Goal: Task Accomplishment & Management: Manage account settings

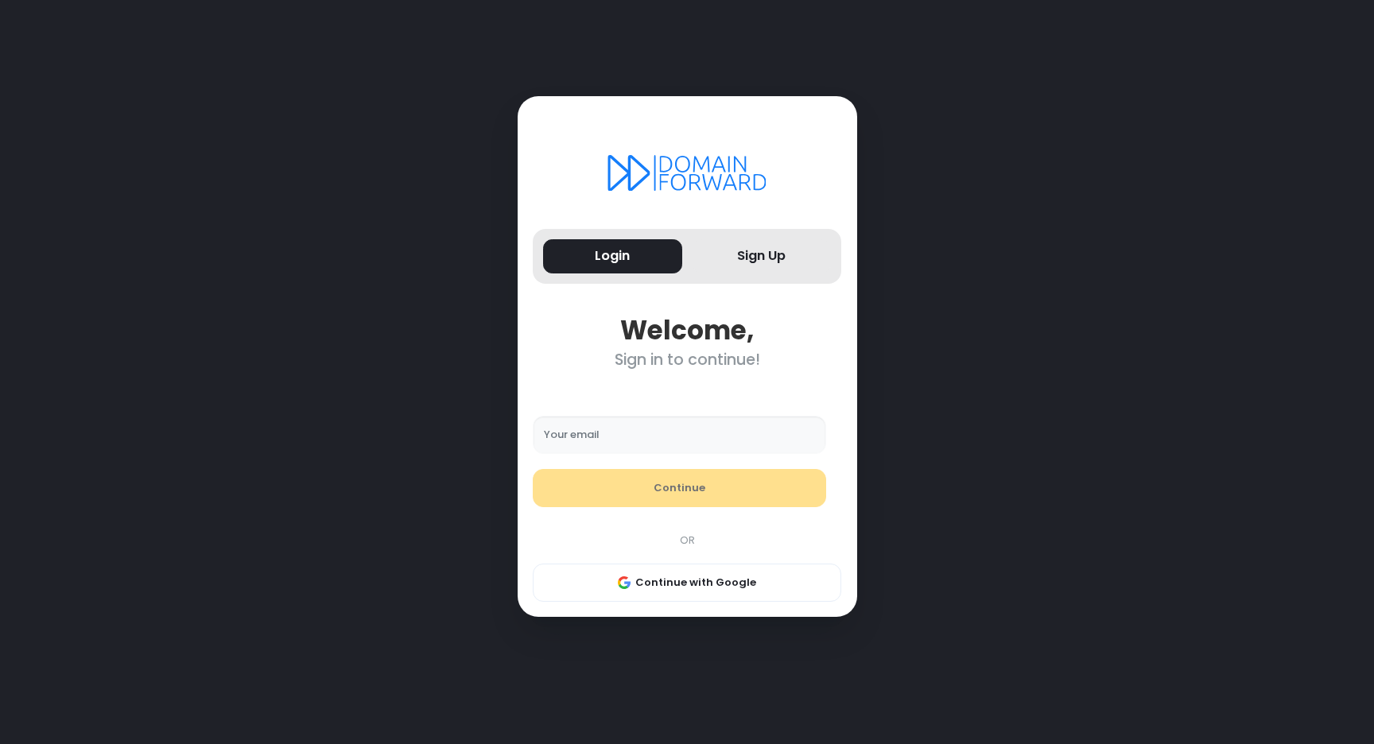
click at [629, 426] on input "Your email" at bounding box center [679, 435] width 293 height 38
type input "**********"
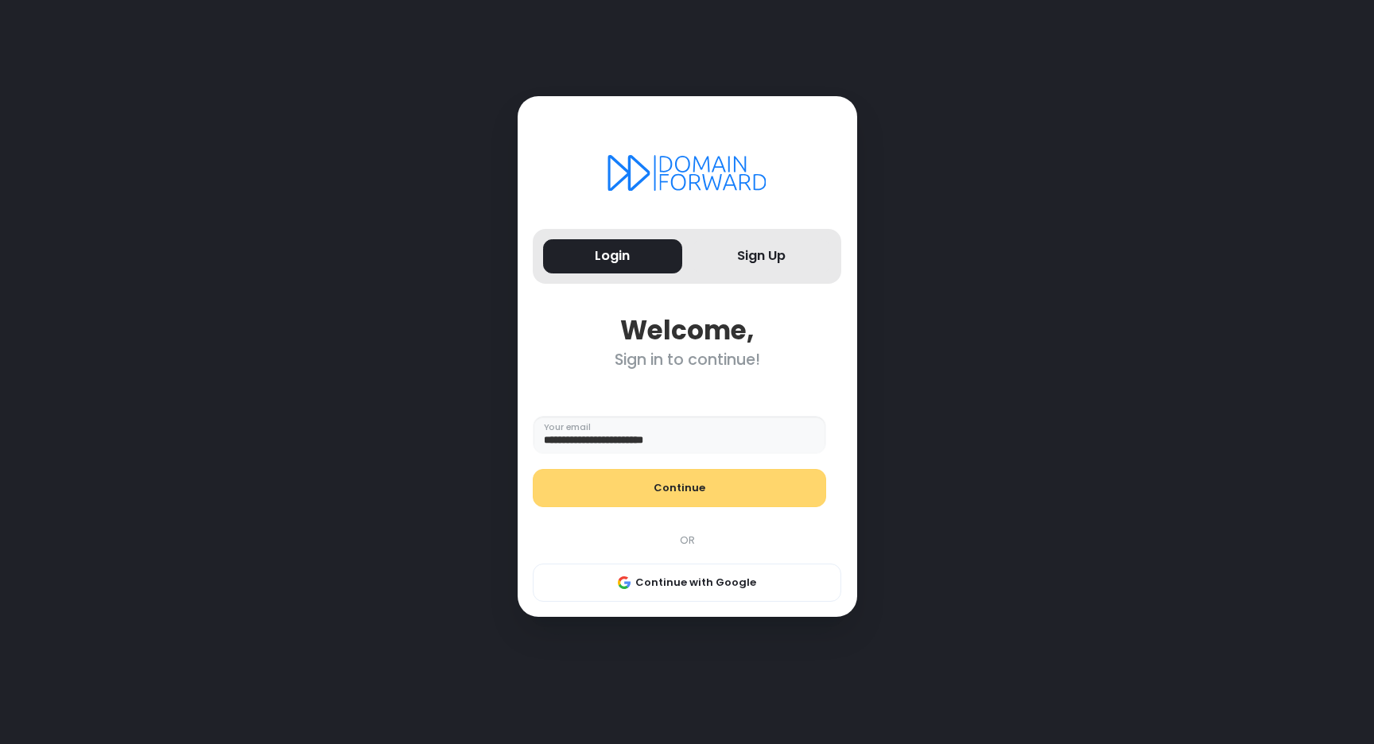
click at [627, 485] on button "Continue" at bounding box center [679, 488] width 293 height 38
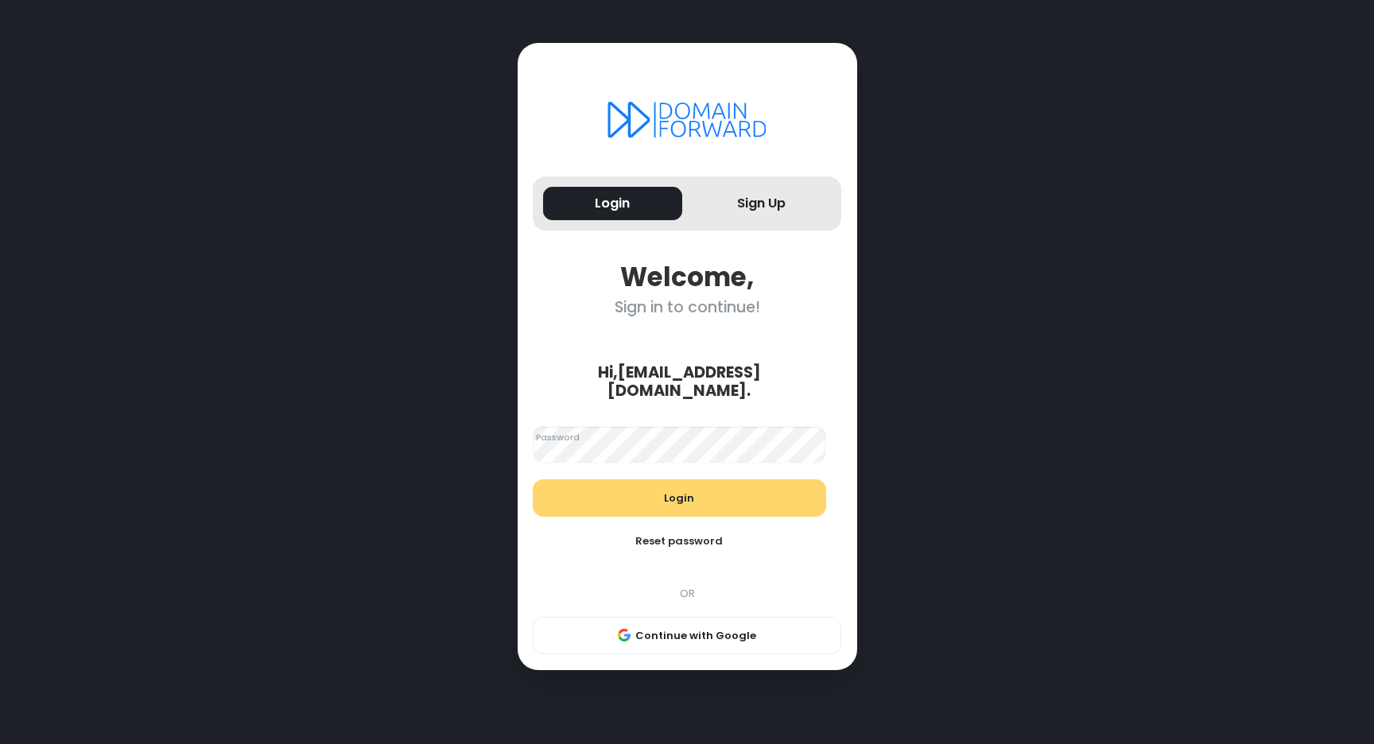
click at [647, 502] on button "Login" at bounding box center [679, 499] width 293 height 38
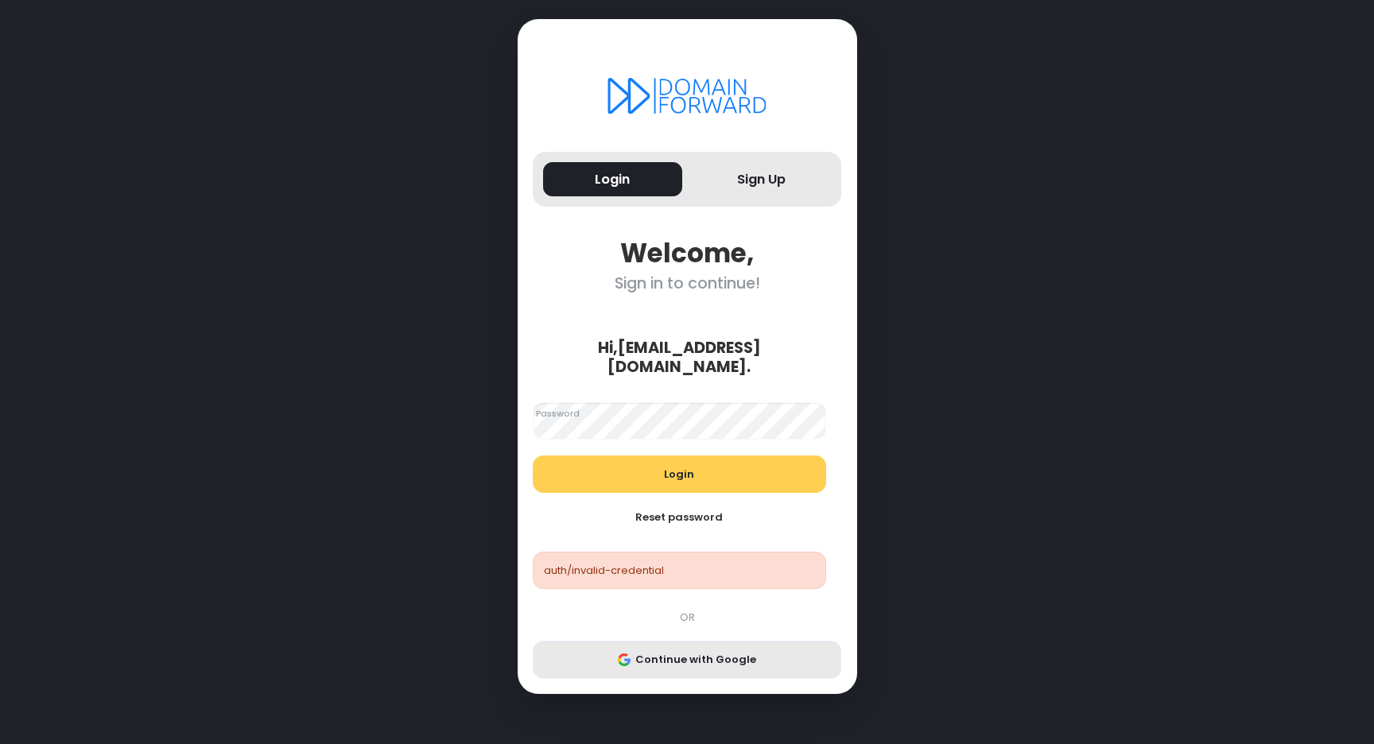
click at [679, 666] on button "Continue with Google" at bounding box center [687, 660] width 309 height 38
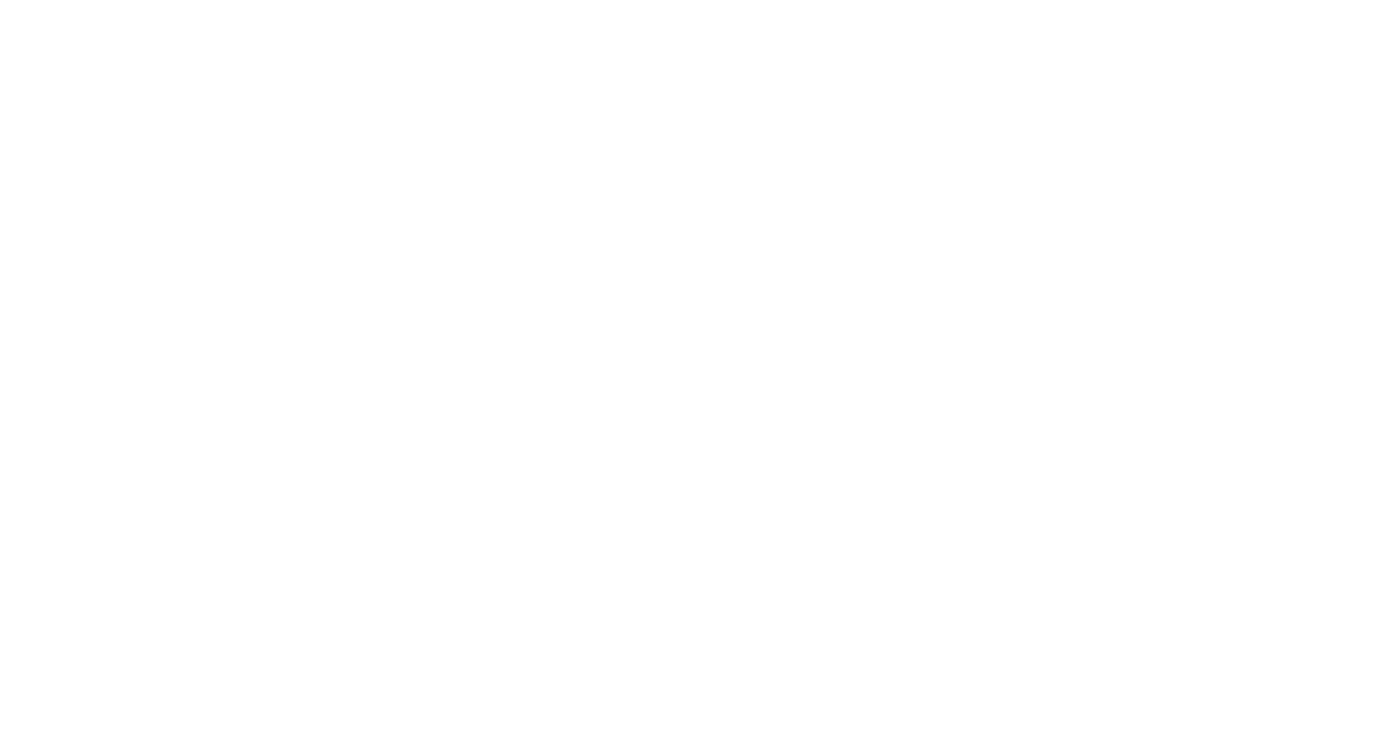
select select "**"
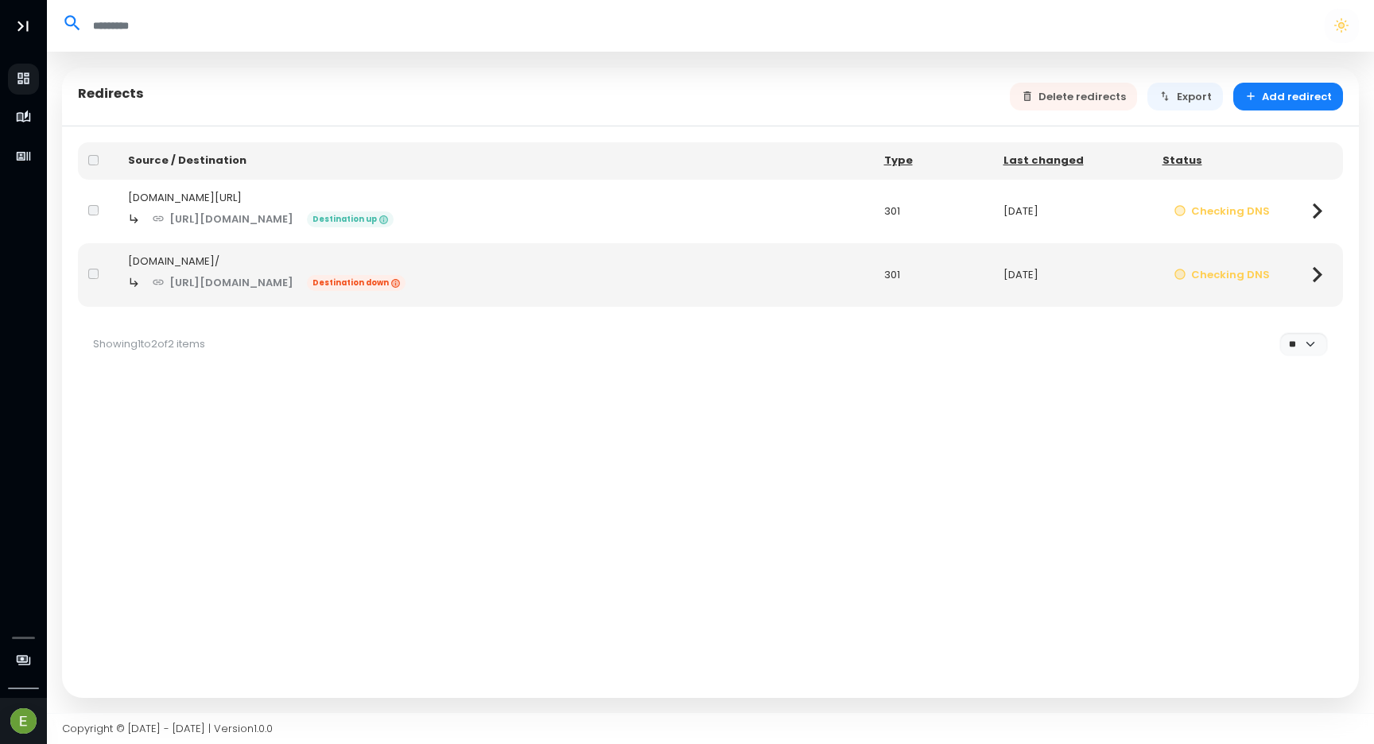
click at [581, 208] on div "[URL][DOMAIN_NAME] Destination up" at bounding box center [496, 219] width 736 height 28
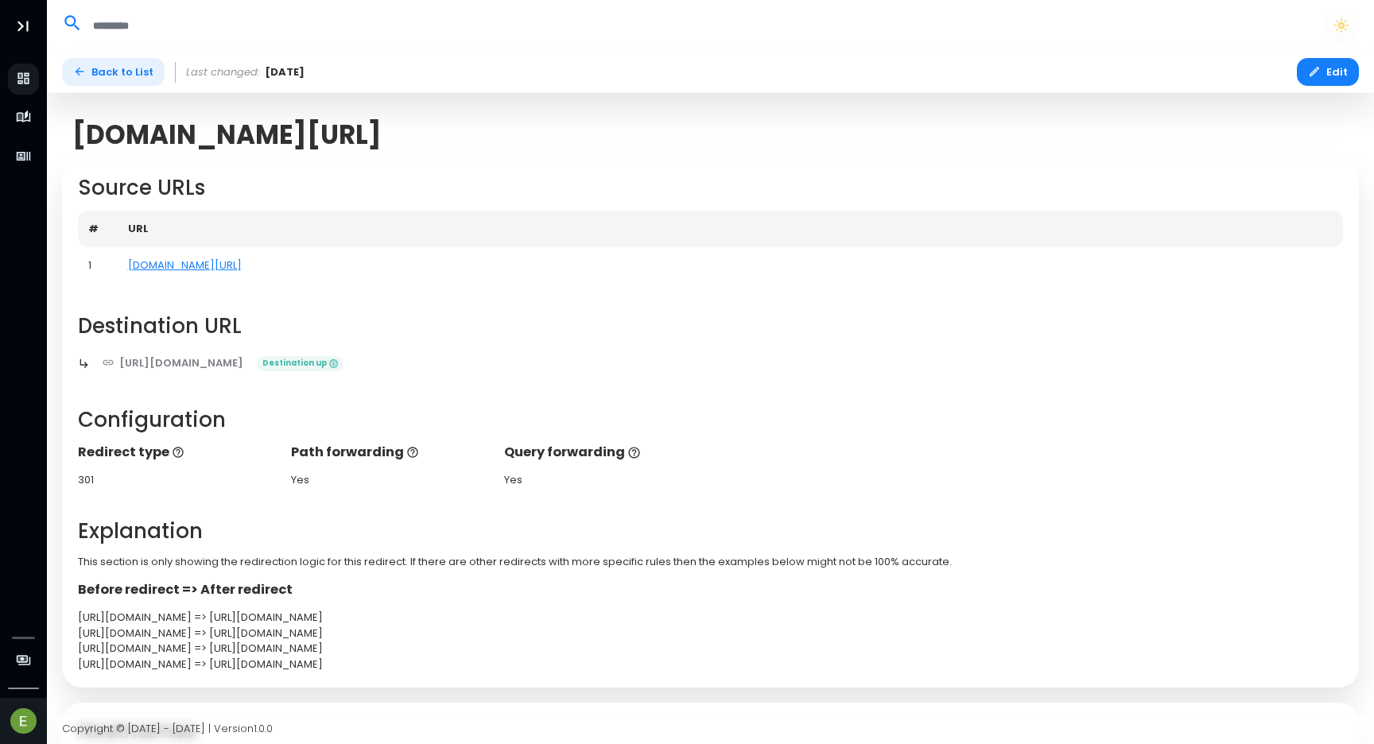
click at [105, 76] on link "Back to List" at bounding box center [113, 72] width 103 height 28
select select "**"
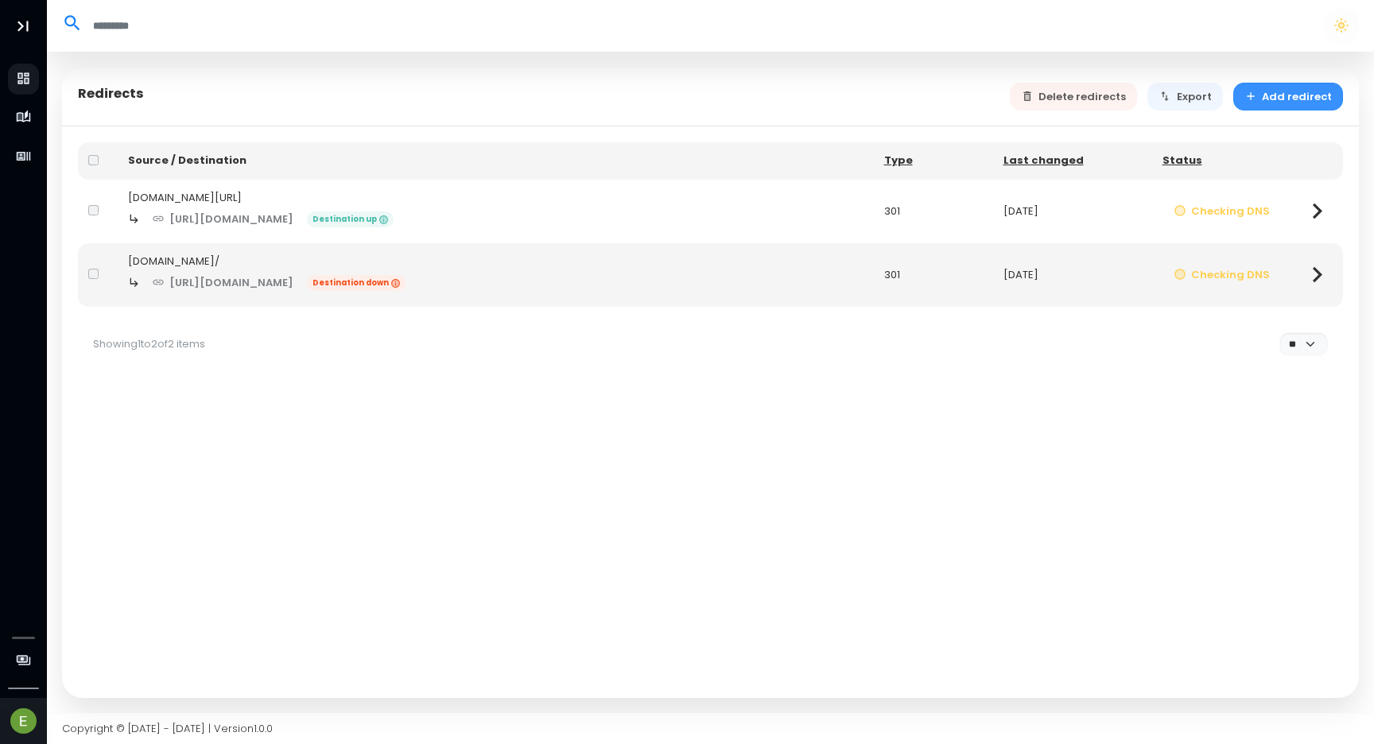
click at [1266, 89] on button "Add redirect" at bounding box center [1288, 97] width 111 height 28
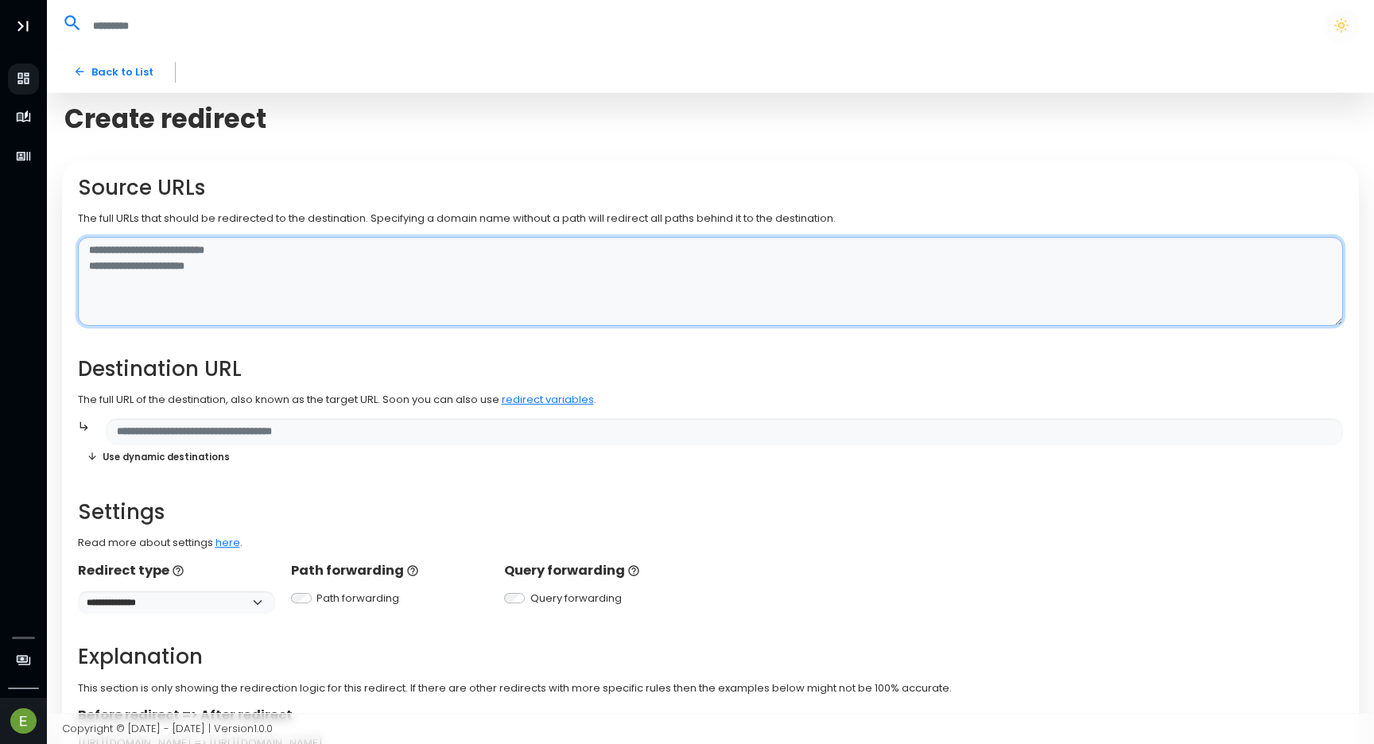
click at [222, 265] on textarea at bounding box center [711, 282] width 1266 height 90
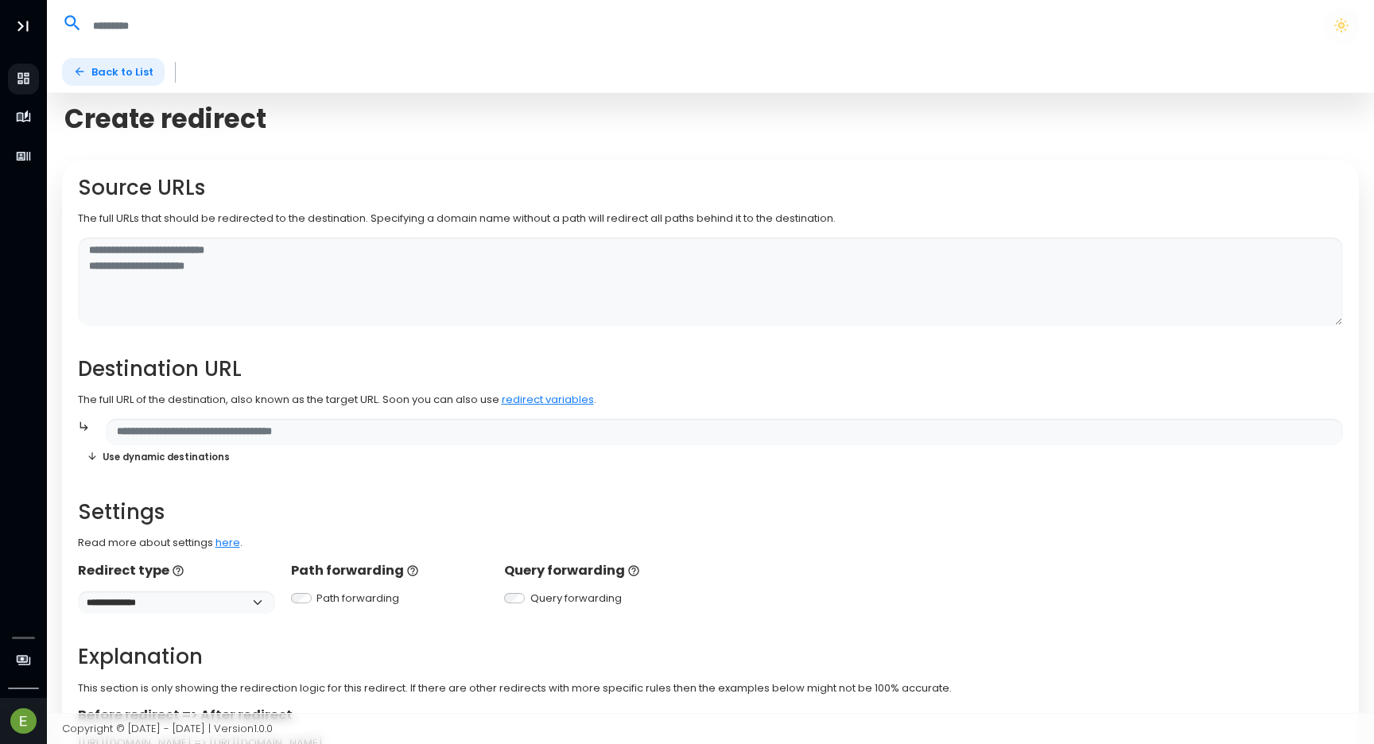
click at [114, 67] on link "Back to List" at bounding box center [113, 72] width 103 height 28
select select "**"
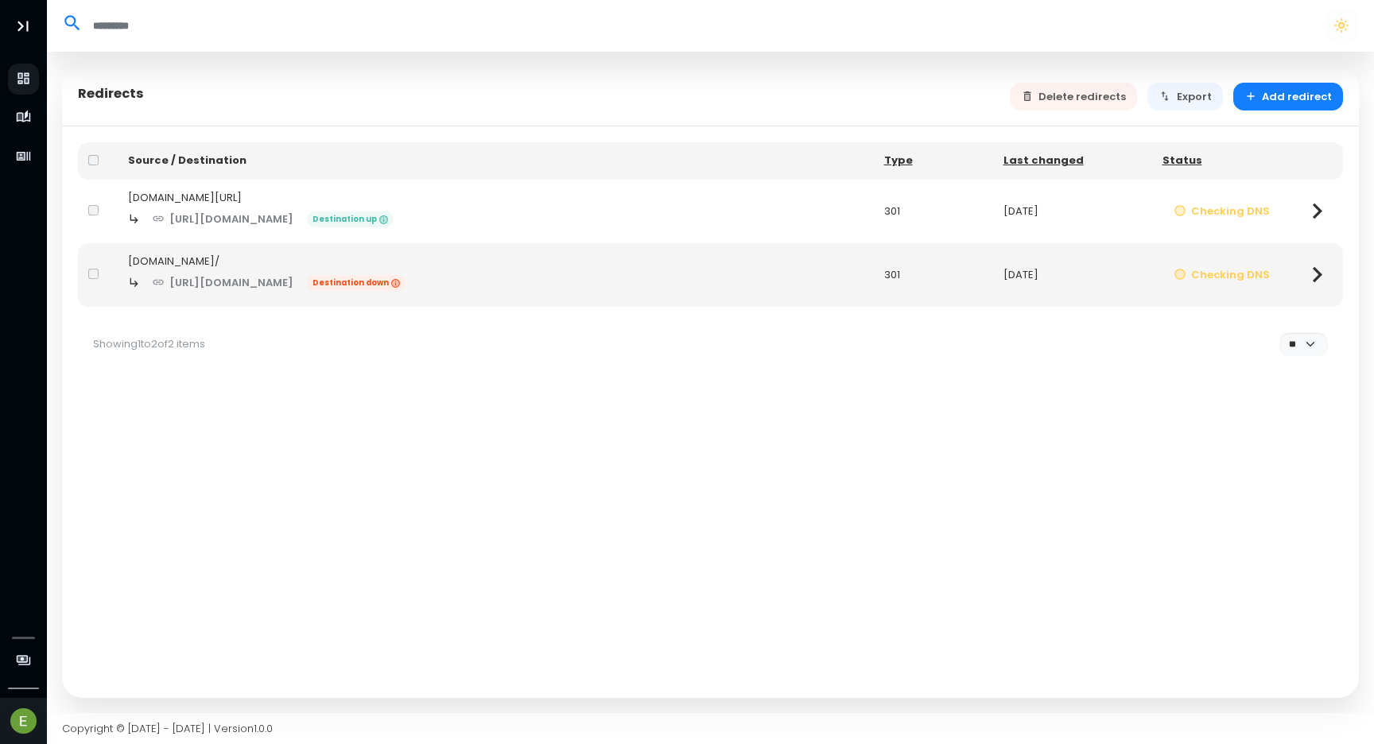
click at [180, 195] on div "spells-ai.com/" at bounding box center [496, 198] width 736 height 16
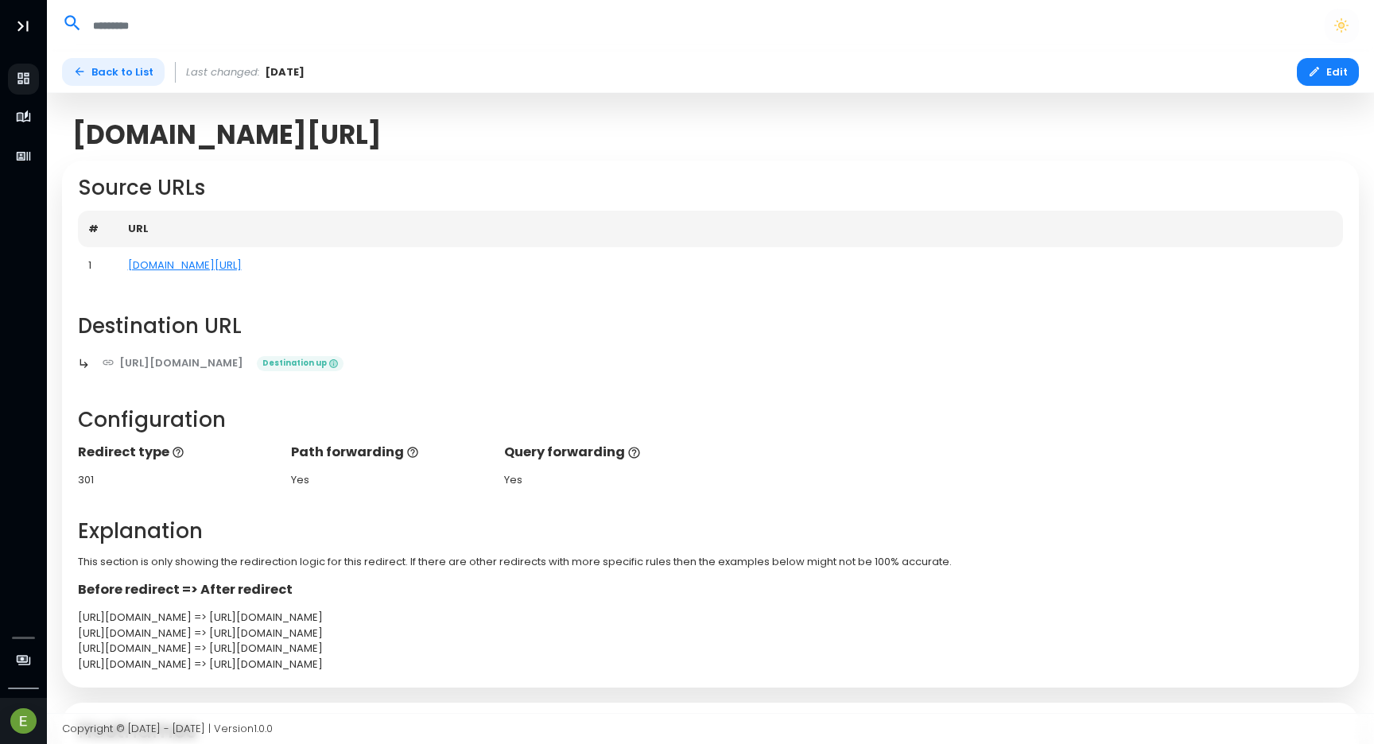
click at [136, 78] on link "Back to List" at bounding box center [113, 72] width 103 height 28
select select "**"
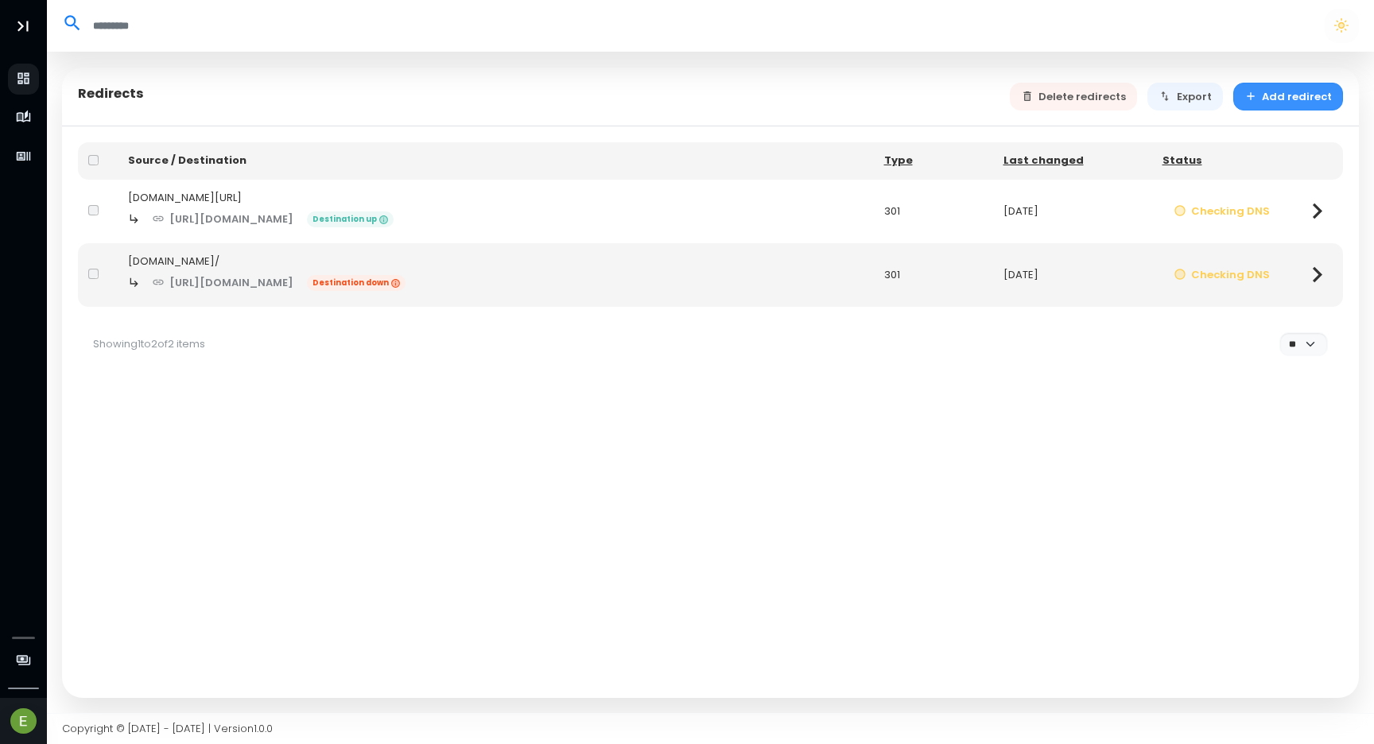
click at [1290, 95] on button "Add redirect" at bounding box center [1288, 97] width 111 height 28
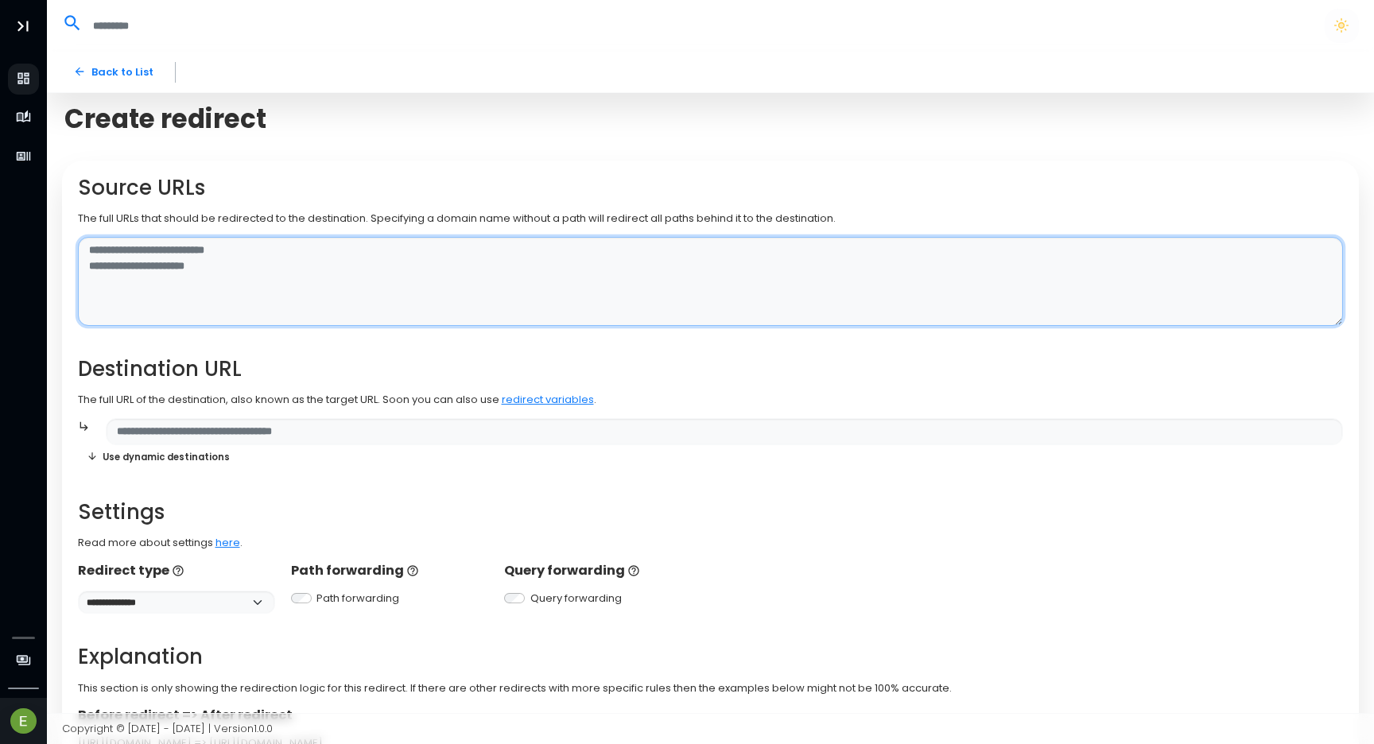
click at [366, 291] on textarea at bounding box center [711, 282] width 1266 height 90
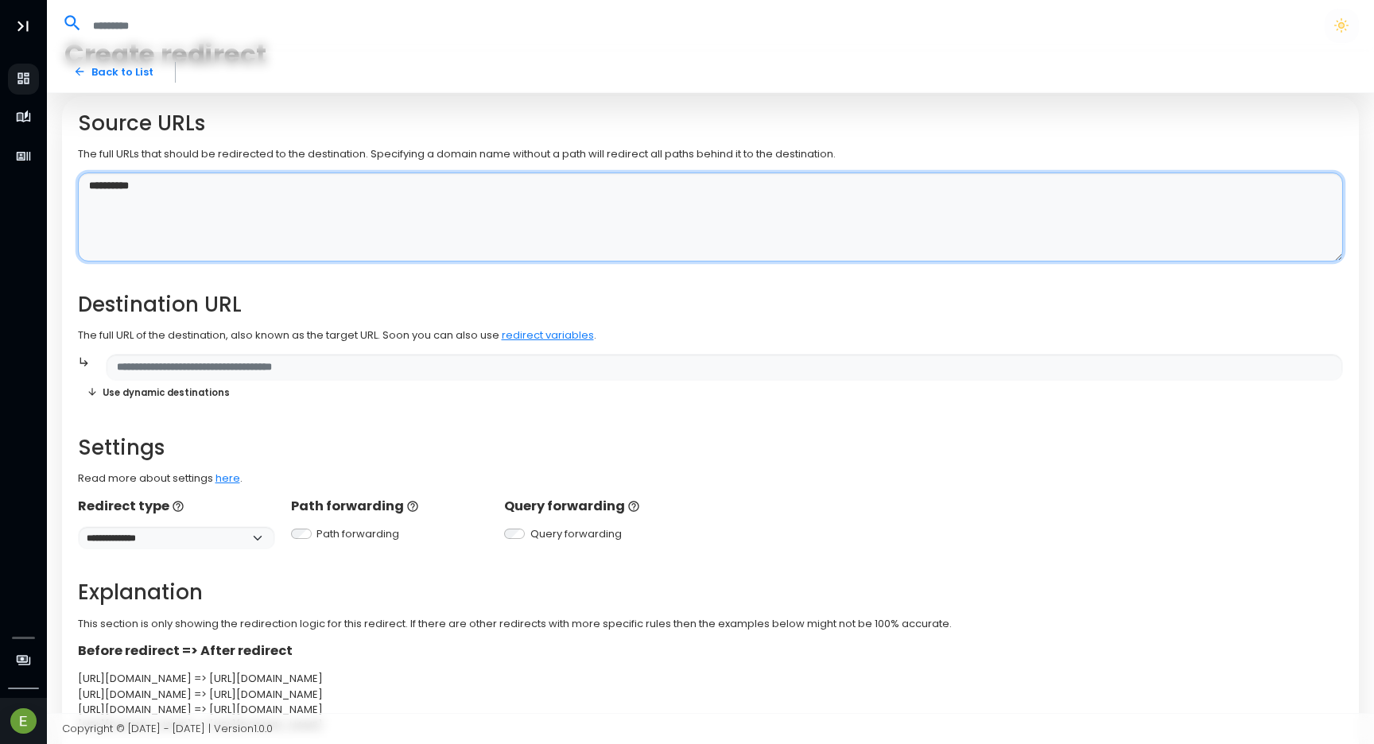
scroll to position [81, 0]
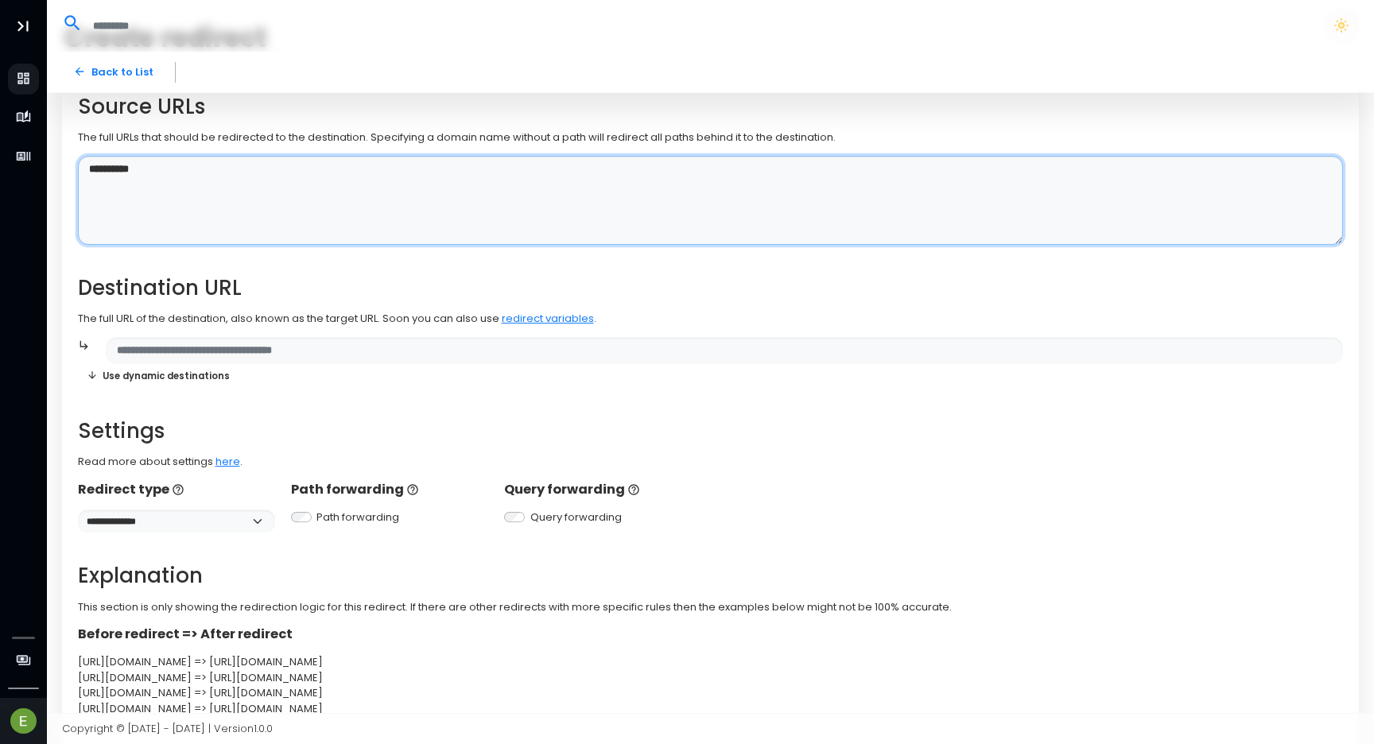
type textarea "**********"
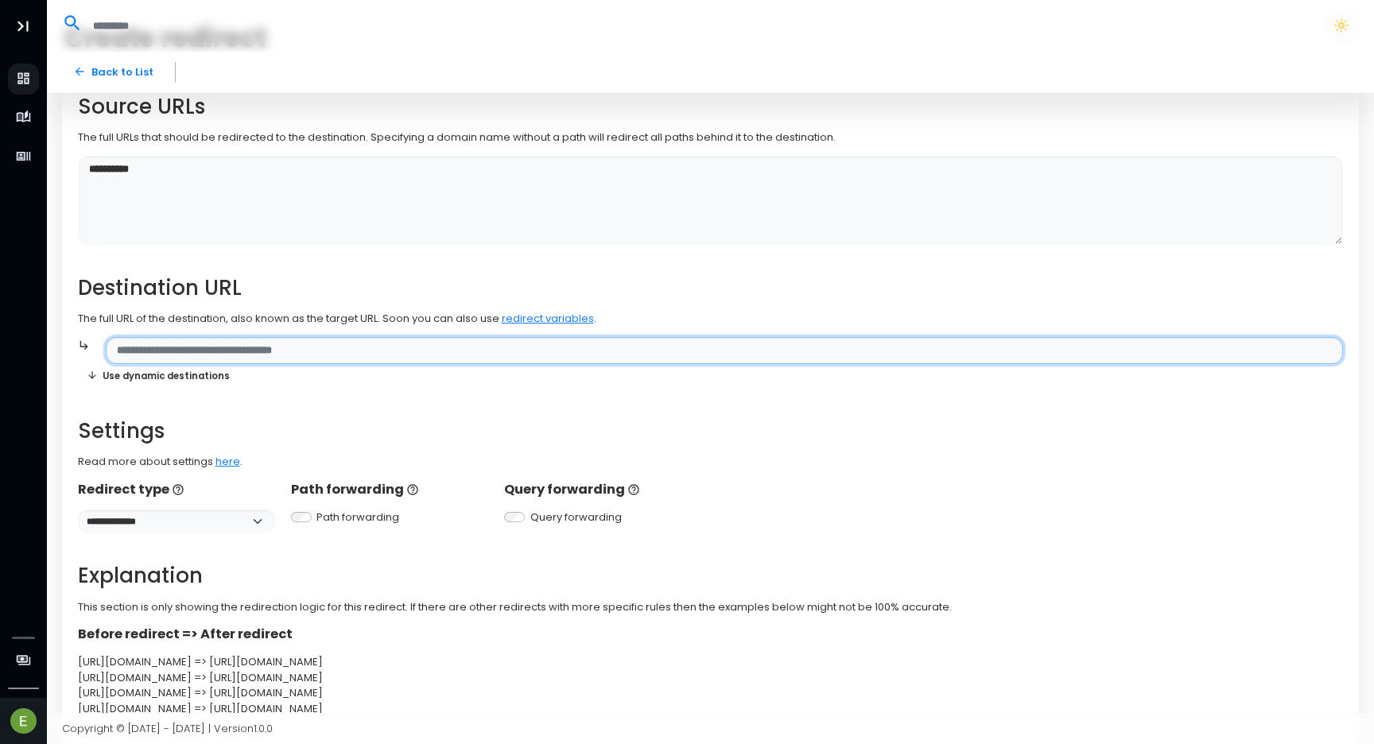
click at [305, 356] on input "text" at bounding box center [724, 351] width 1237 height 28
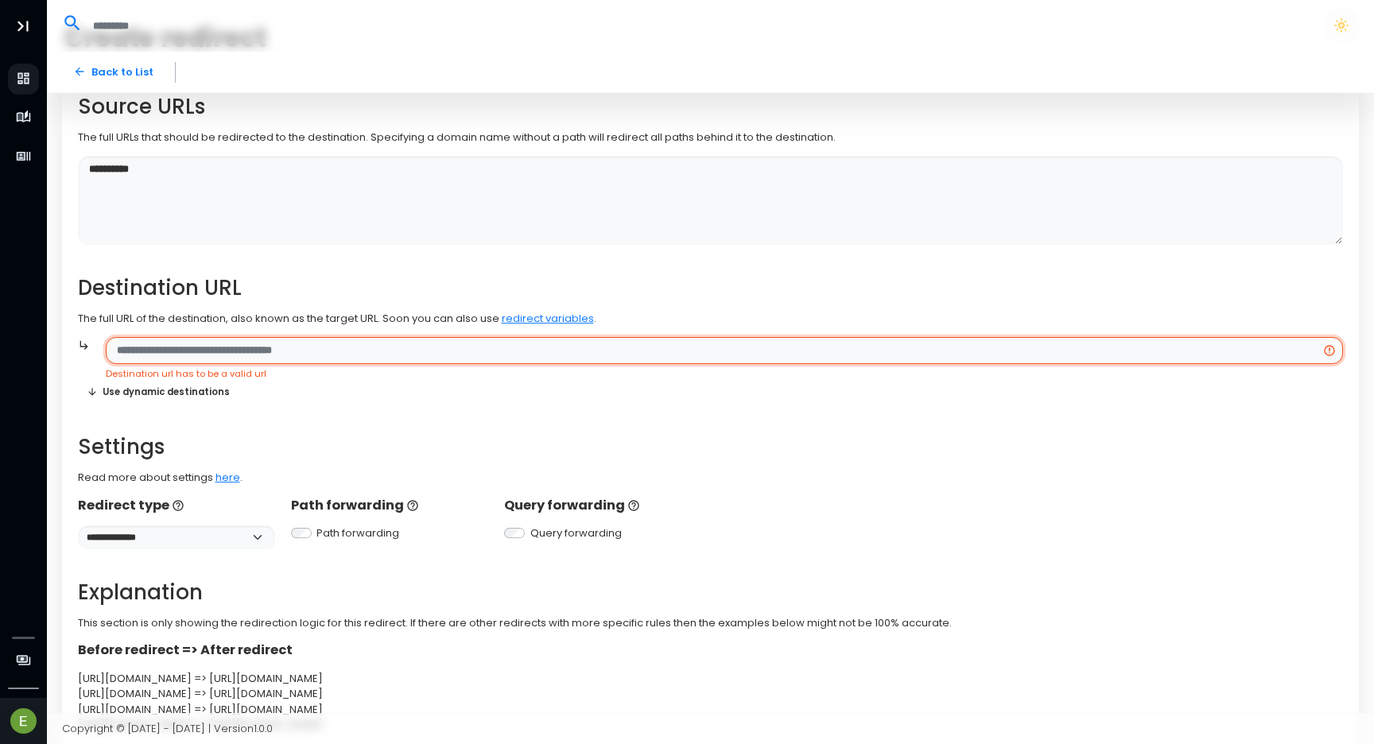
paste input "**********"
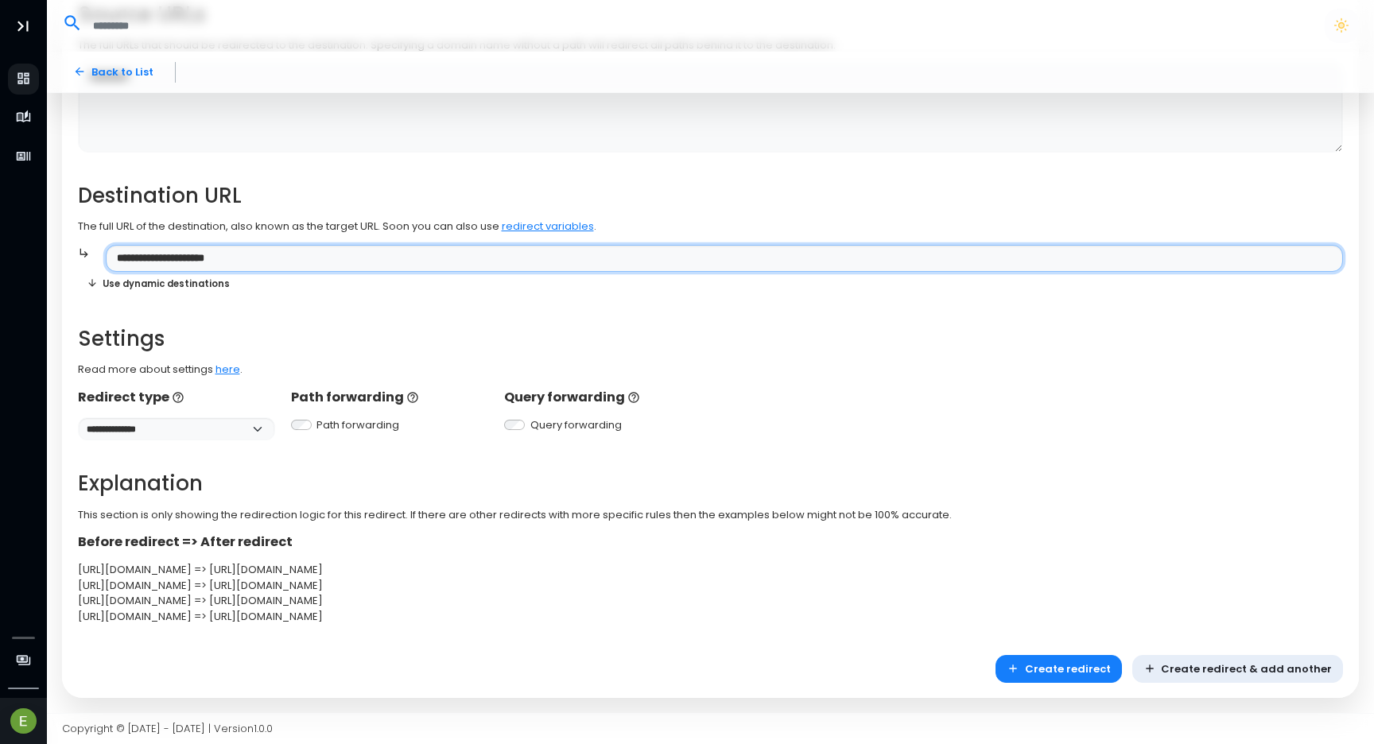
scroll to position [174, 0]
type input "**********"
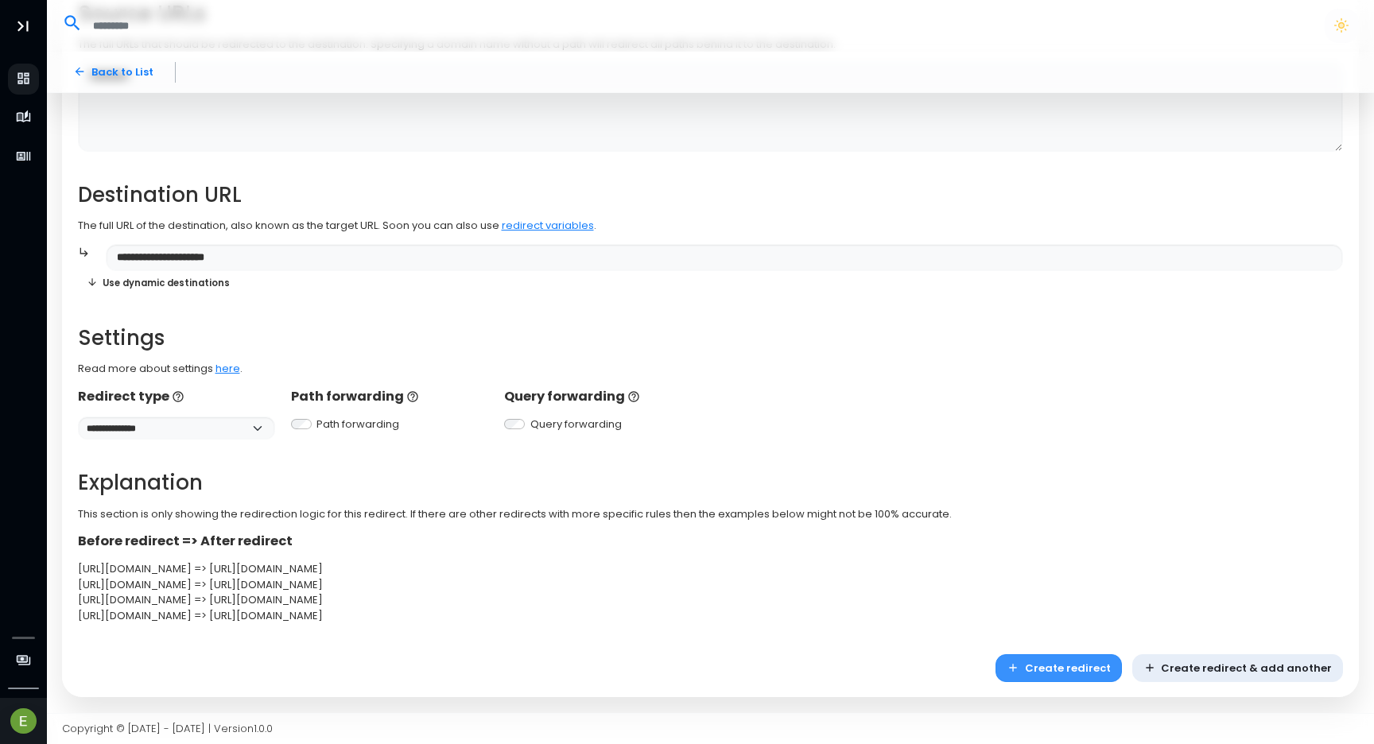
click at [1050, 673] on button "Create redirect" at bounding box center [1059, 668] width 126 height 28
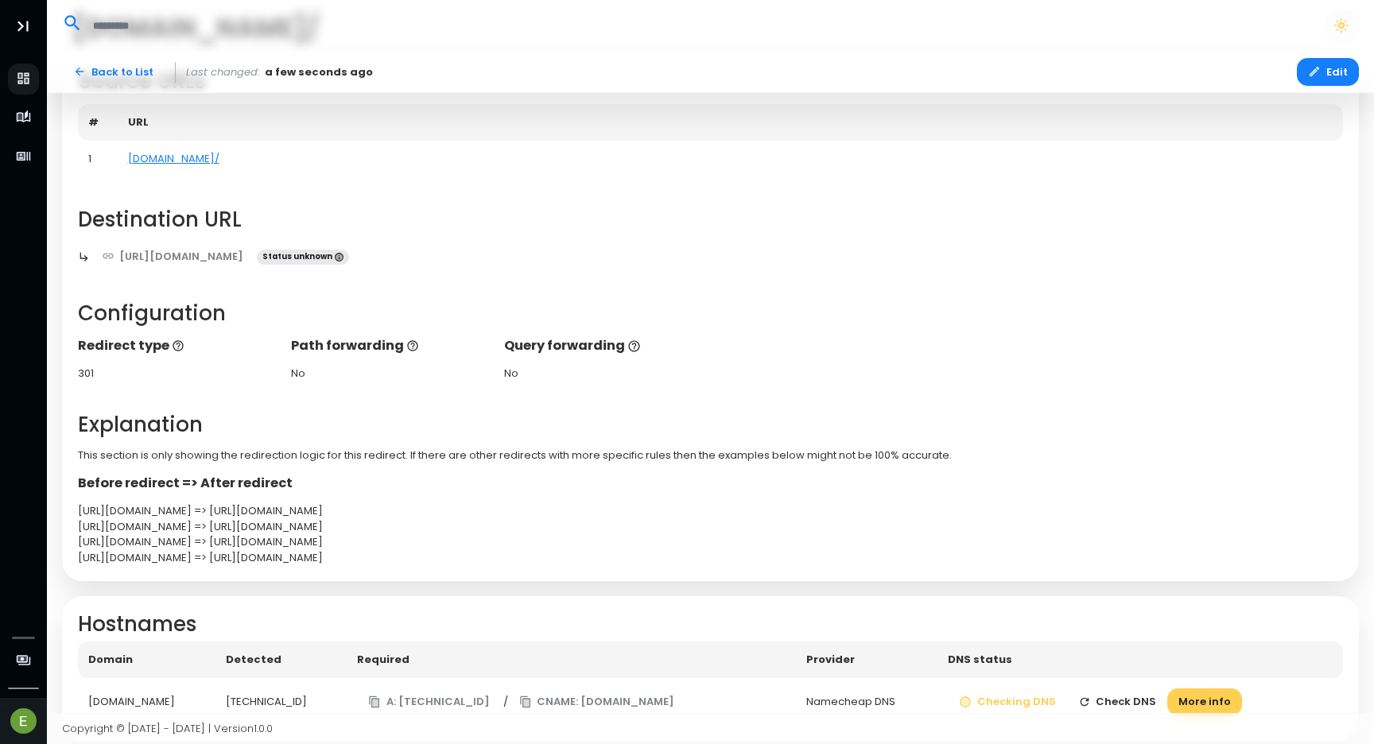
scroll to position [150, 0]
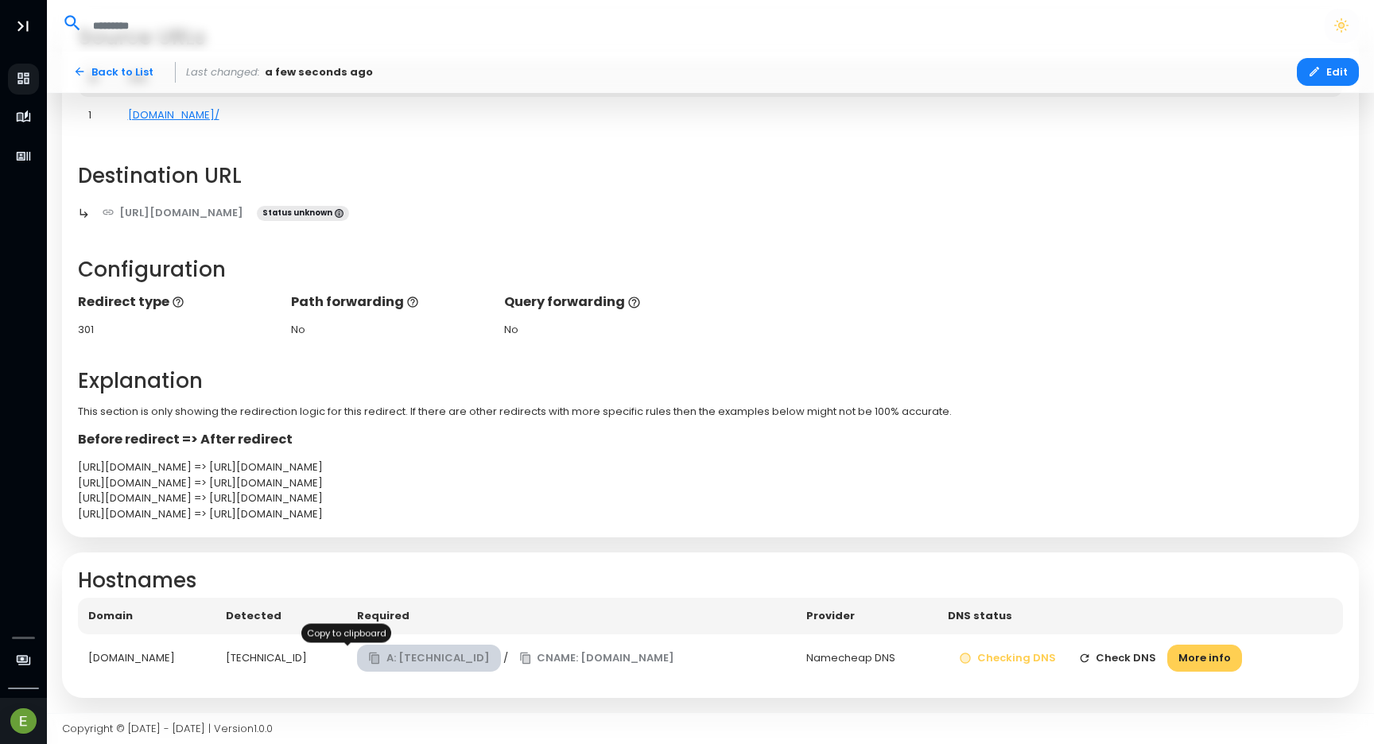
click at [363, 660] on button "A: [TECHNICAL_ID]" at bounding box center [429, 659] width 144 height 28
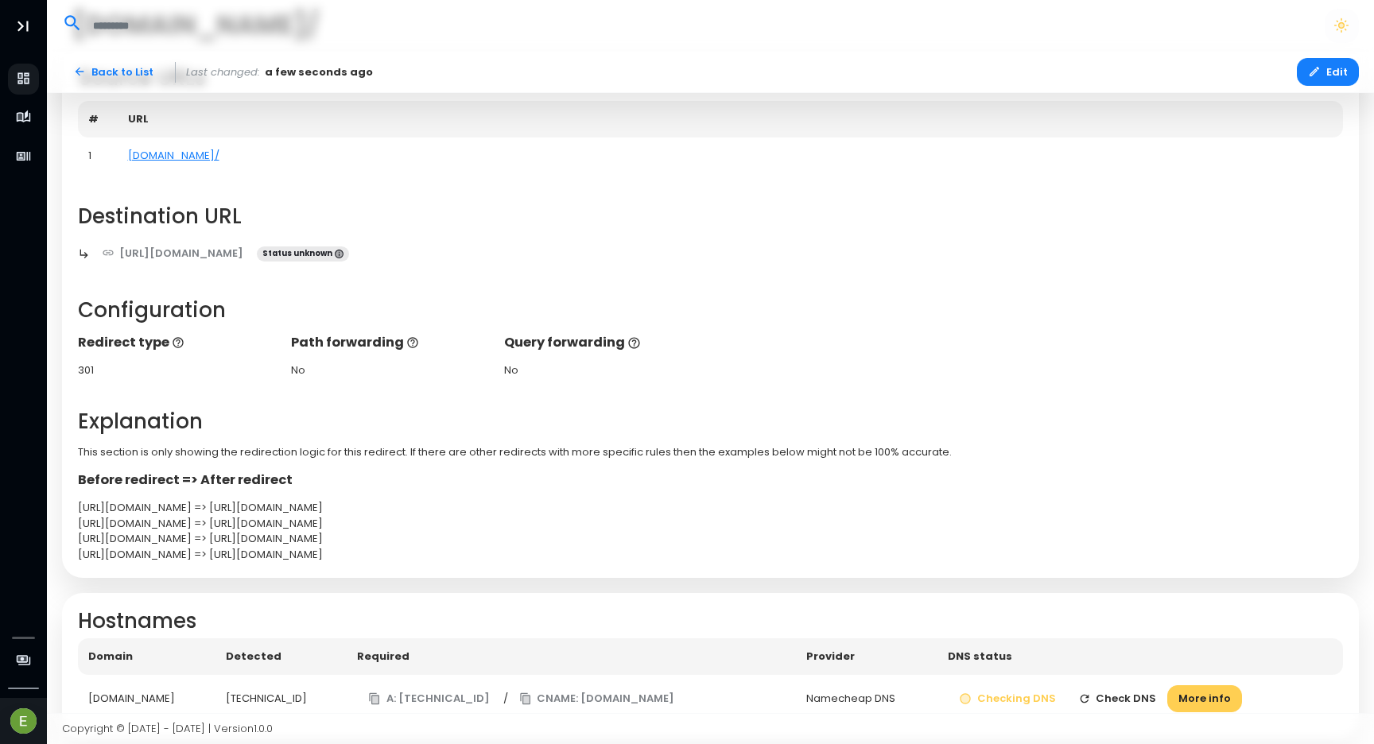
scroll to position [150, 0]
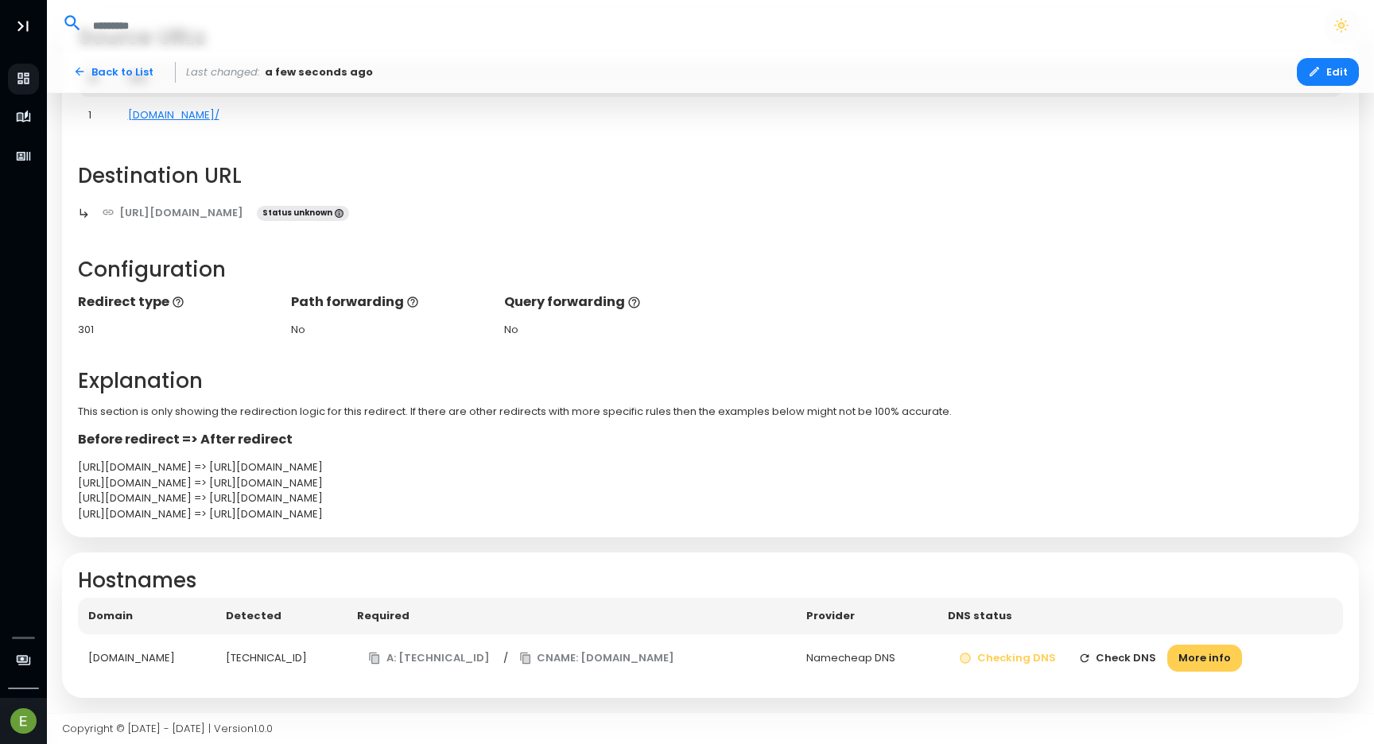
click at [1101, 664] on button "Check DNS" at bounding box center [1117, 659] width 101 height 28
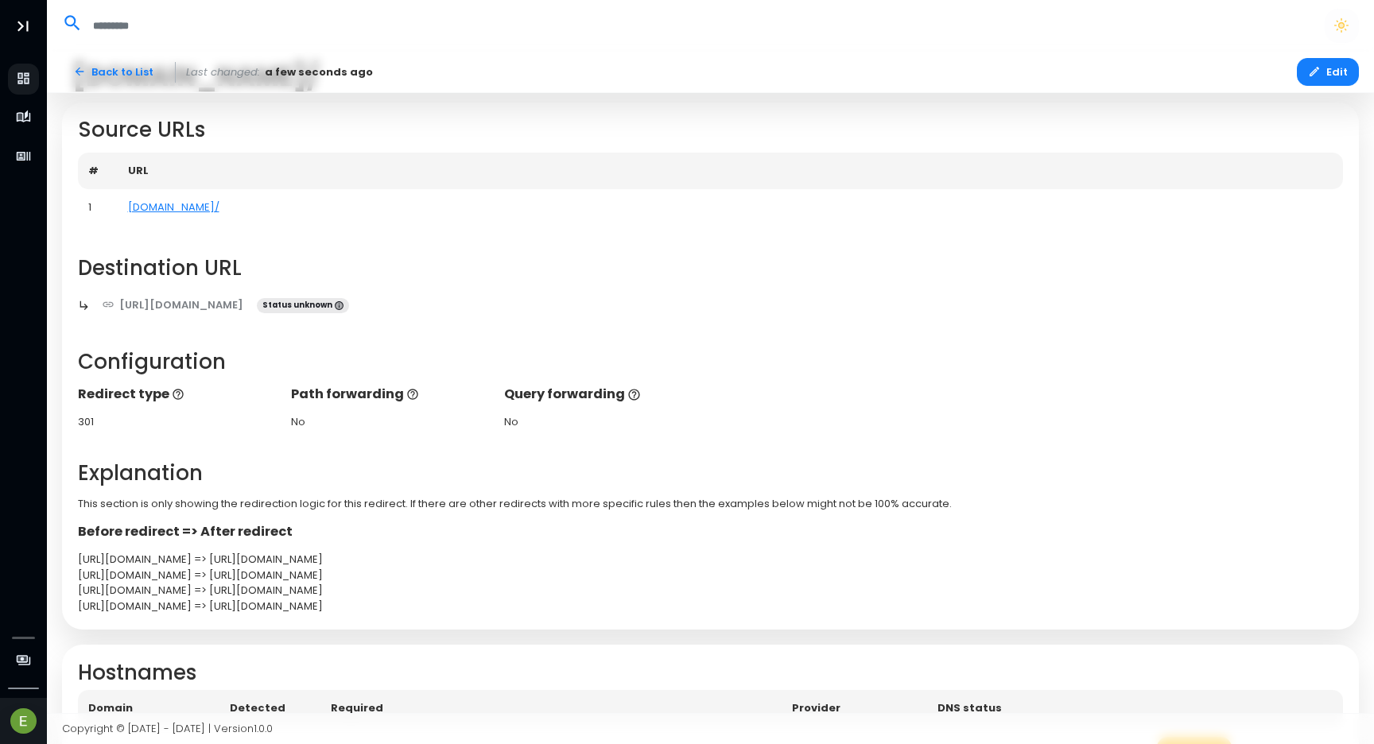
scroll to position [0, 0]
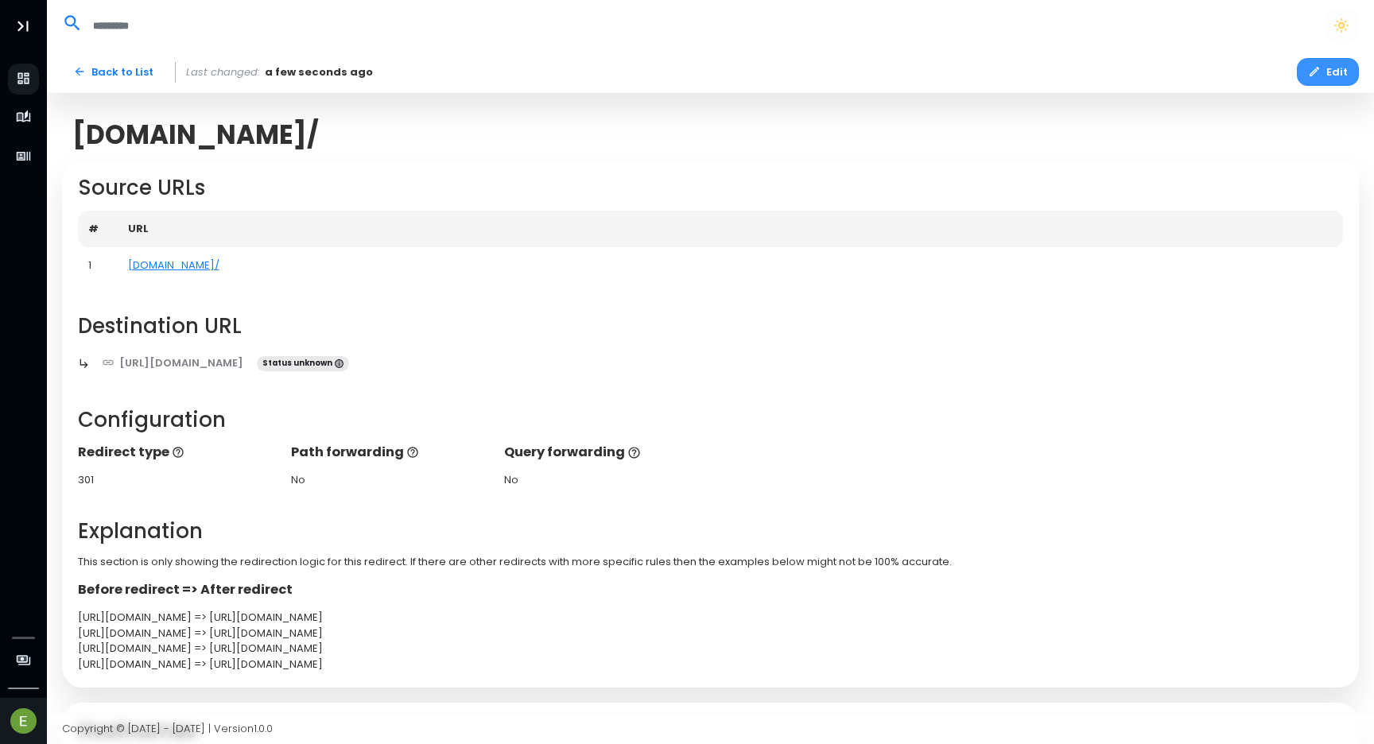
click at [1312, 77] on icon "button" at bounding box center [1314, 71] width 13 height 13
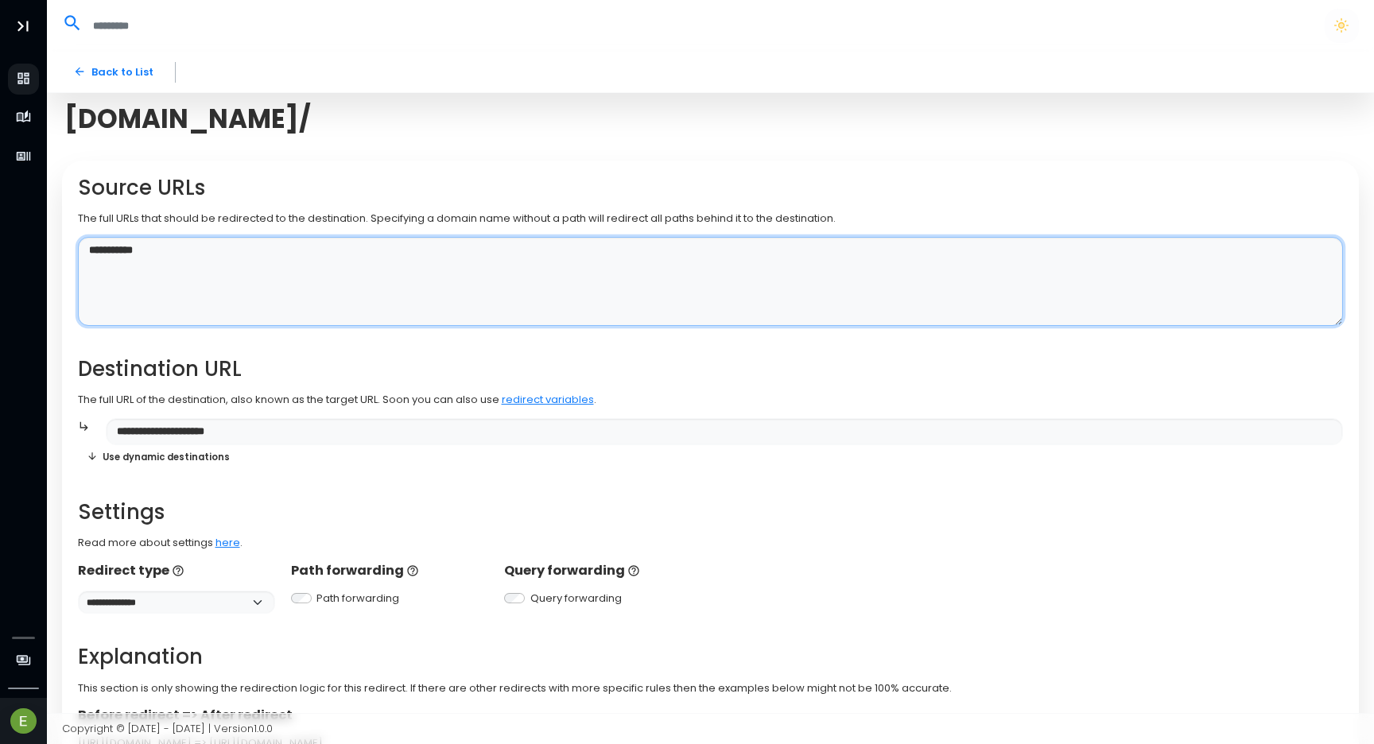
click at [267, 258] on textarea "**********" at bounding box center [711, 282] width 1266 height 90
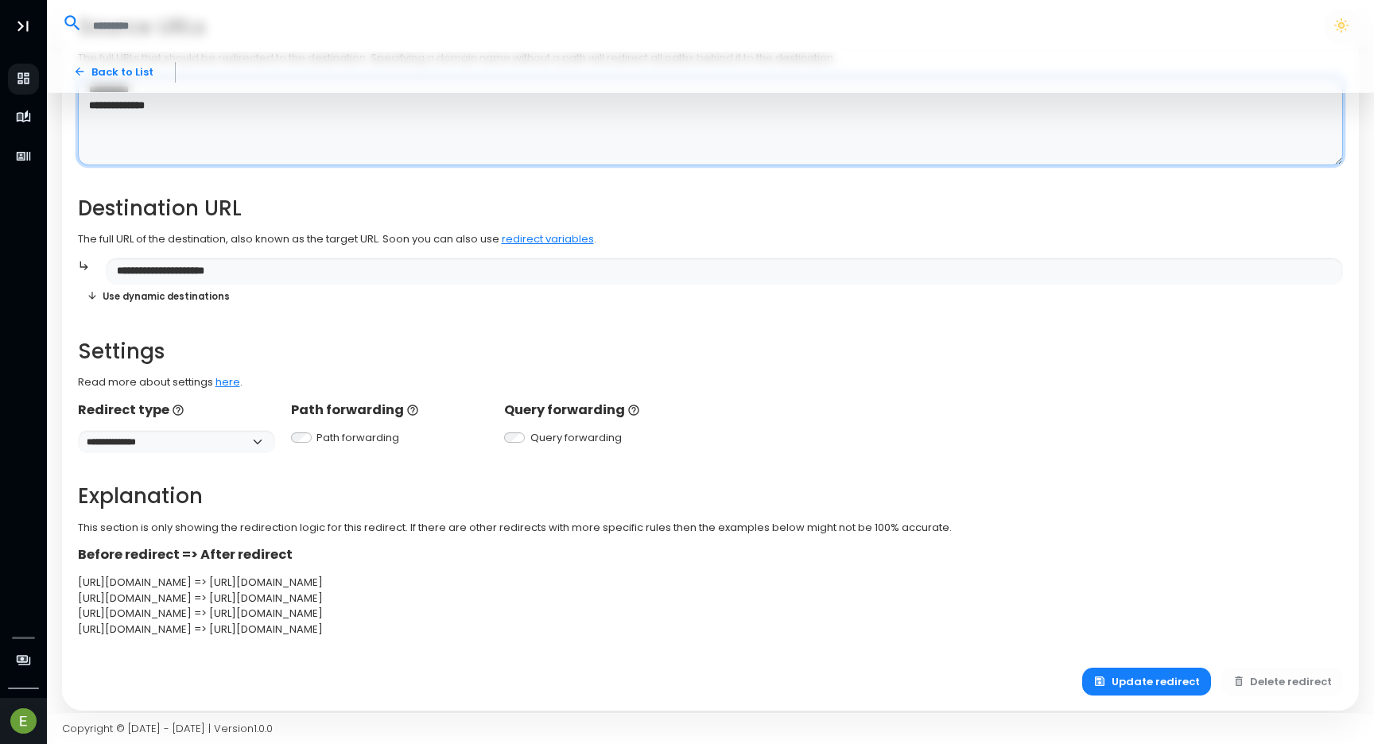
scroll to position [174, 0]
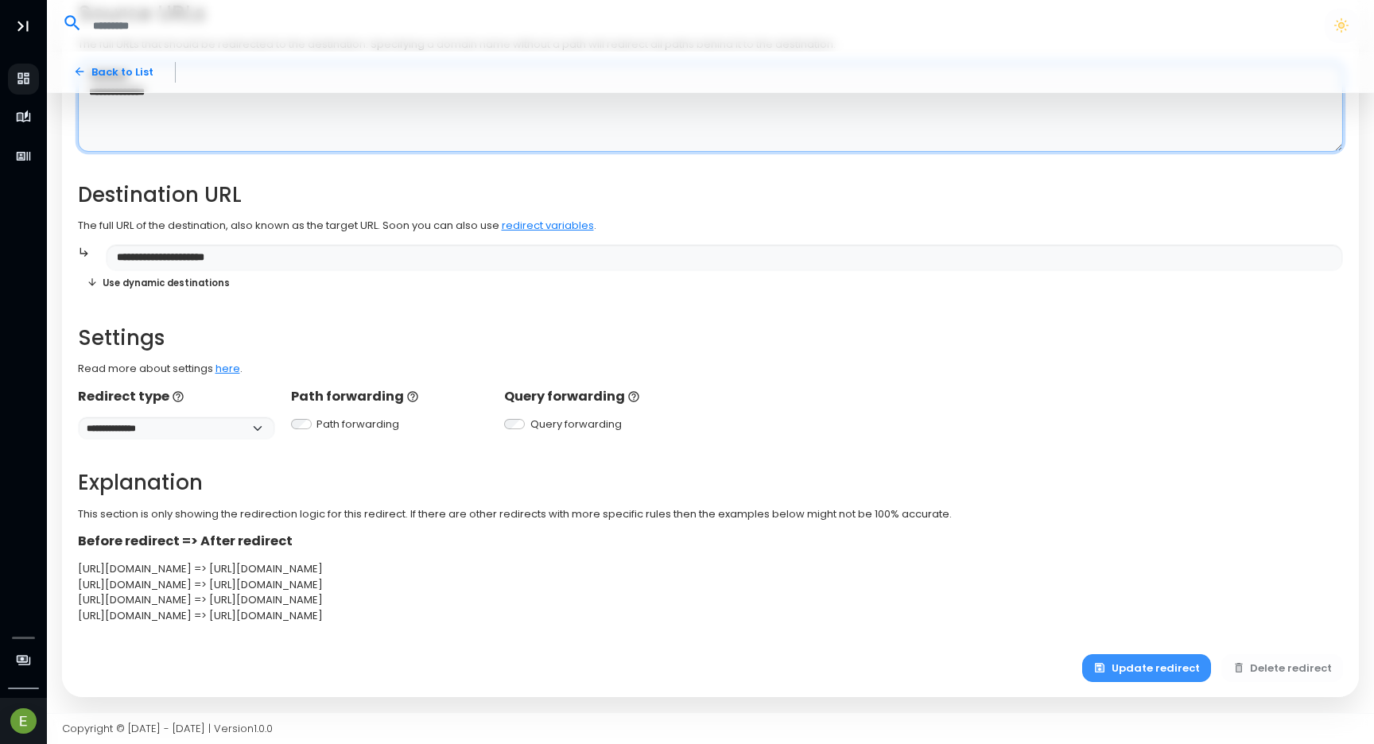
type textarea "**********"
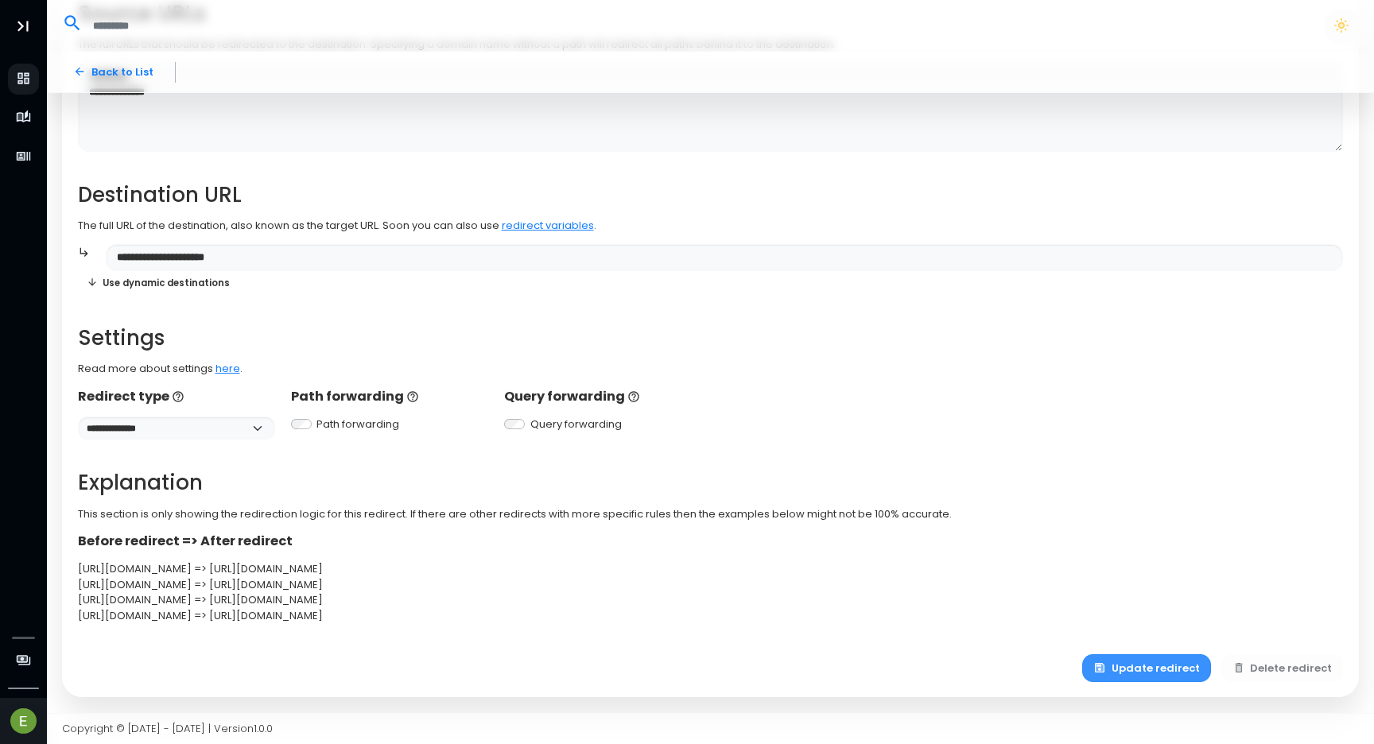
click at [1142, 665] on button "Update redirect" at bounding box center [1146, 668] width 129 height 28
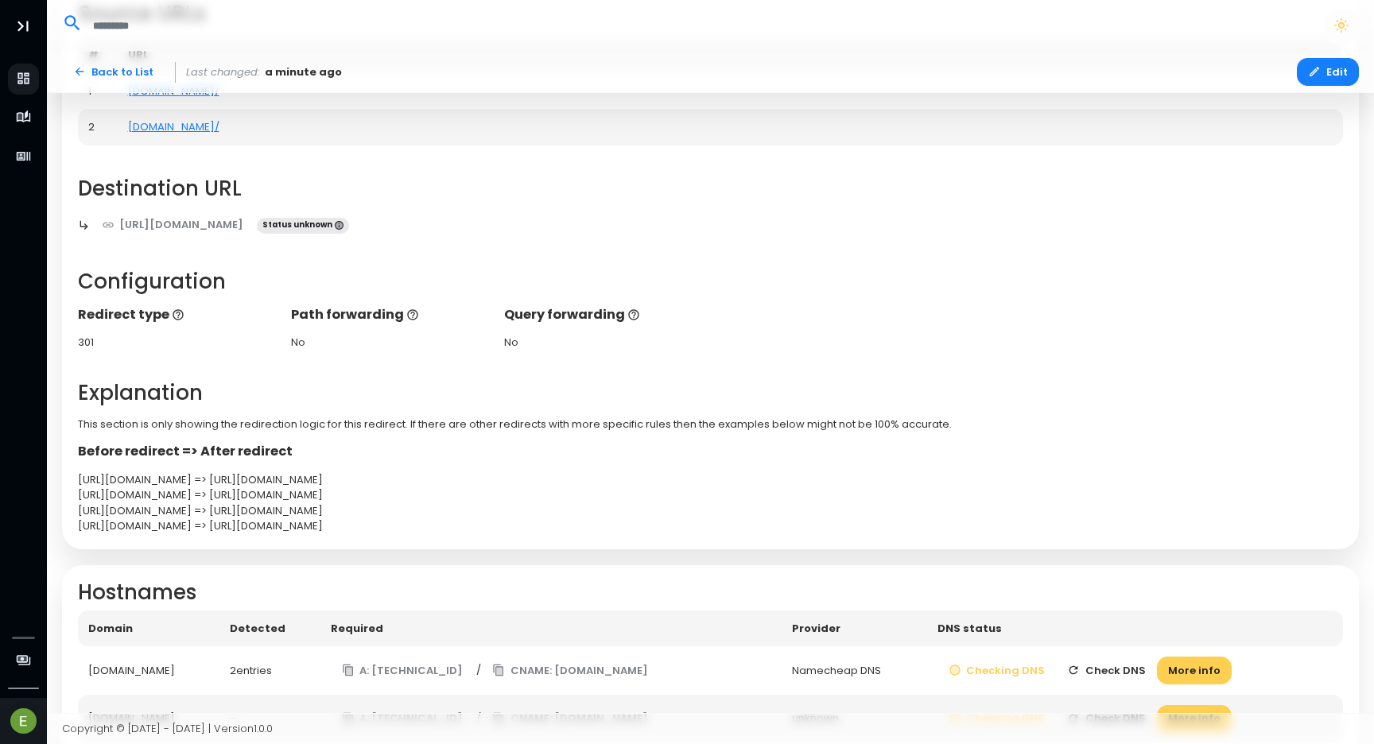
scroll to position [235, 0]
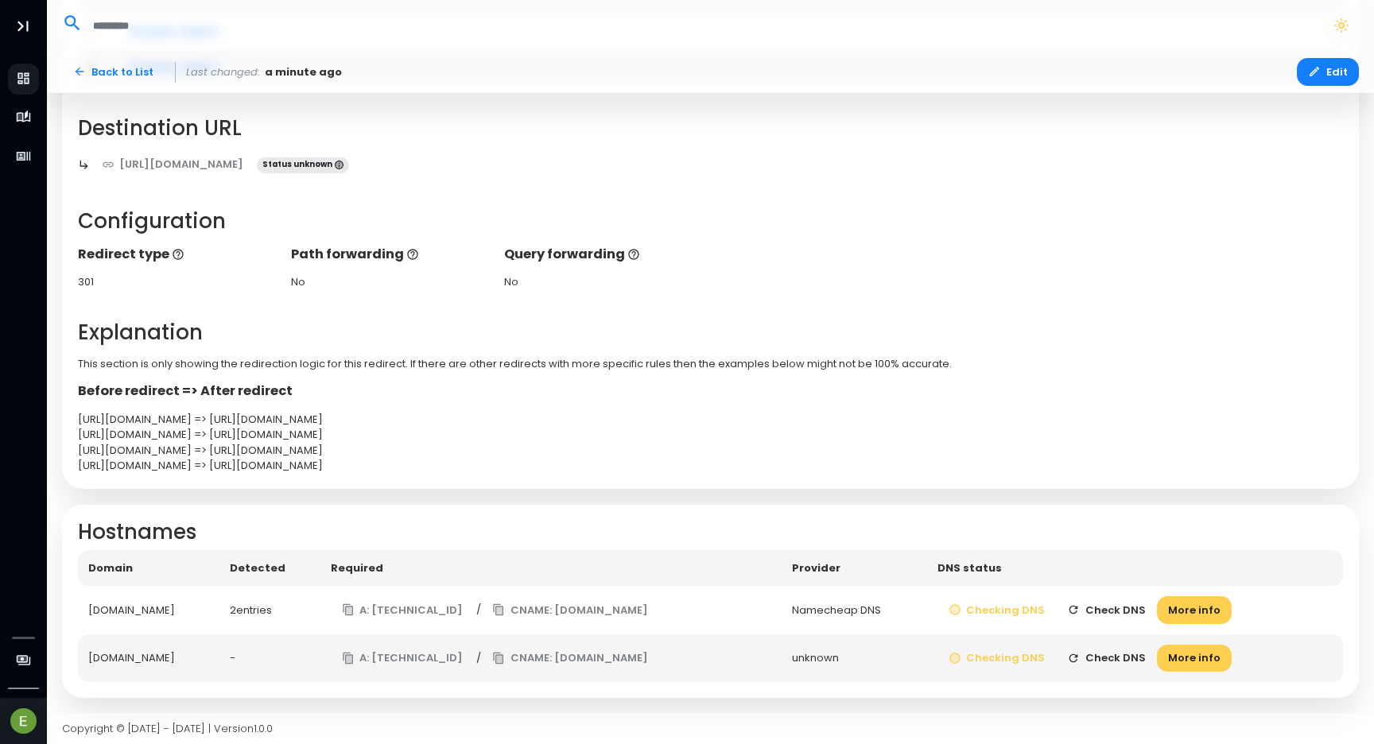
click at [1112, 608] on button "Check DNS" at bounding box center [1106, 610] width 101 height 28
click at [1109, 655] on button "Check DNS" at bounding box center [1106, 659] width 101 height 28
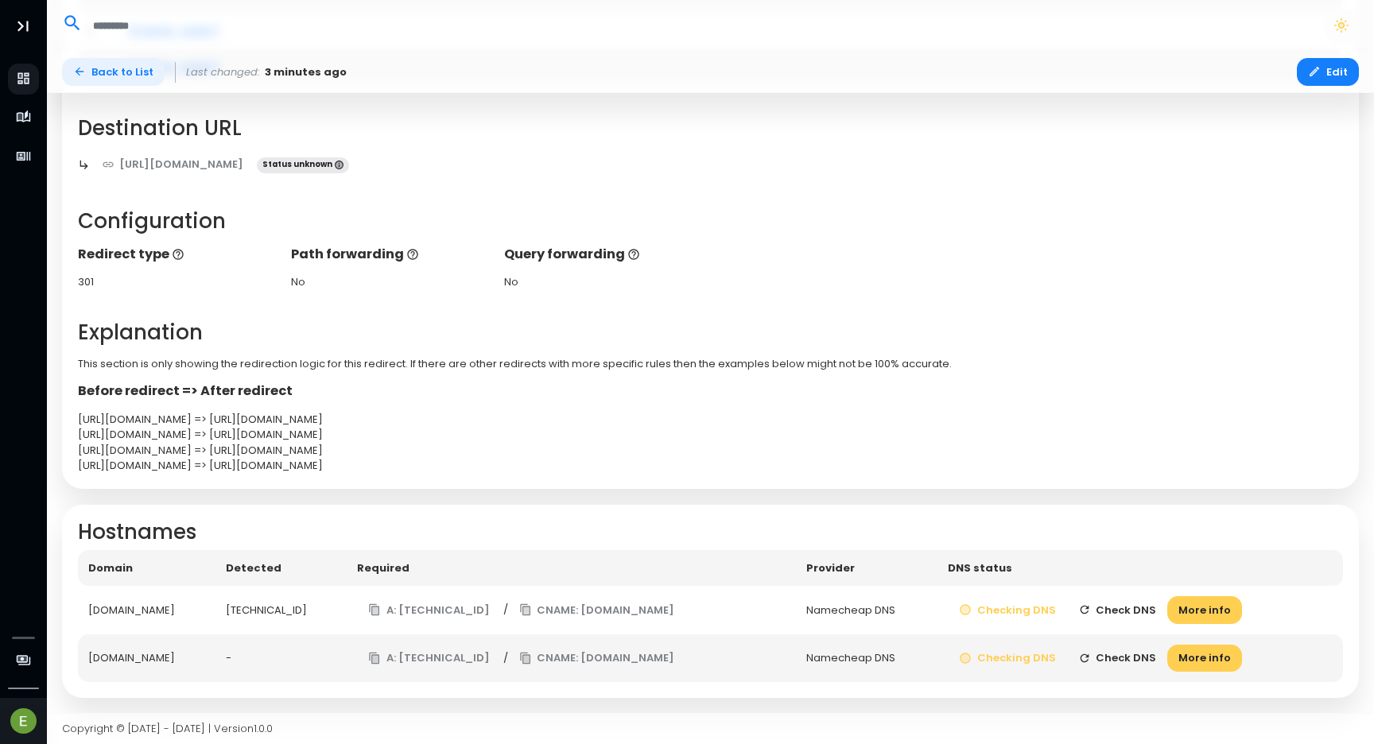
click at [119, 75] on link "Back to List" at bounding box center [113, 72] width 103 height 28
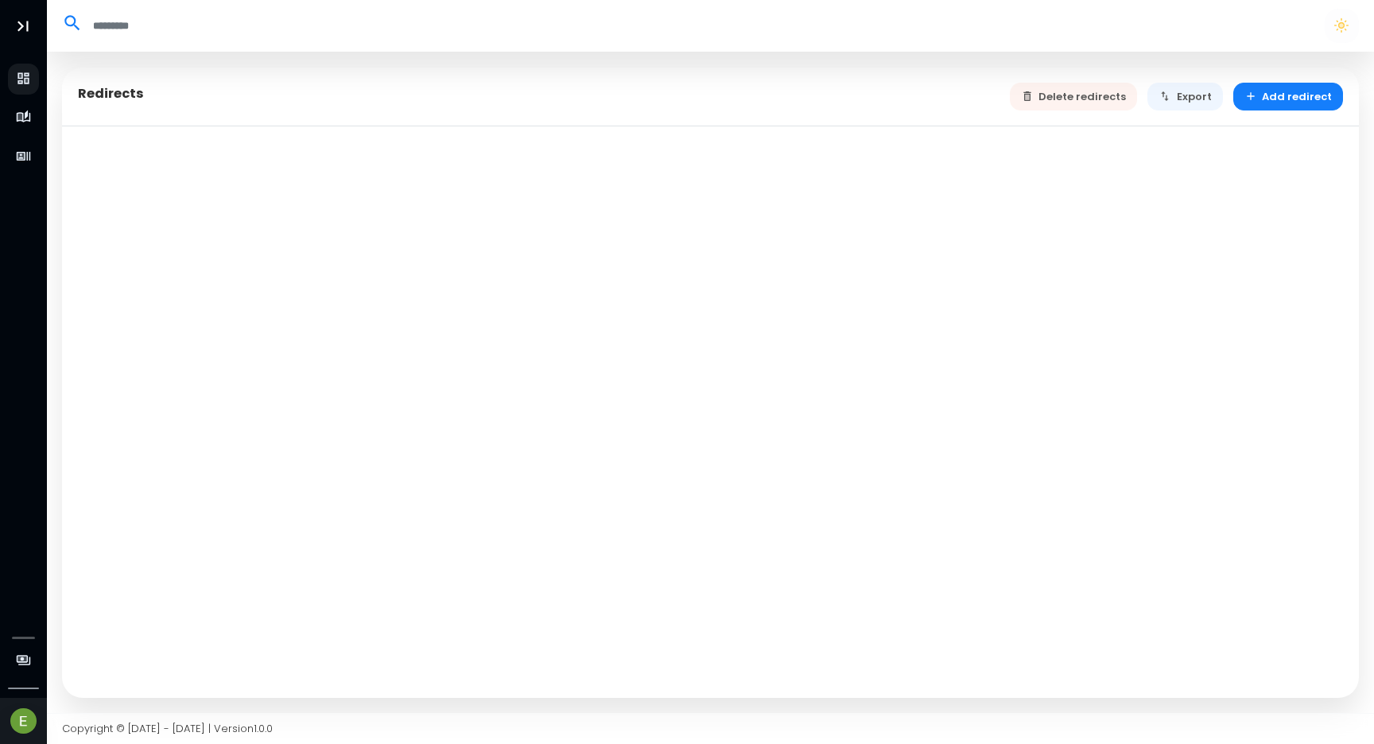
select select "**"
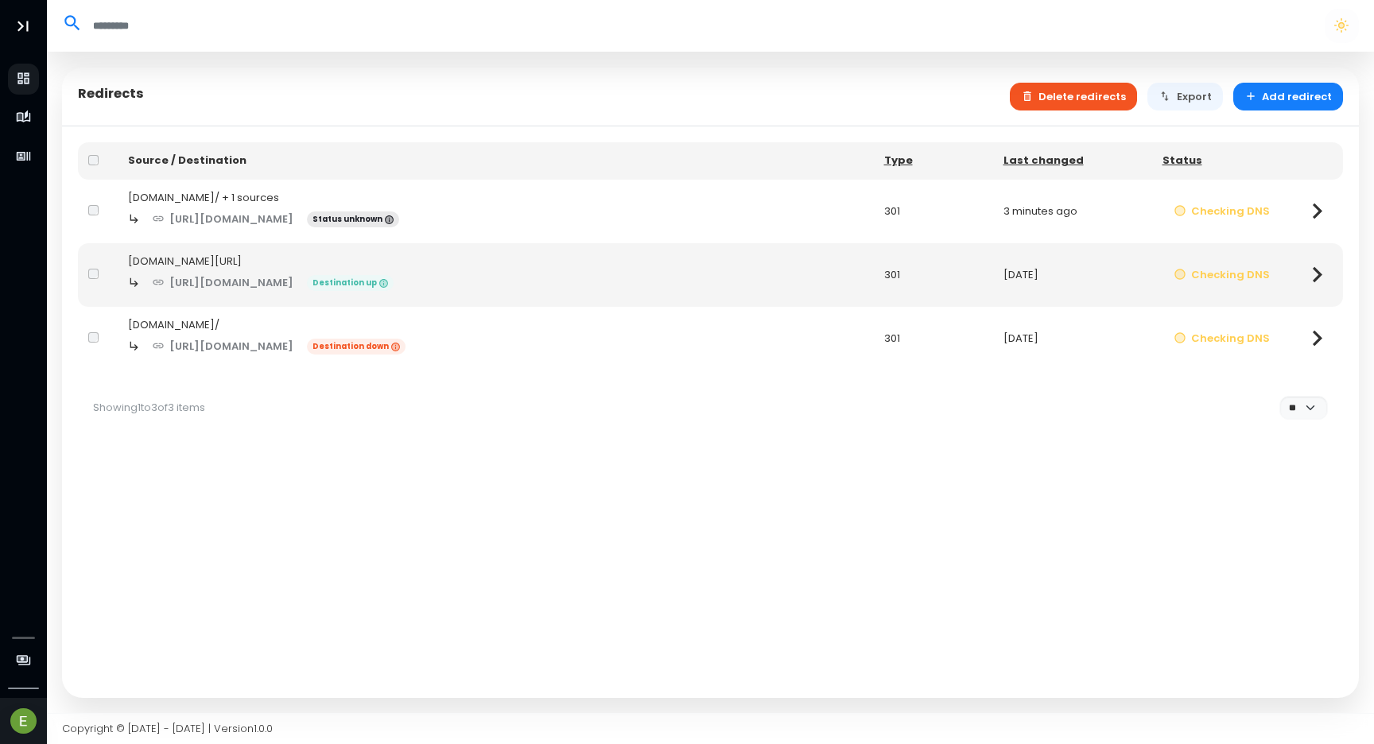
click at [1101, 103] on button "Delete redirects" at bounding box center [1074, 97] width 128 height 28
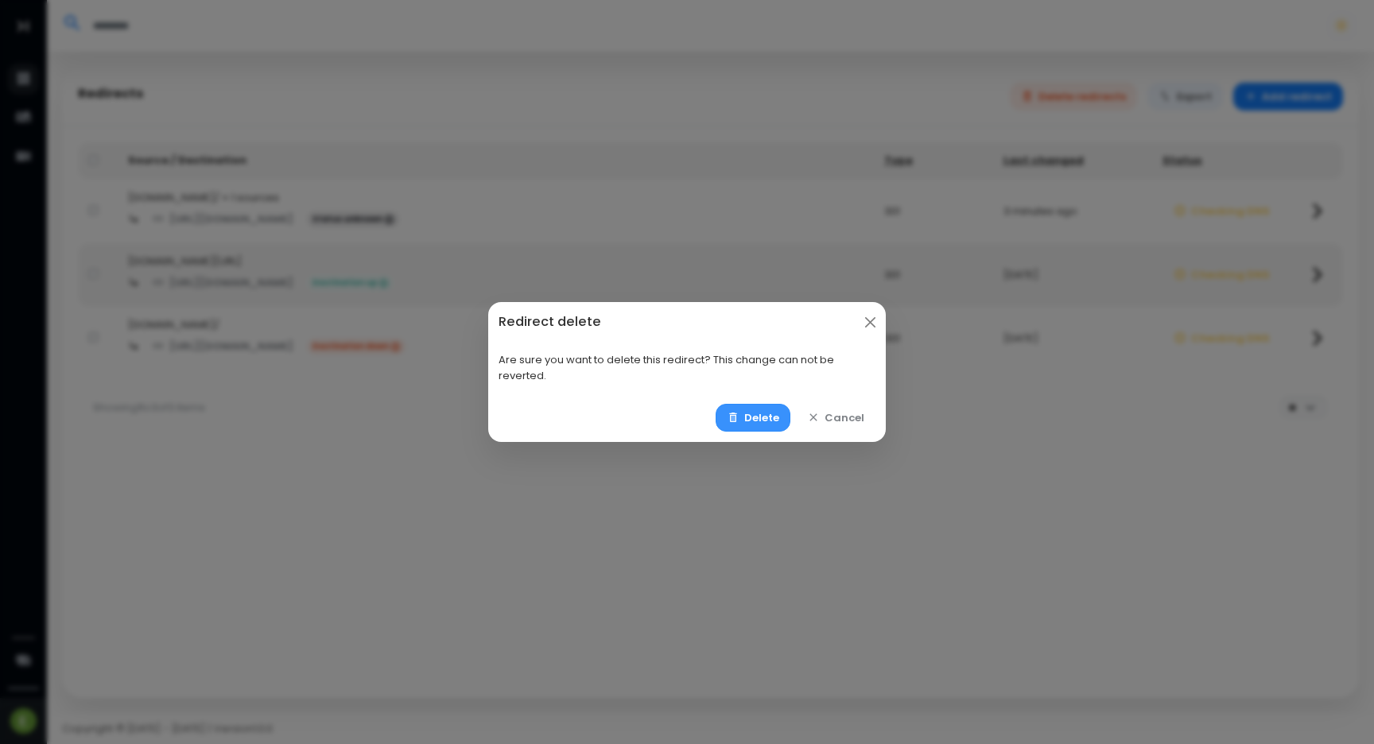
click at [744, 414] on button "Delete" at bounding box center [754, 418] width 76 height 28
click at [748, 425] on button "Delete" at bounding box center [754, 418] width 76 height 28
click at [759, 414] on button "Delete" at bounding box center [754, 418] width 76 height 28
click at [749, 425] on button "Delete" at bounding box center [754, 418] width 76 height 28
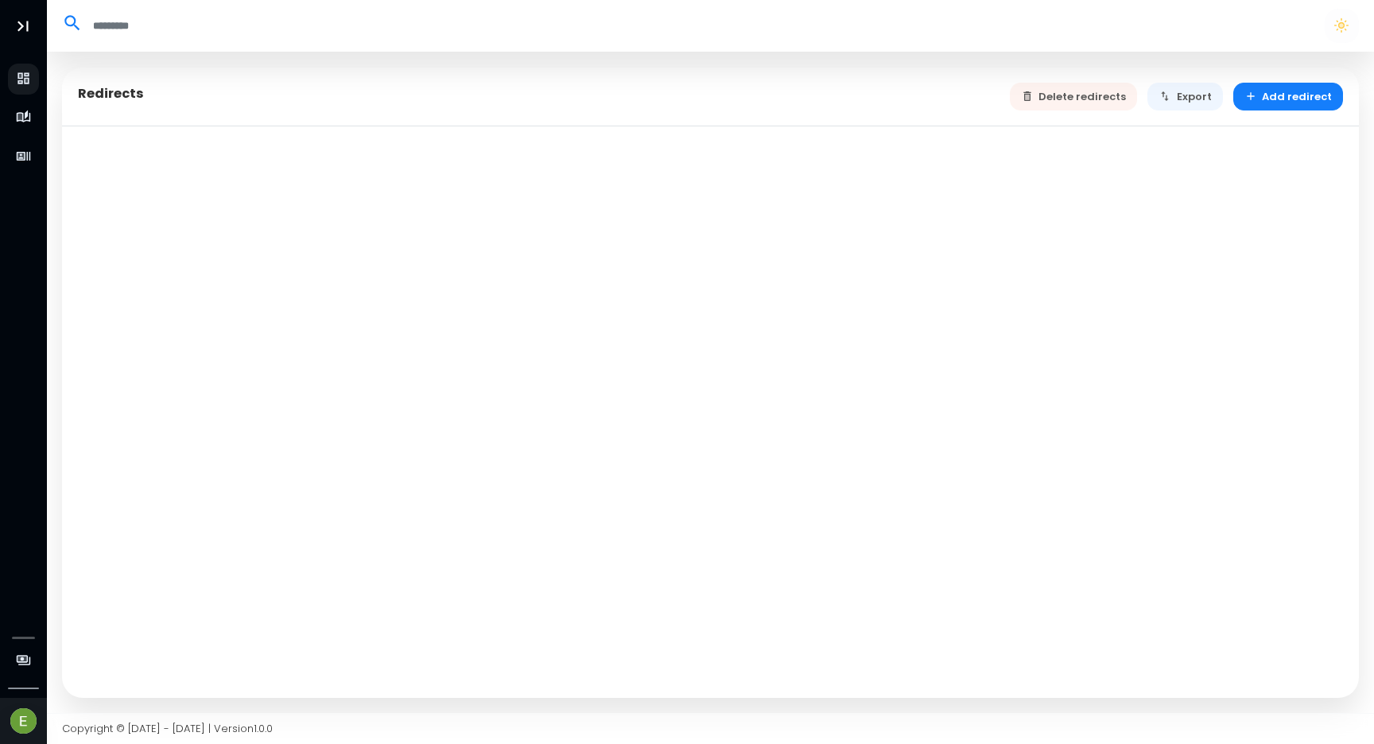
select select "**"
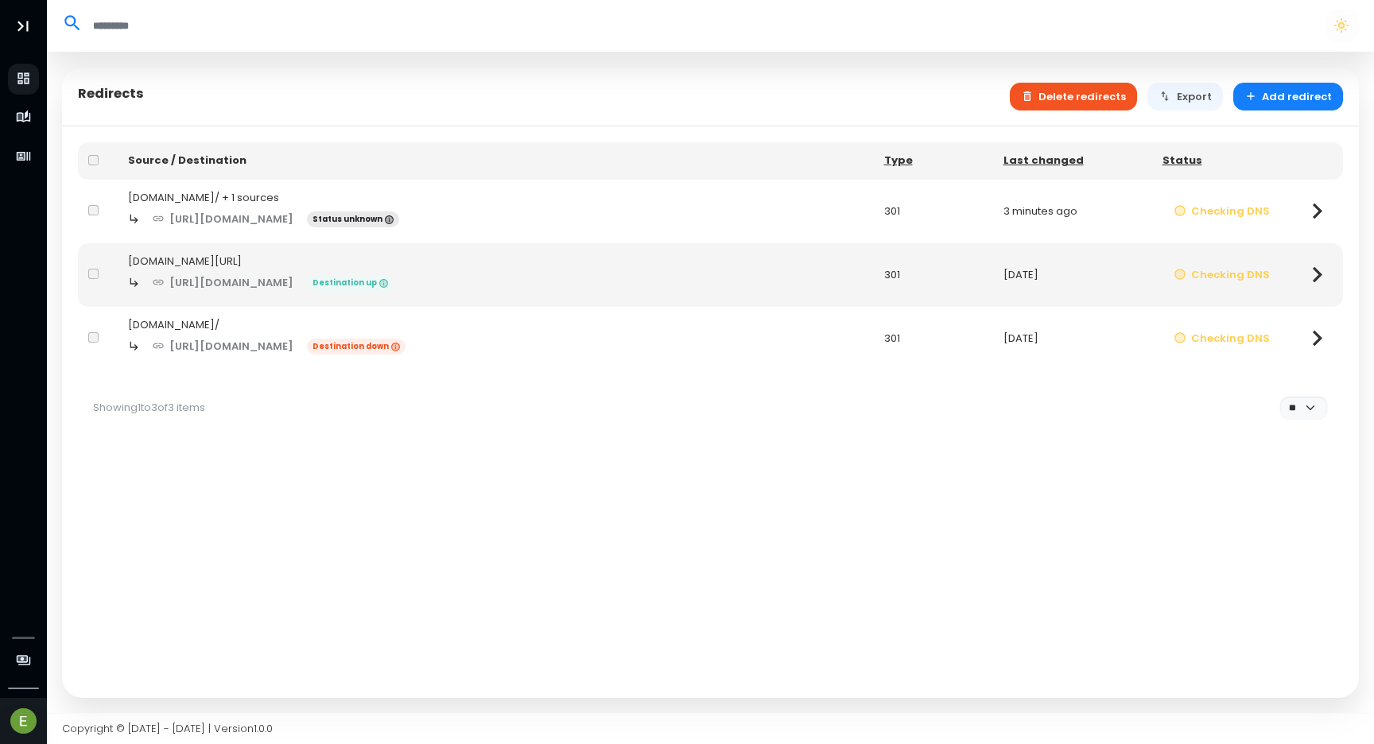
click at [1065, 103] on button "Delete redirects" at bounding box center [1074, 97] width 128 height 28
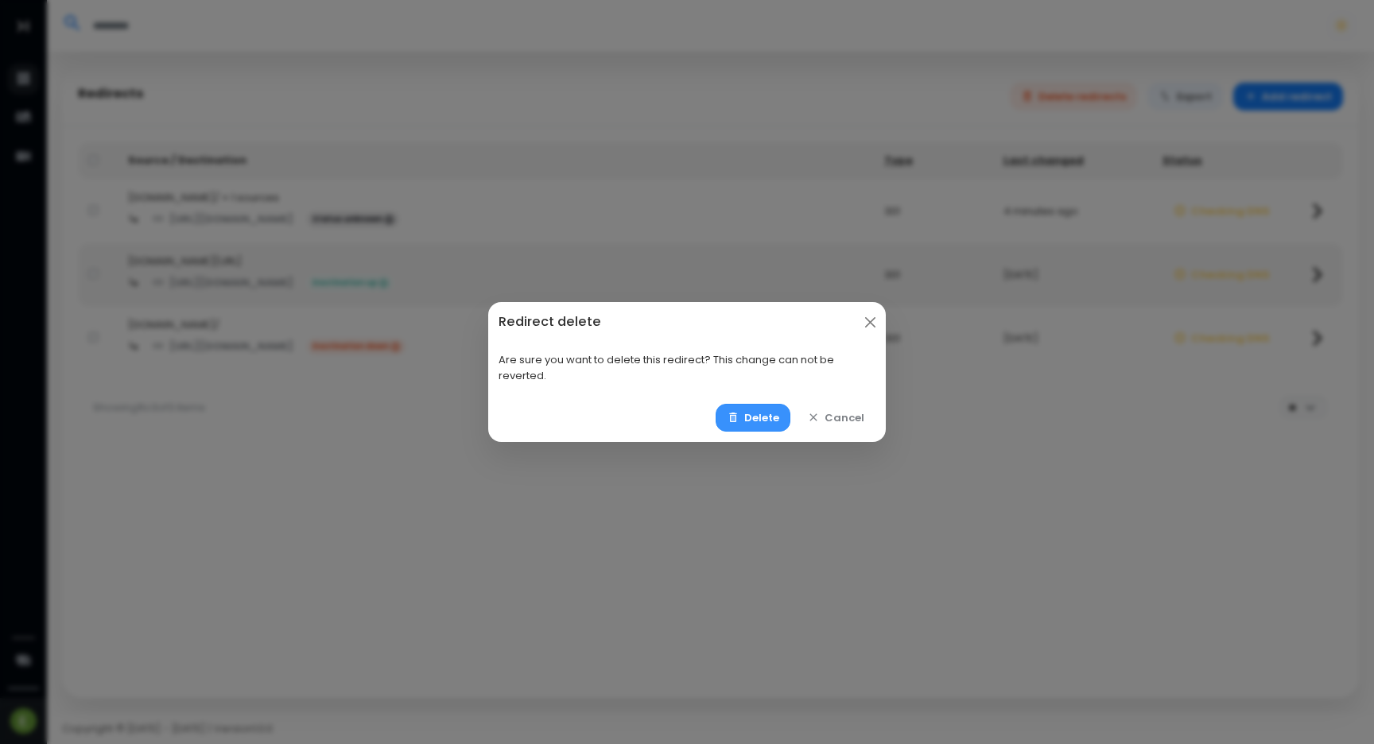
click at [768, 411] on button "Delete" at bounding box center [754, 418] width 76 height 28
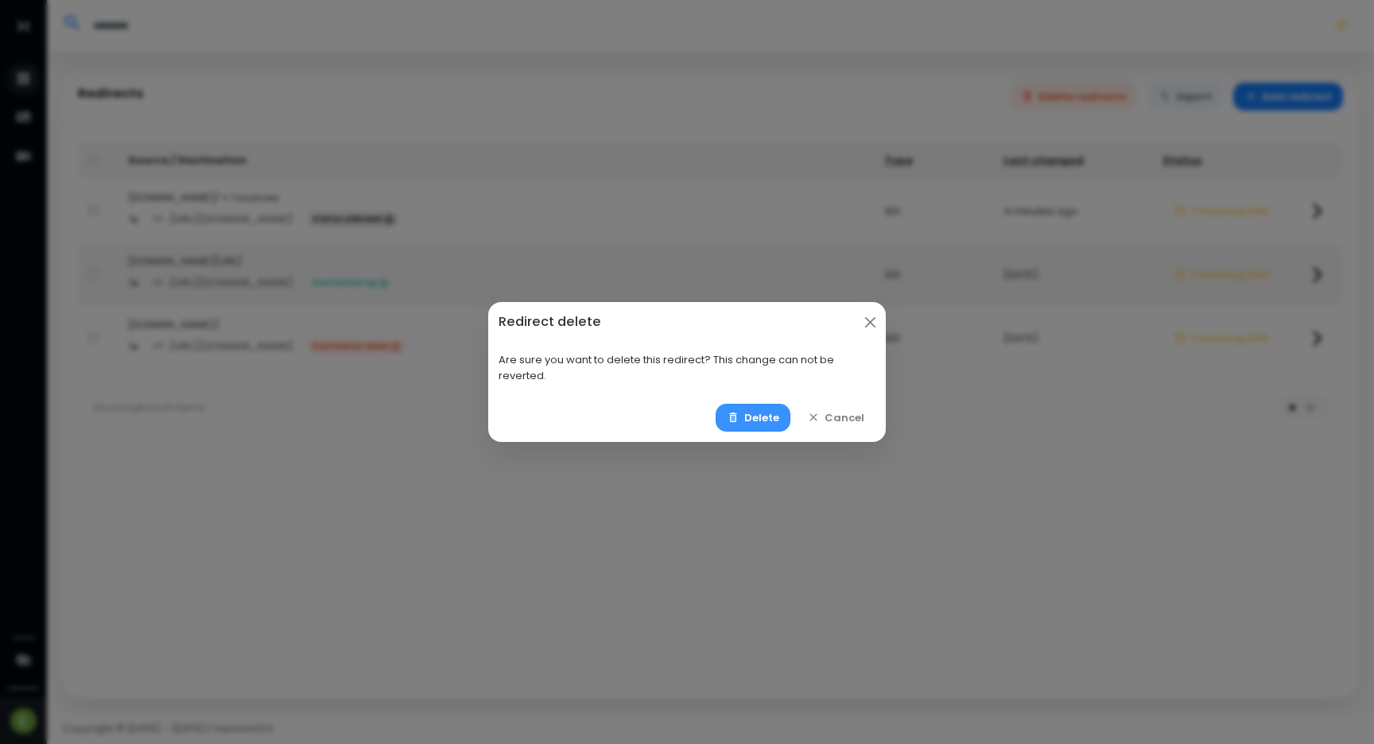
click at [768, 411] on button "Delete" at bounding box center [754, 418] width 76 height 28
click at [748, 421] on button "Delete" at bounding box center [754, 418] width 76 height 28
click at [992, 473] on div "Redirect delete Are sure you want to delete this redirect? This change can not …" at bounding box center [687, 372] width 1374 height 744
click at [867, 324] on button "Close" at bounding box center [870, 322] width 21 height 21
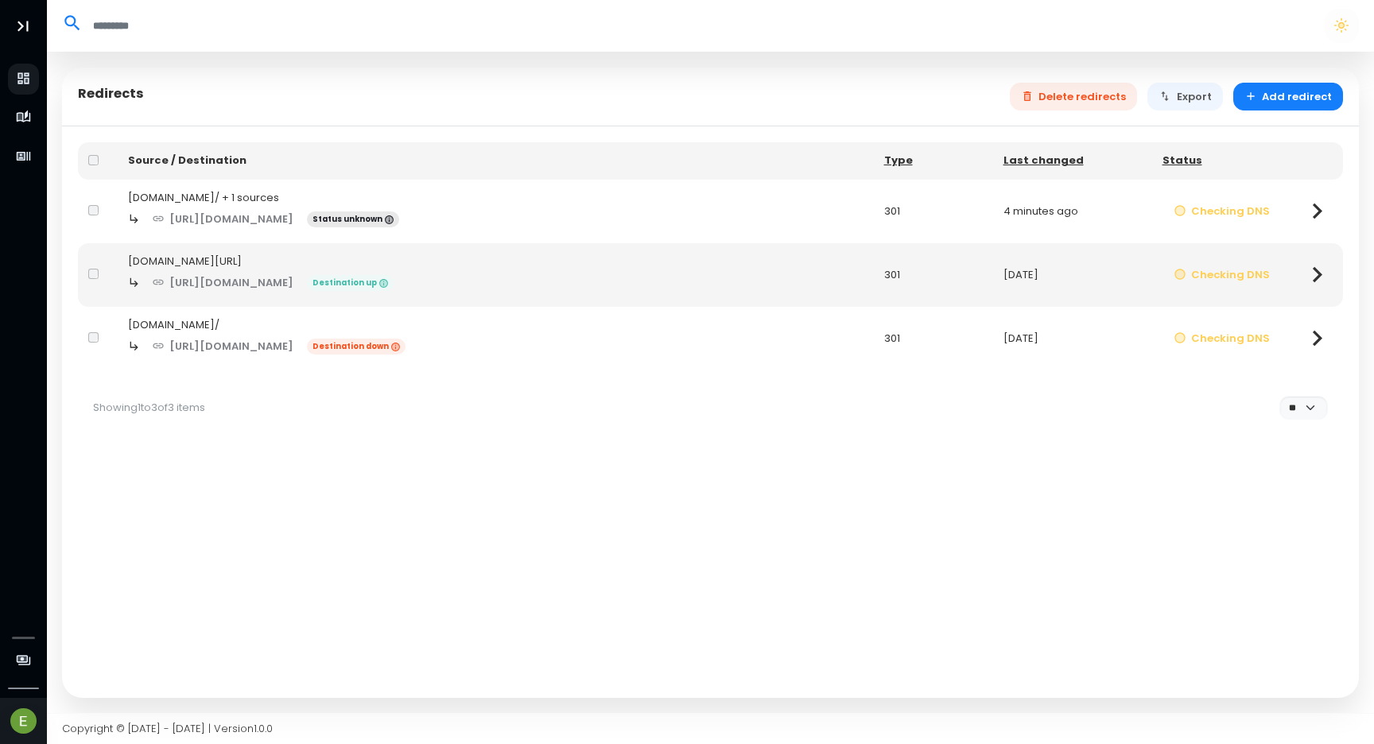
click at [713, 277] on div "[URL][DOMAIN_NAME] Destination up" at bounding box center [496, 283] width 736 height 28
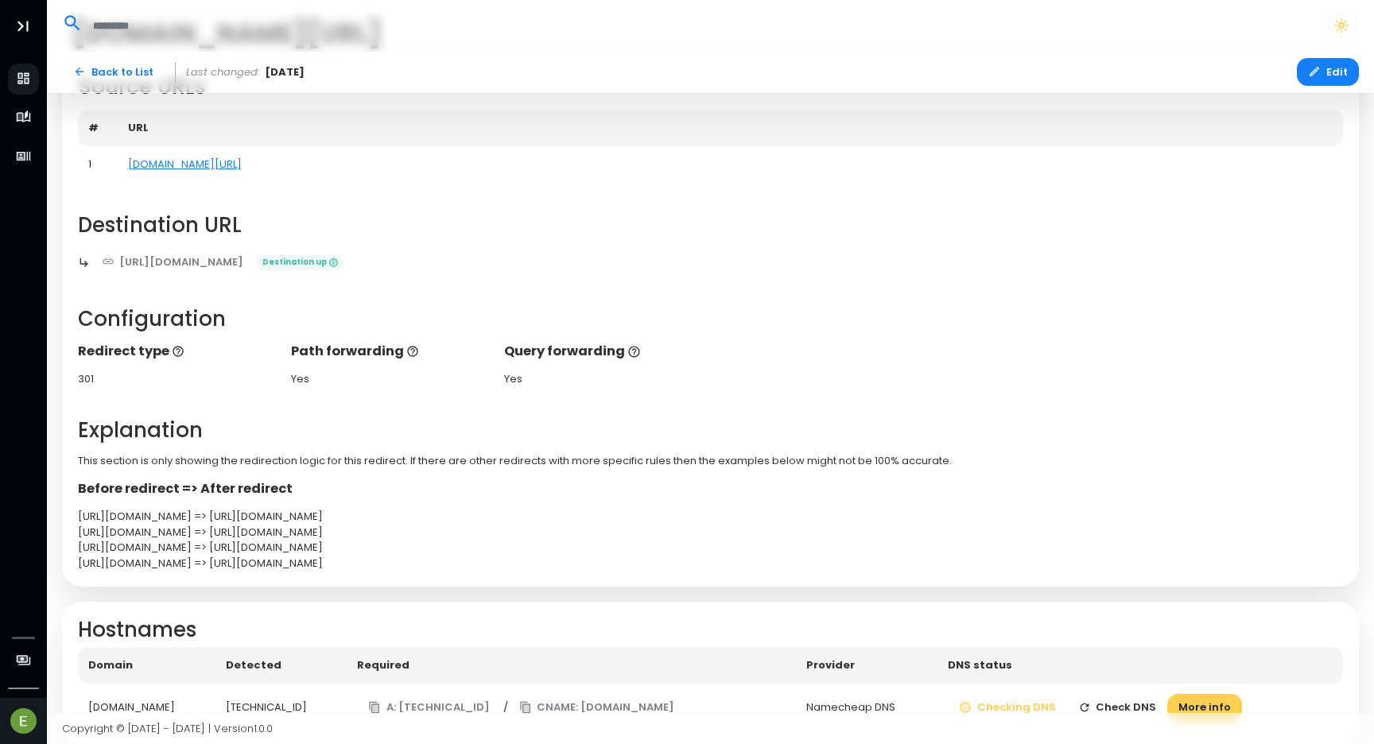
scroll to position [150, 0]
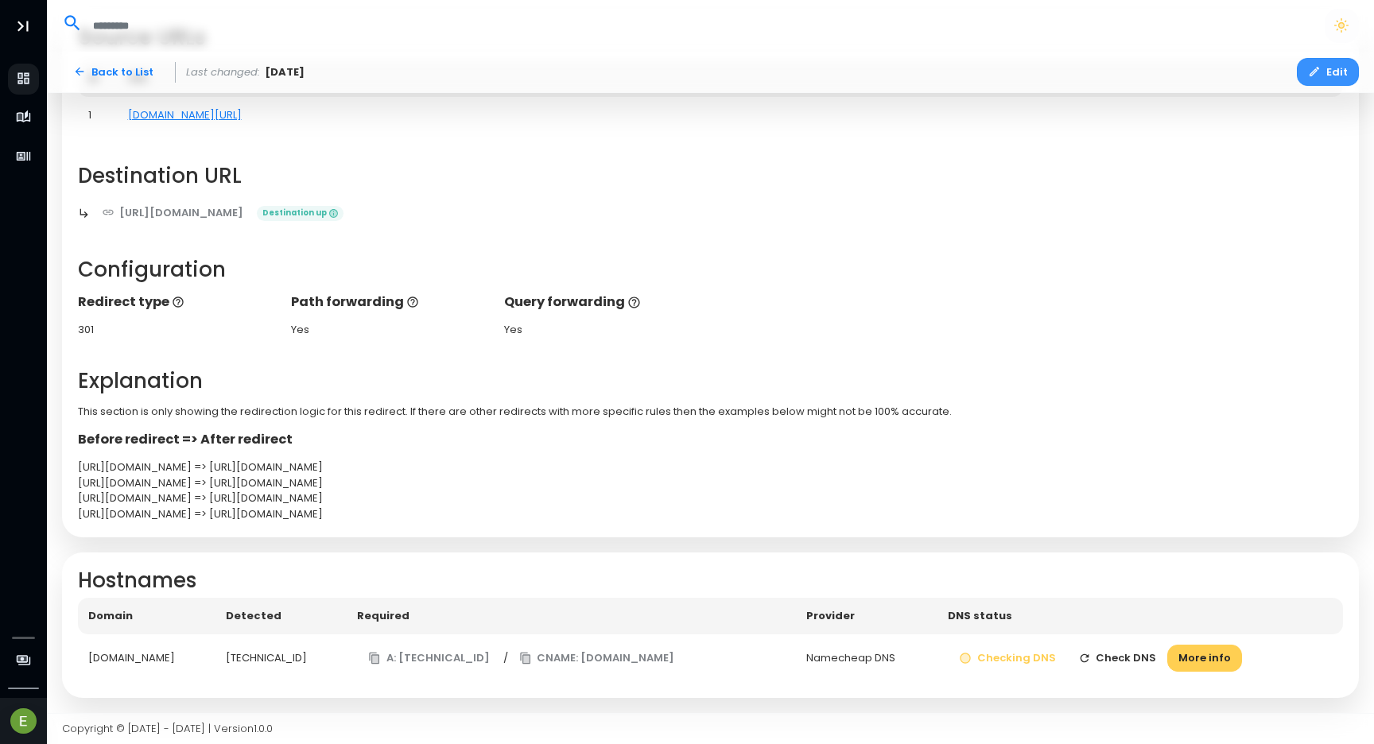
click at [1331, 59] on button "Edit" at bounding box center [1328, 72] width 62 height 28
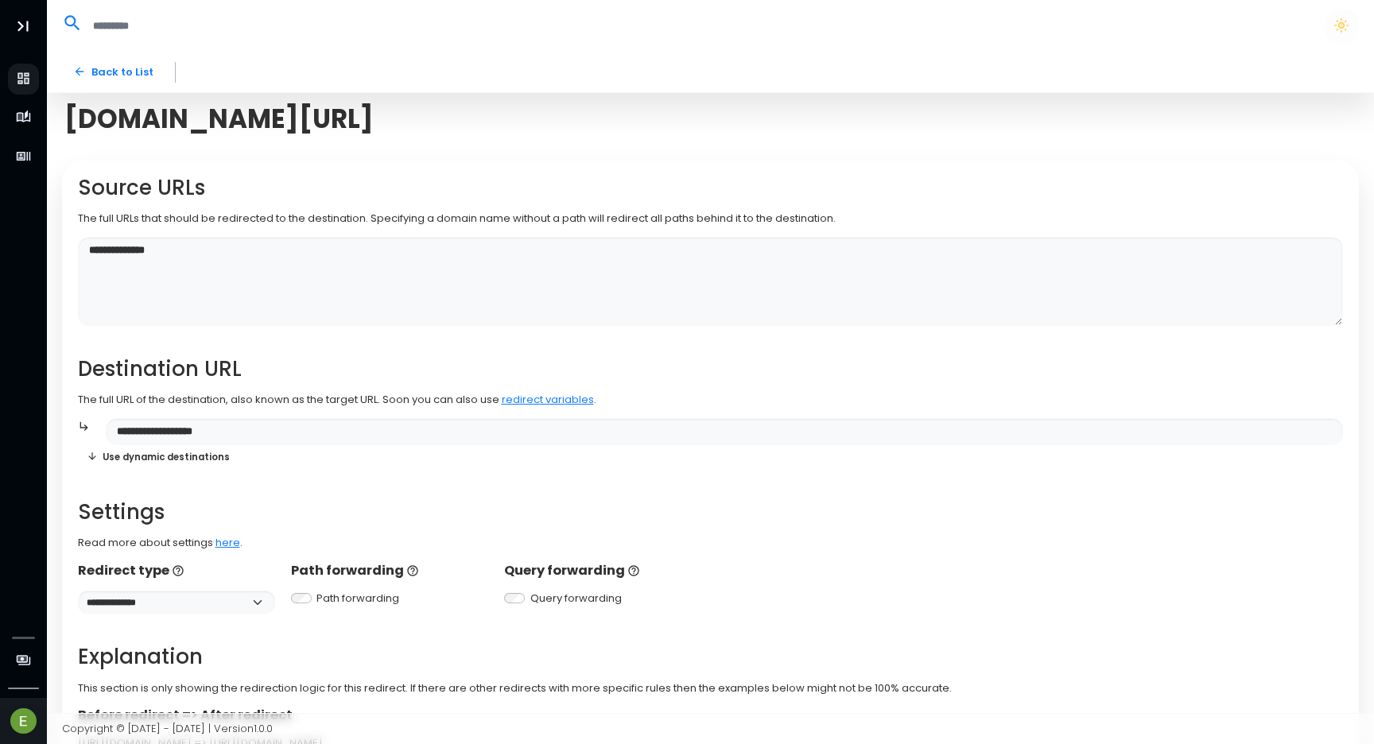
scroll to position [174, 0]
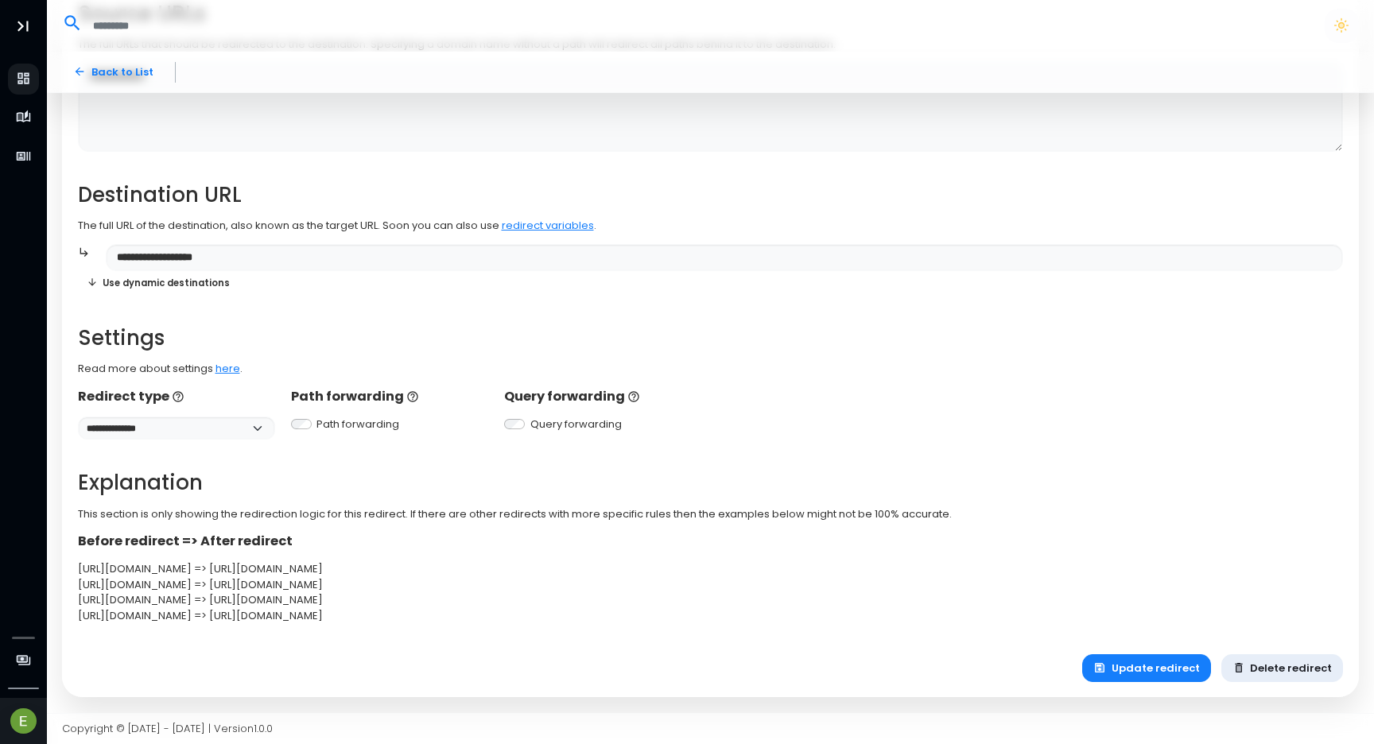
click at [1299, 663] on button "Delete redirect" at bounding box center [1282, 668] width 122 height 28
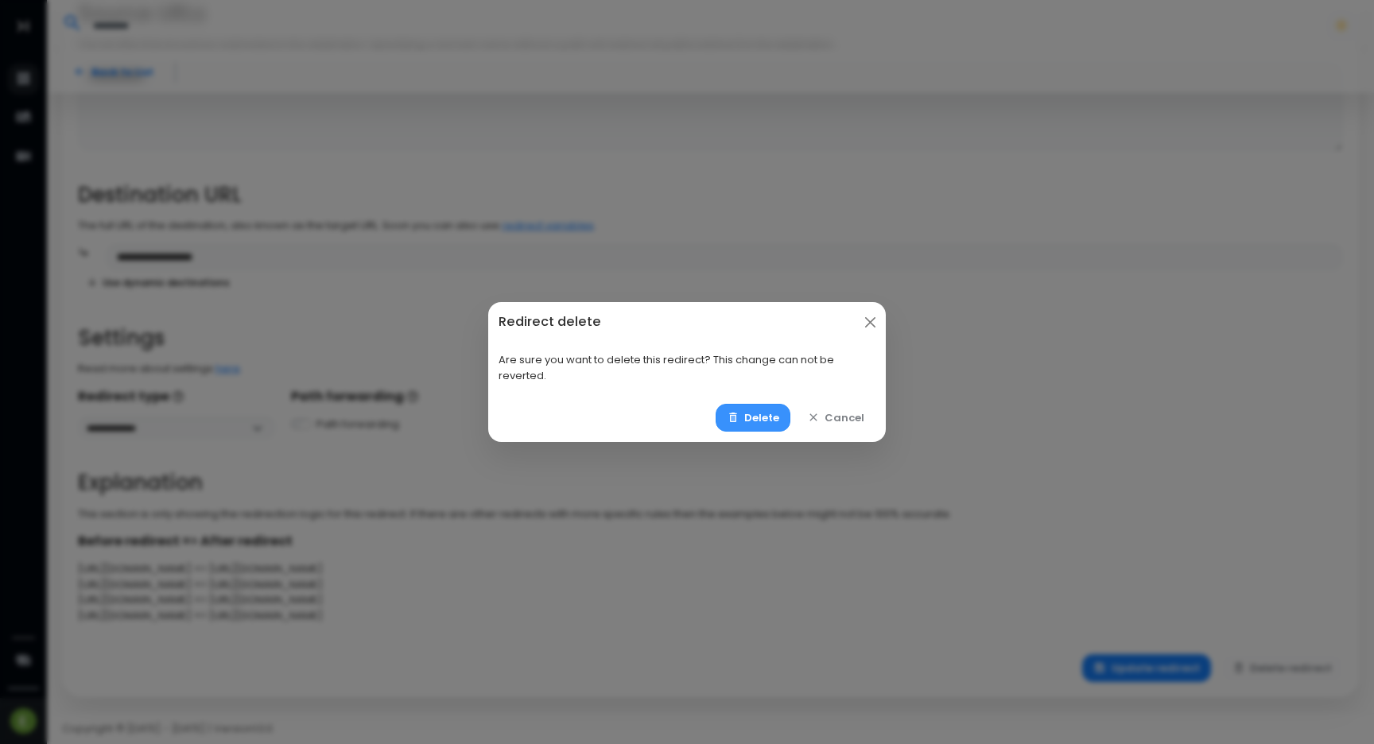
click at [772, 417] on button "Delete" at bounding box center [754, 418] width 76 height 28
click at [758, 408] on button "Delete" at bounding box center [754, 418] width 76 height 28
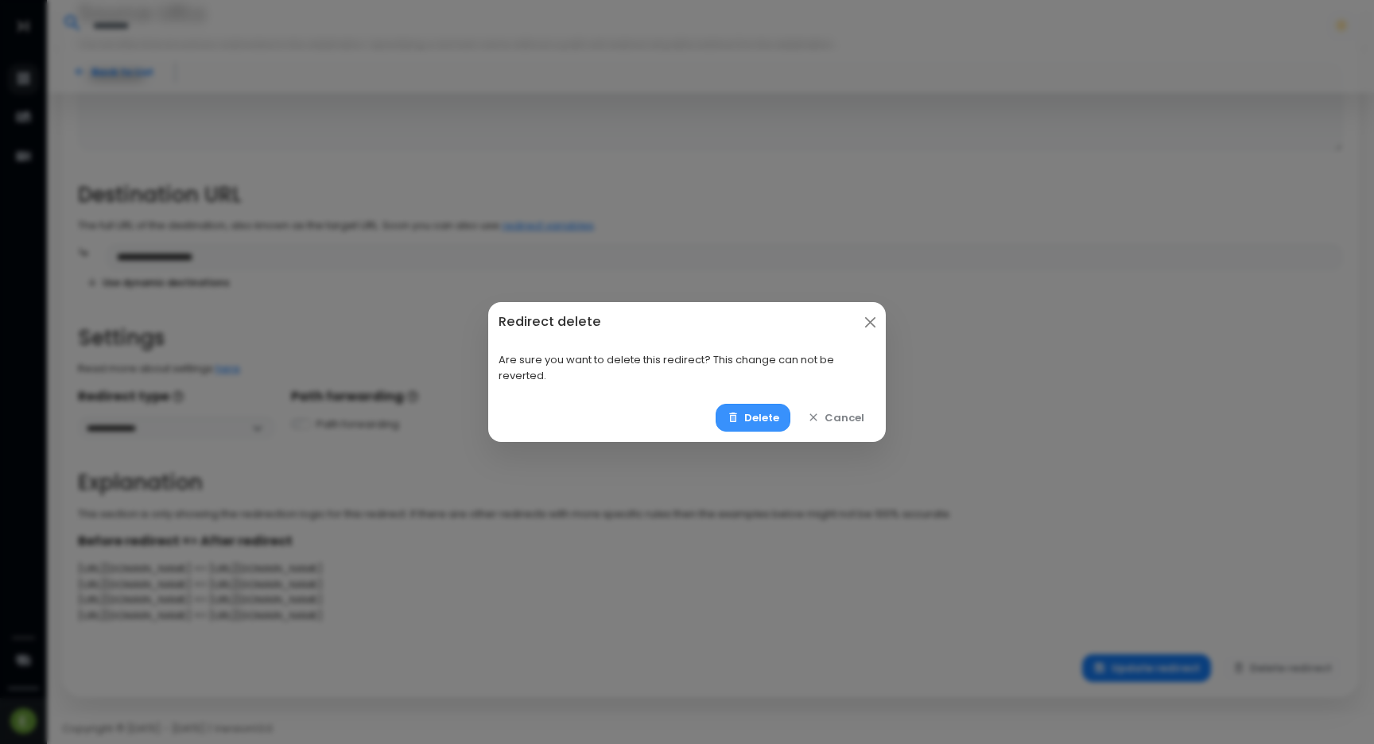
click at [758, 408] on button "Delete" at bounding box center [754, 418] width 76 height 28
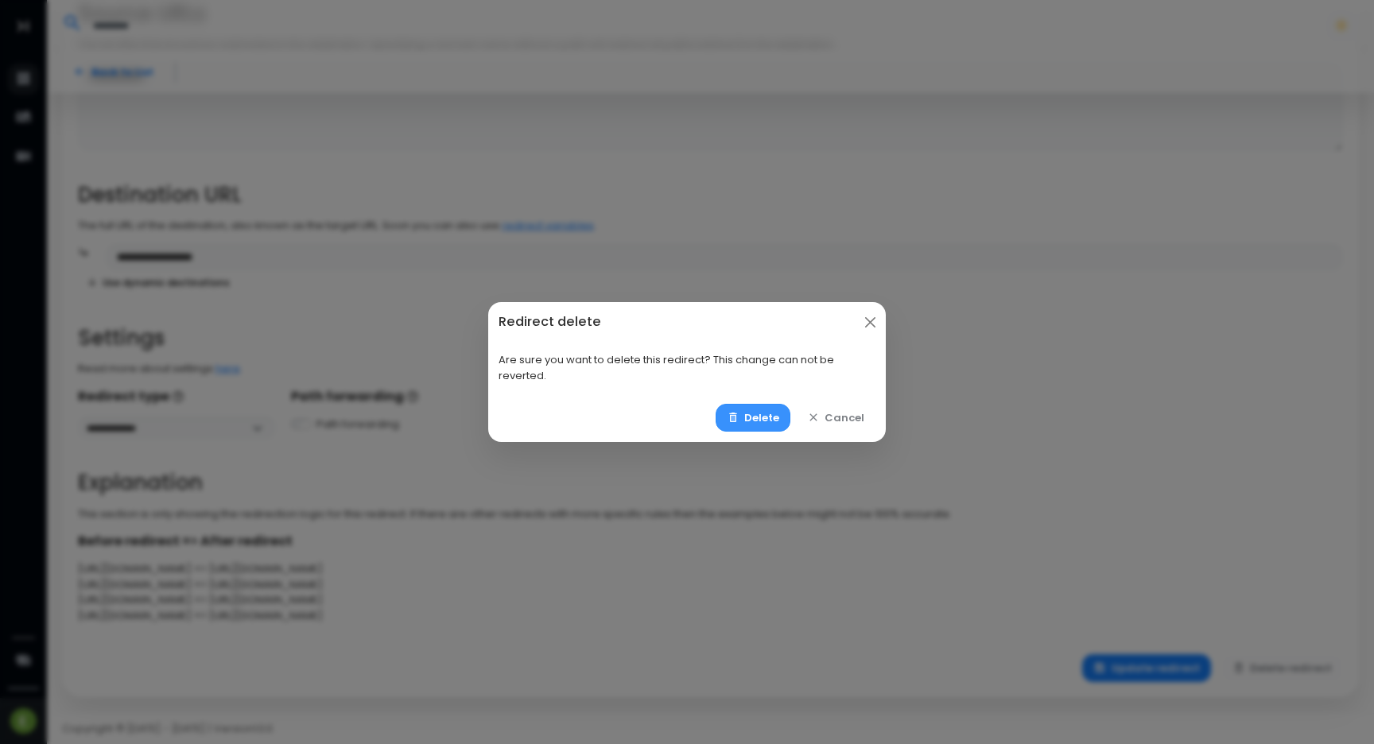
click at [758, 408] on button "Delete" at bounding box center [754, 418] width 76 height 28
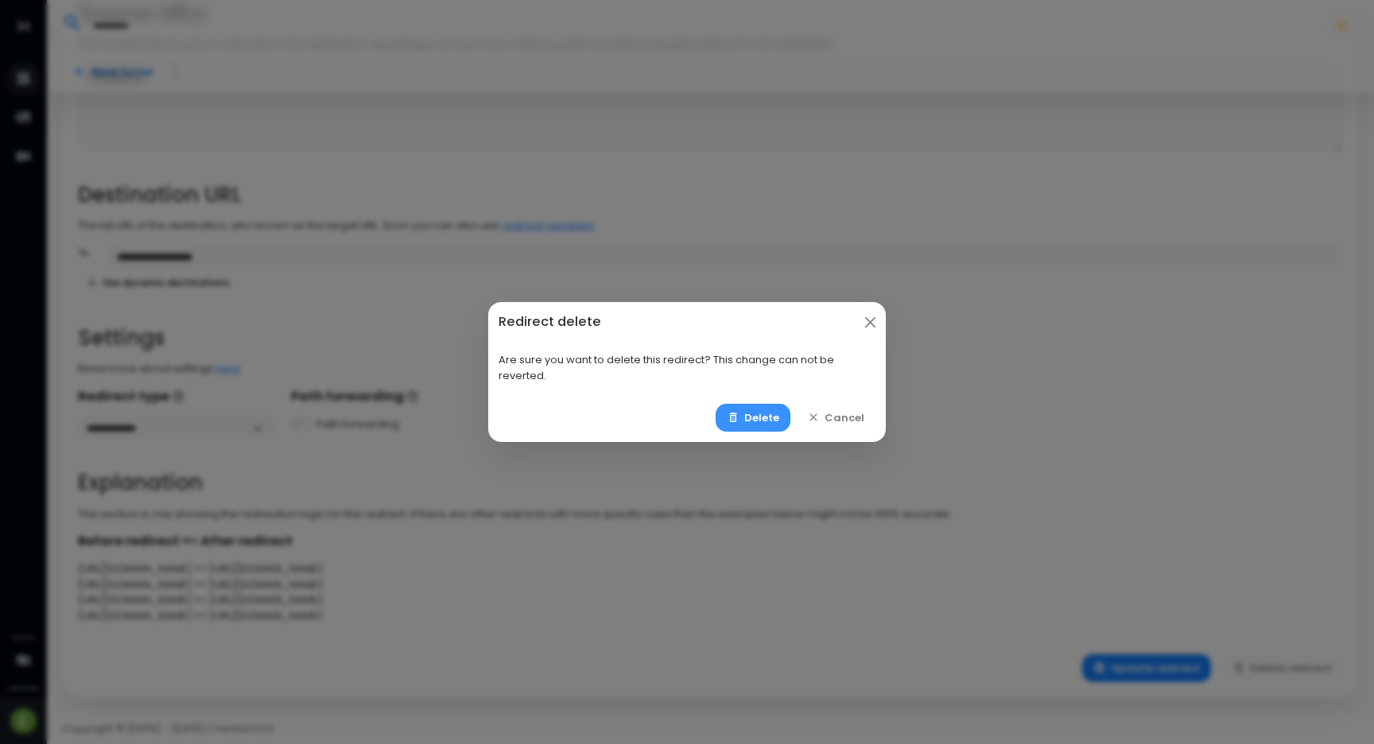
click at [758, 408] on button "Delete" at bounding box center [754, 418] width 76 height 28
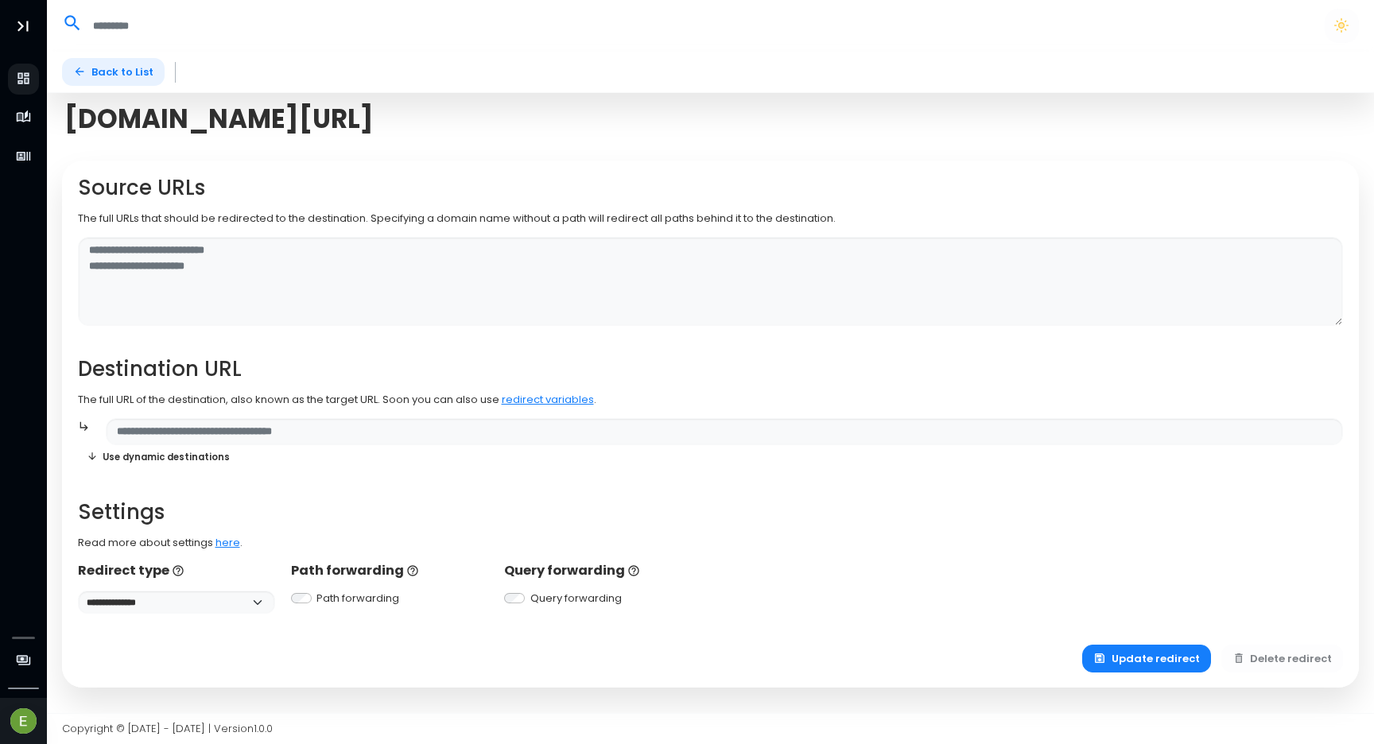
click at [125, 80] on link "Back to List" at bounding box center [113, 72] width 103 height 28
select select "**"
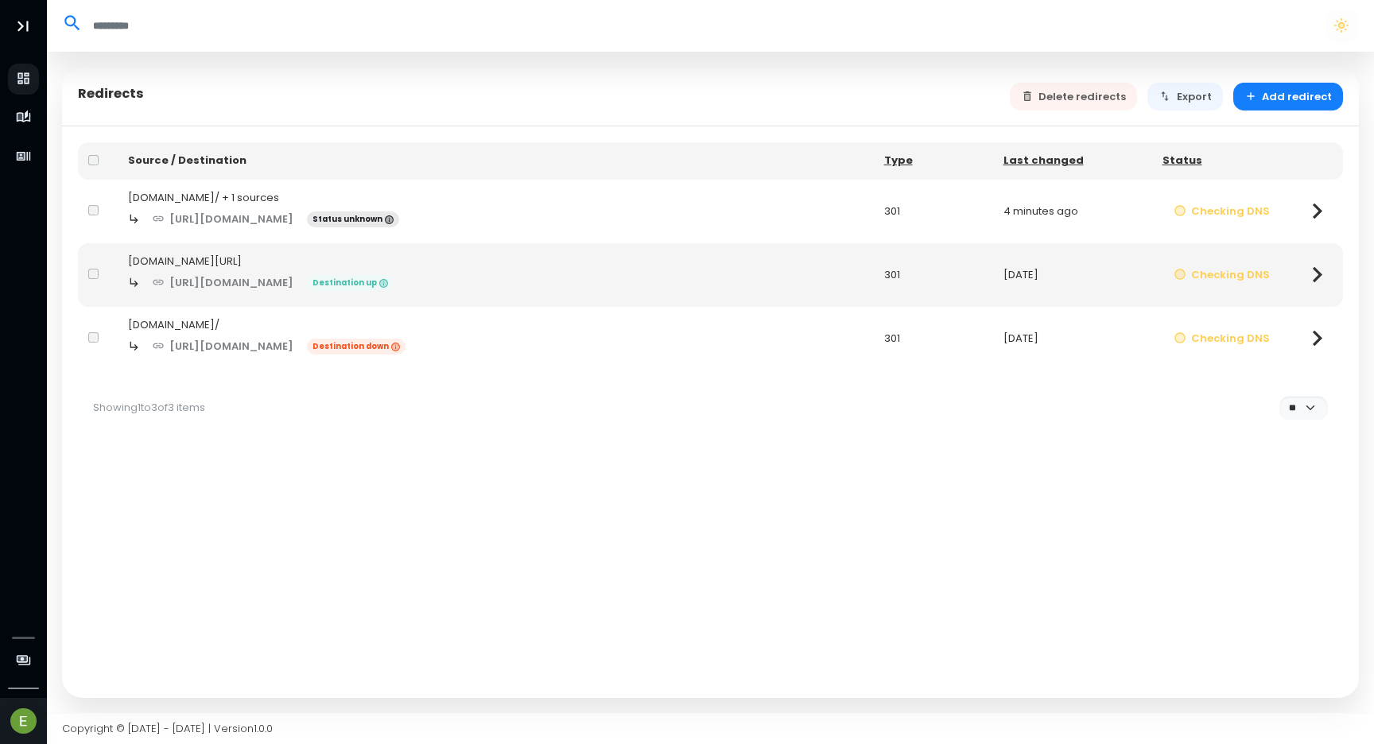
click at [1310, 274] on icon at bounding box center [1317, 274] width 31 height 31
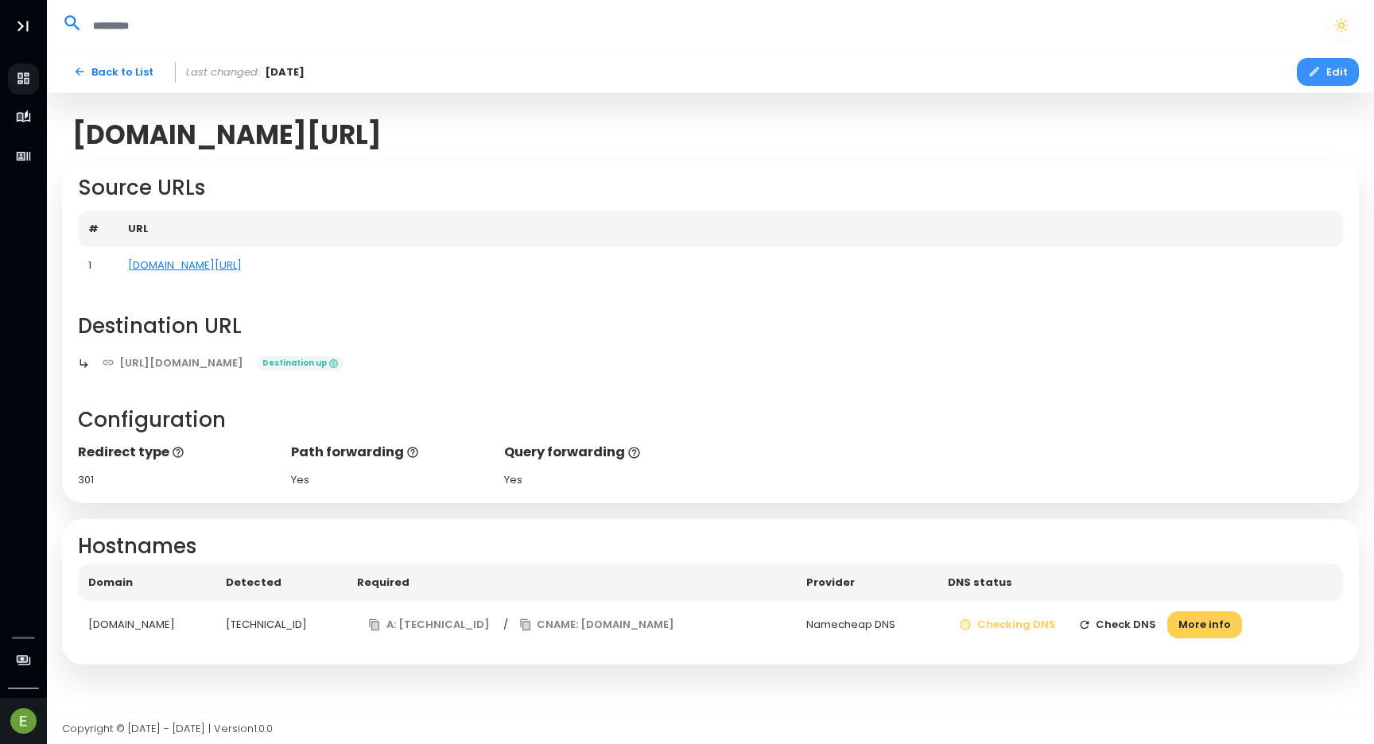
click at [1326, 68] on button "Edit" at bounding box center [1328, 72] width 62 height 28
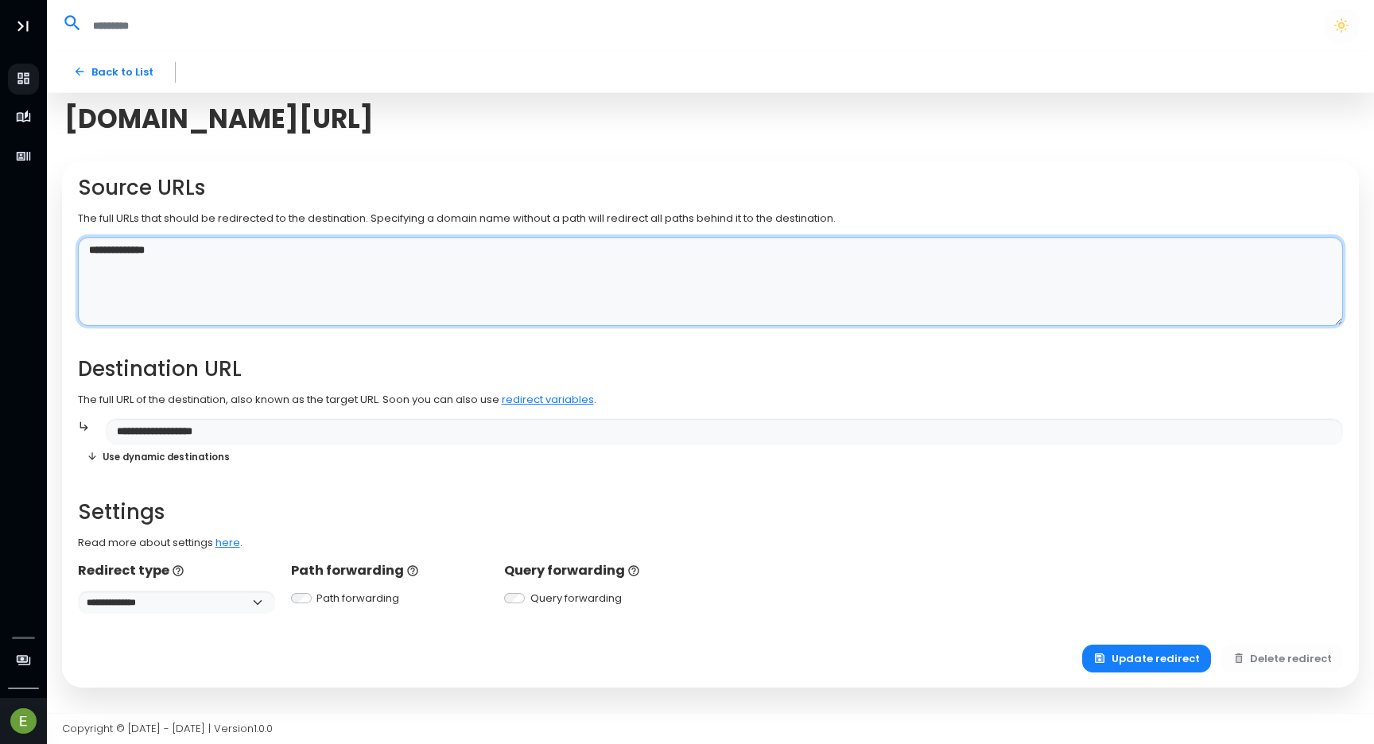
click at [258, 263] on textarea "**********" at bounding box center [711, 282] width 1266 height 90
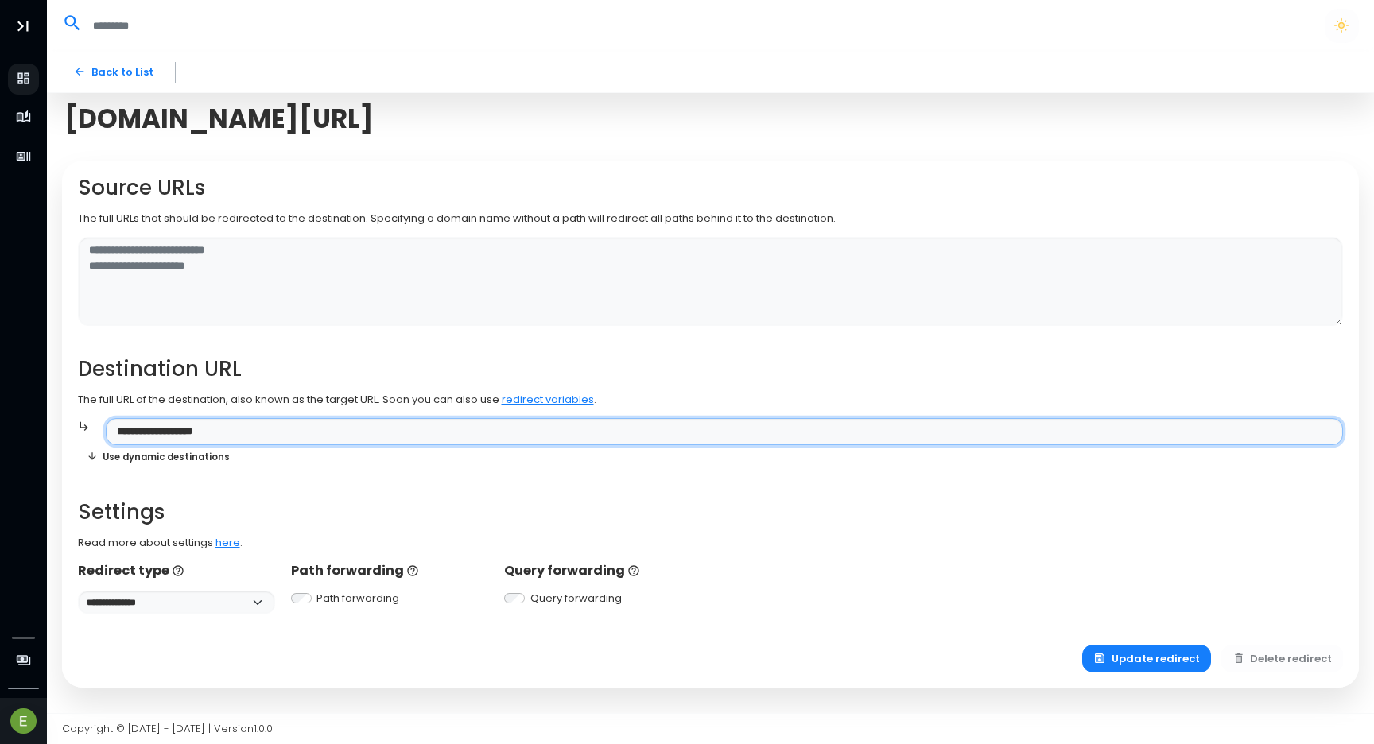
click at [220, 433] on div "**********" at bounding box center [711, 395] width 1266 height 438
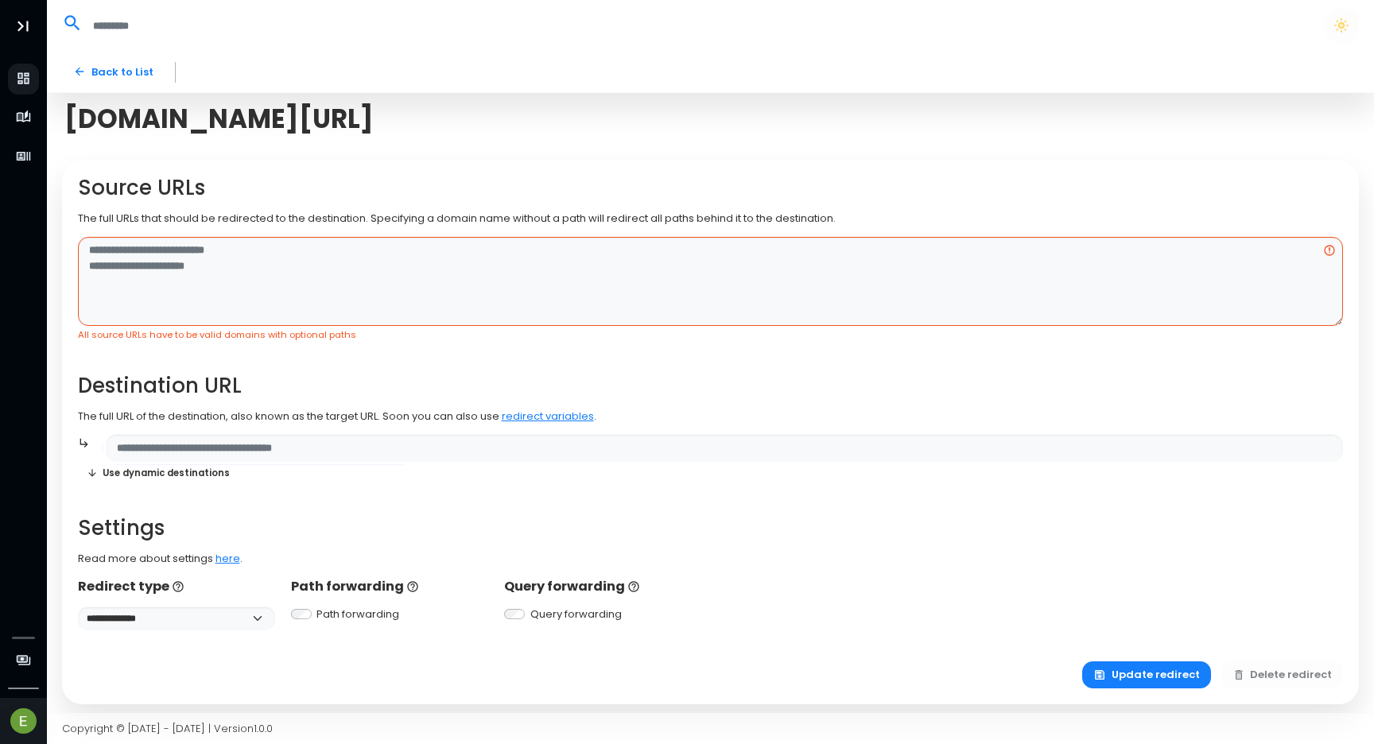
click at [817, 537] on h2 "Settings" at bounding box center [711, 528] width 1266 height 25
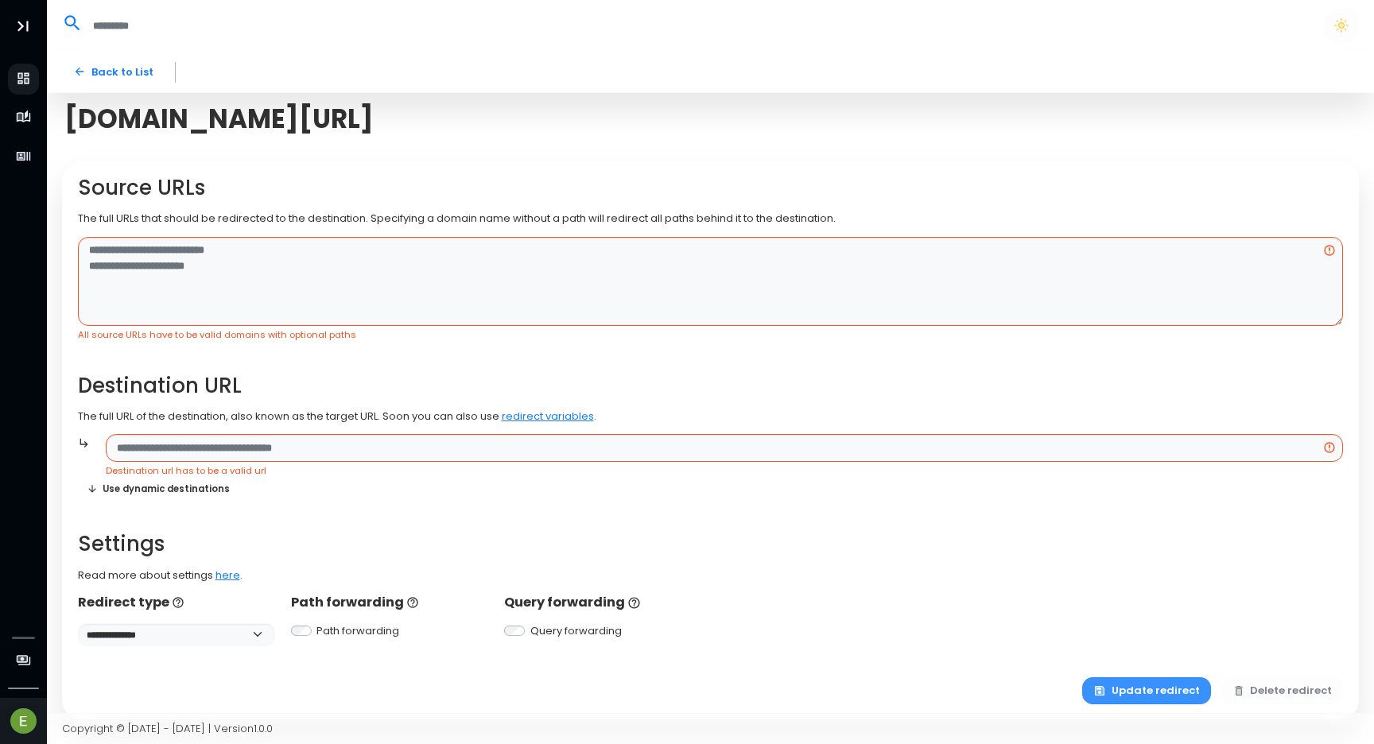
click at [1165, 695] on button "Update redirect" at bounding box center [1146, 692] width 129 height 28
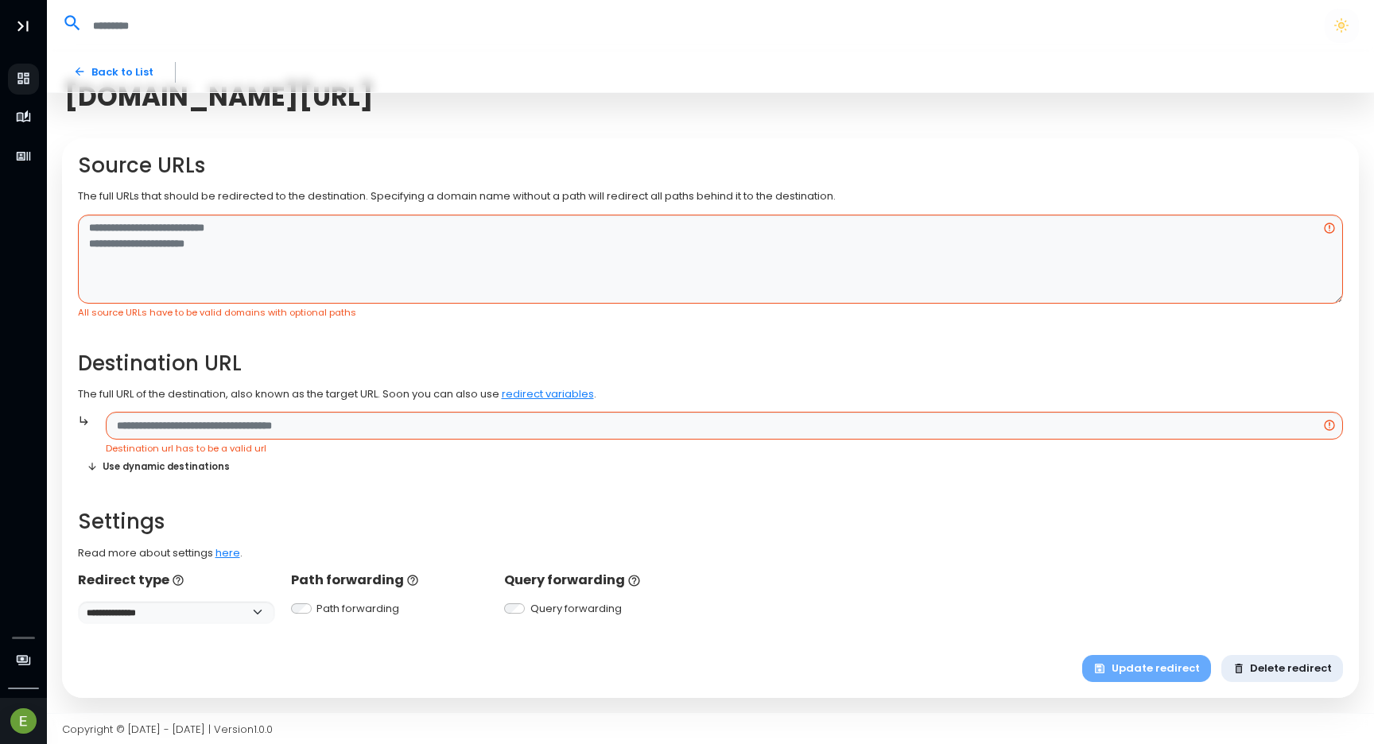
click at [1262, 677] on button "Delete redirect" at bounding box center [1282, 669] width 122 height 28
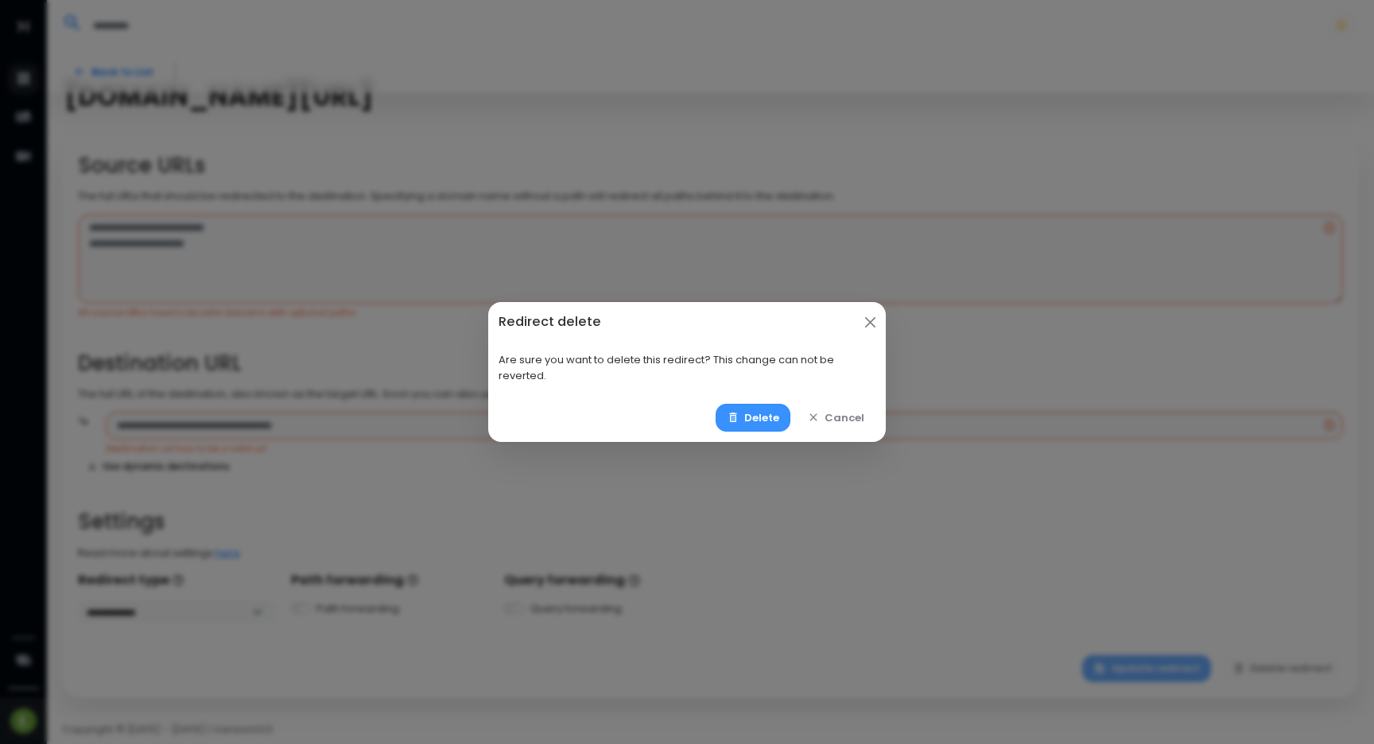
click at [1221, 655] on button "Delete redirect" at bounding box center [1282, 669] width 122 height 28
click at [765, 408] on button "Delete" at bounding box center [754, 418] width 76 height 28
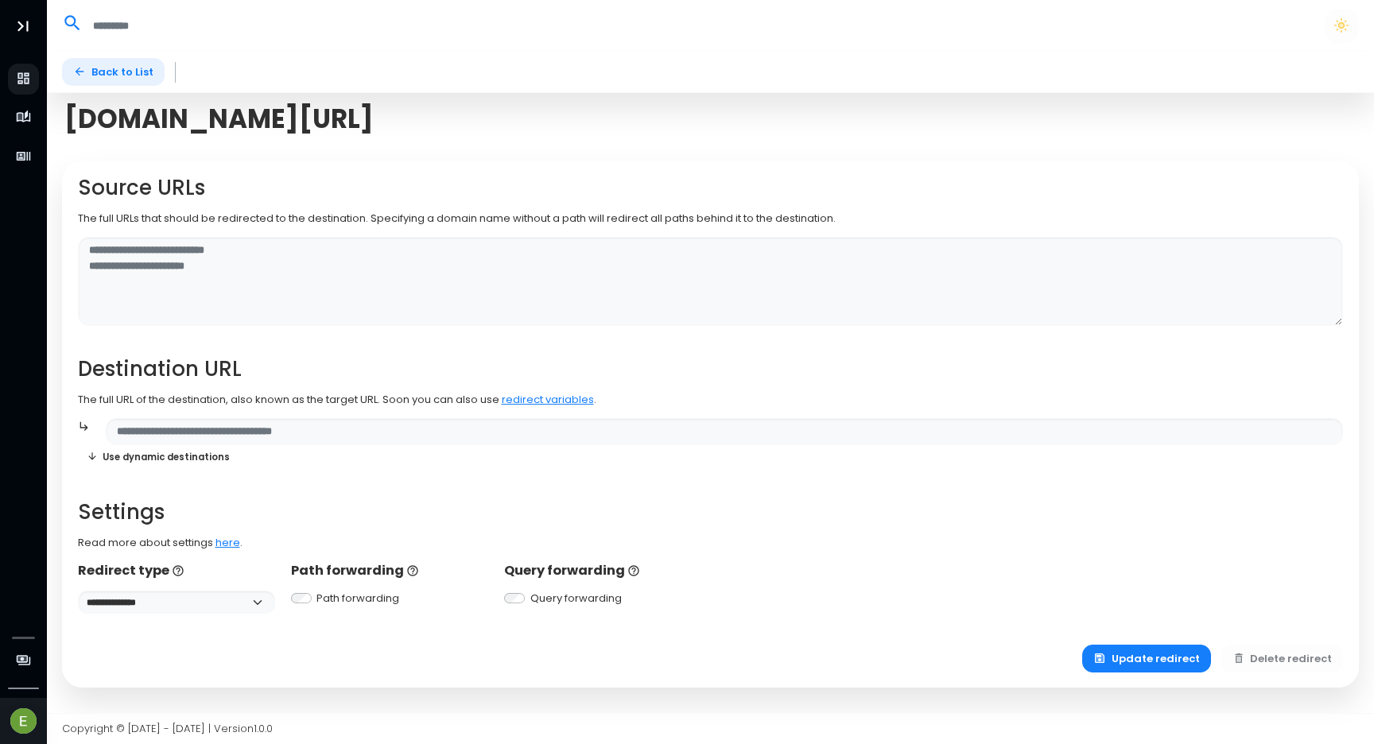
click at [103, 80] on link "Back to List" at bounding box center [113, 72] width 103 height 28
select select "**"
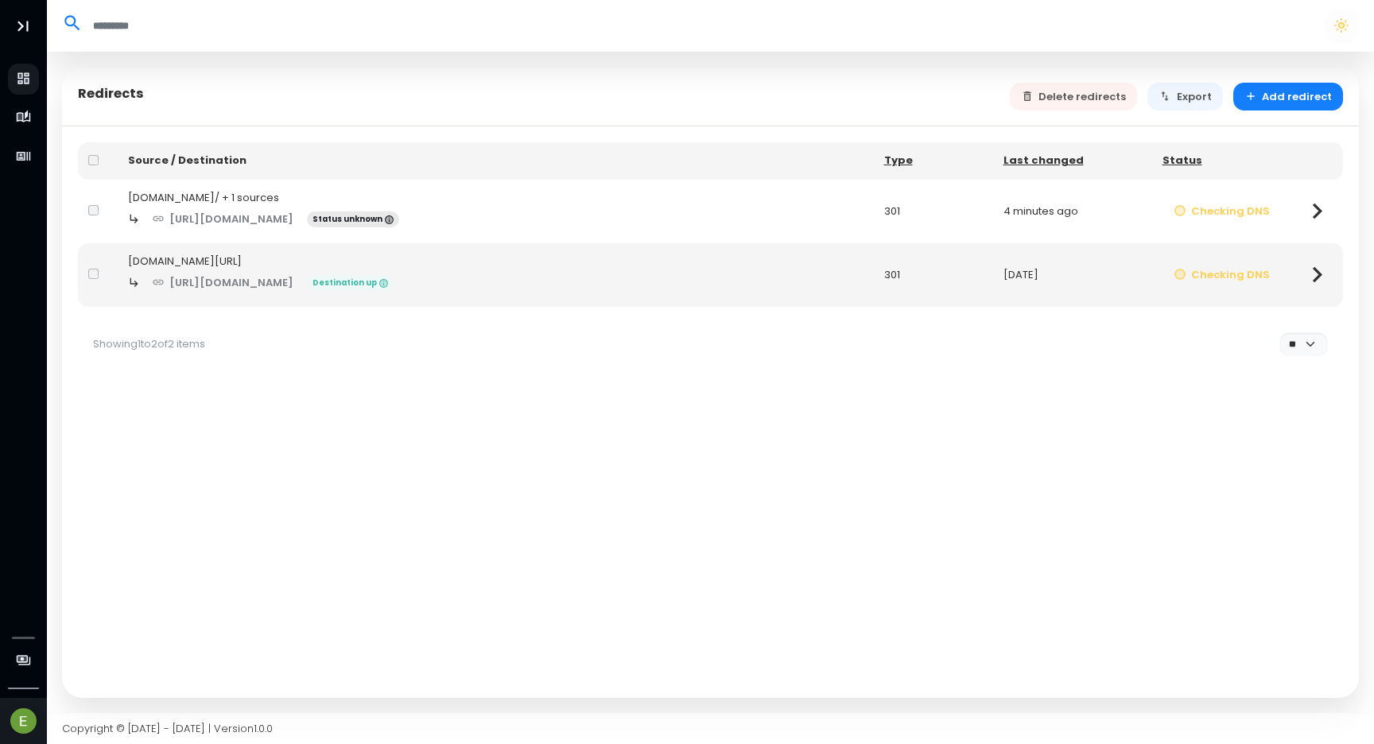
click at [390, 272] on div "[URL][DOMAIN_NAME] Destination up" at bounding box center [496, 283] width 736 height 28
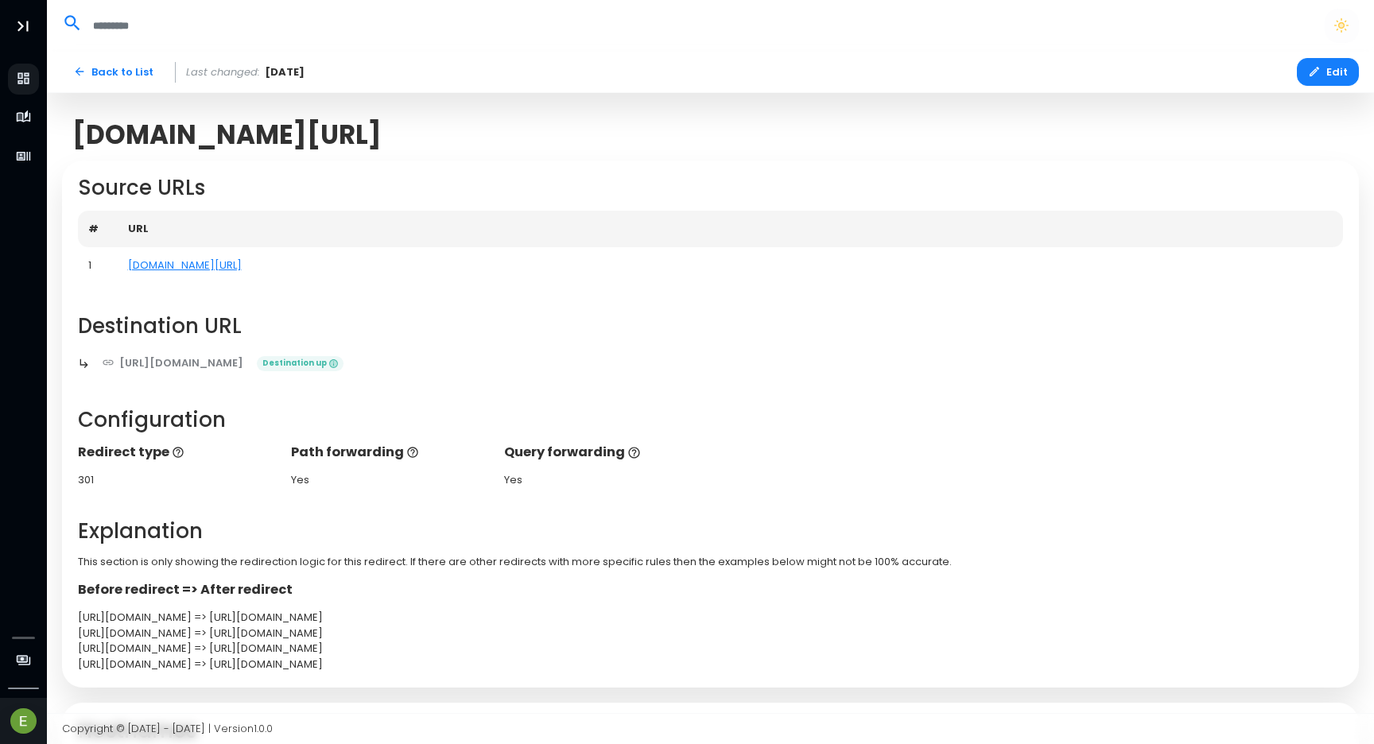
scroll to position [150, 0]
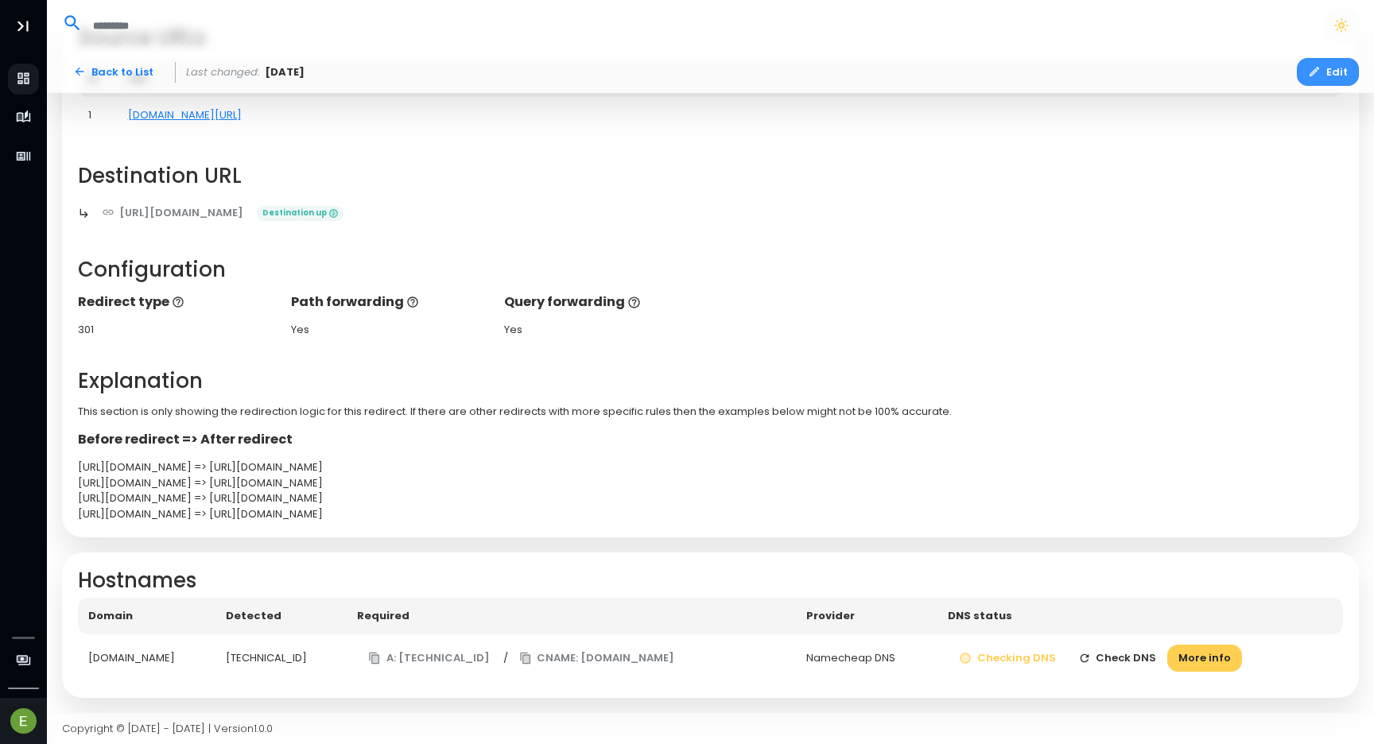
click at [1332, 73] on button "Edit" at bounding box center [1328, 72] width 62 height 28
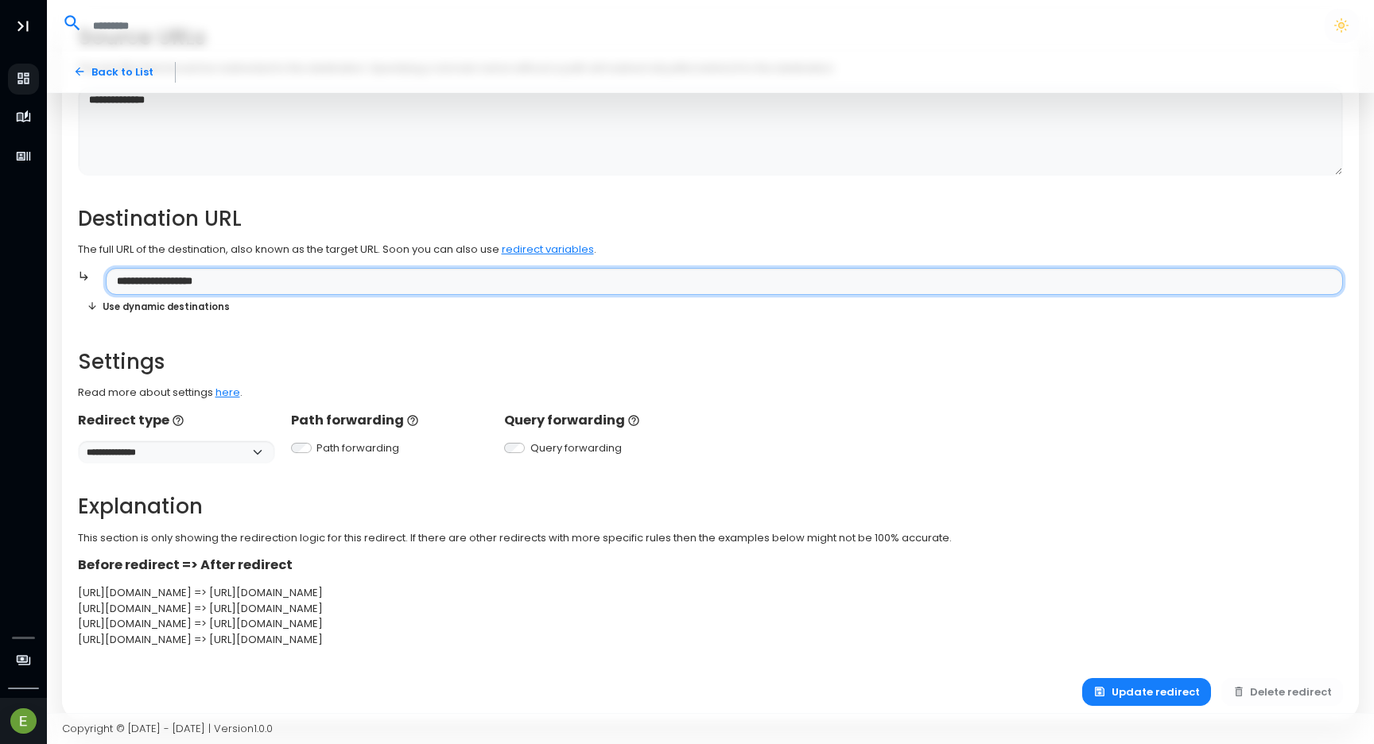
click at [339, 282] on input "**********" at bounding box center [724, 282] width 1237 height 28
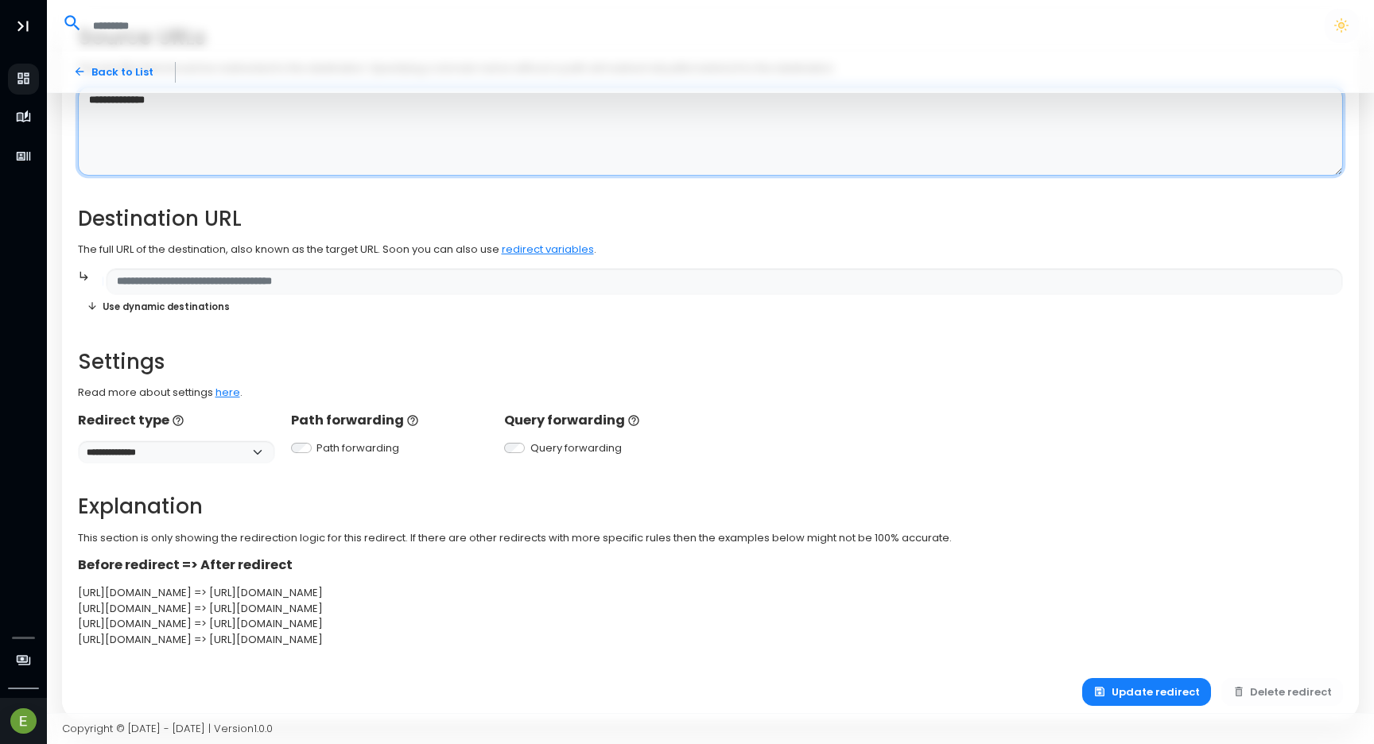
click at [241, 150] on textarea "**********" at bounding box center [711, 132] width 1266 height 90
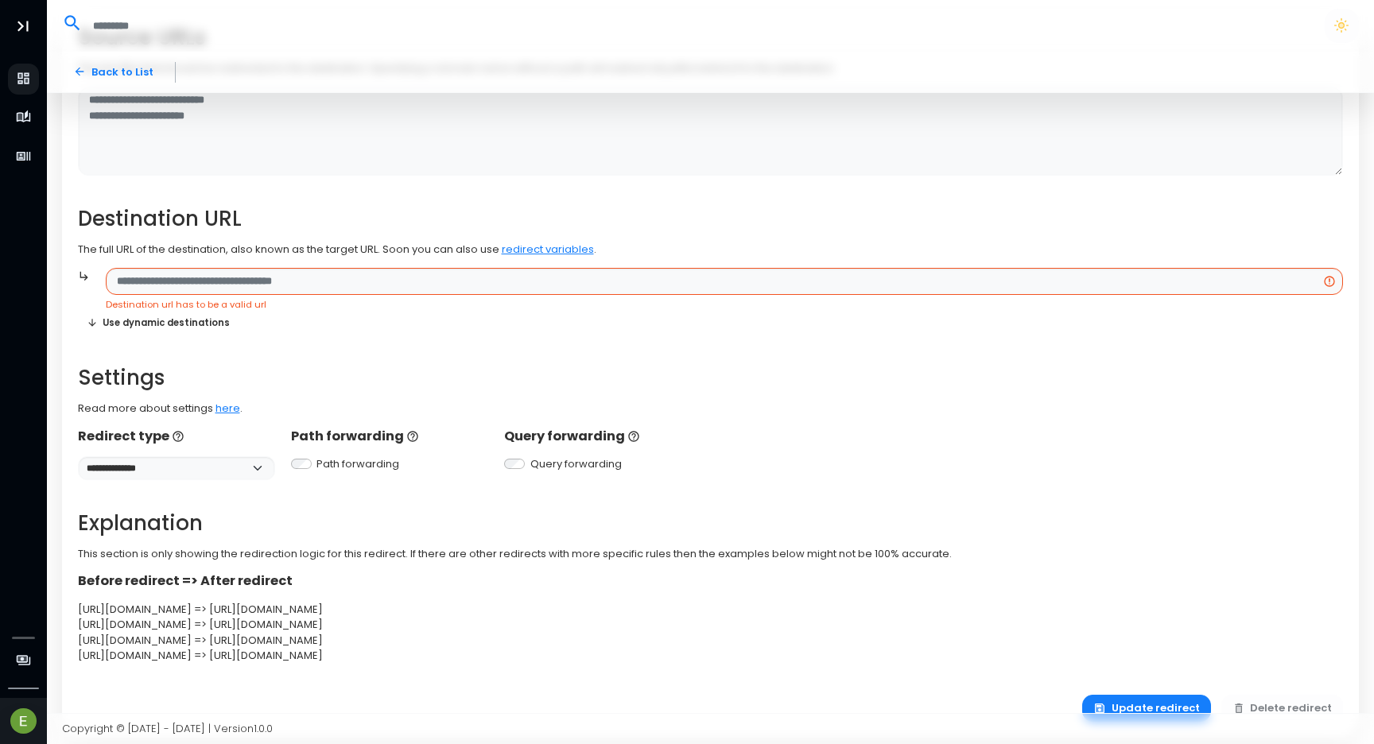
click at [825, 464] on div "**********" at bounding box center [710, 453] width 1281 height 53
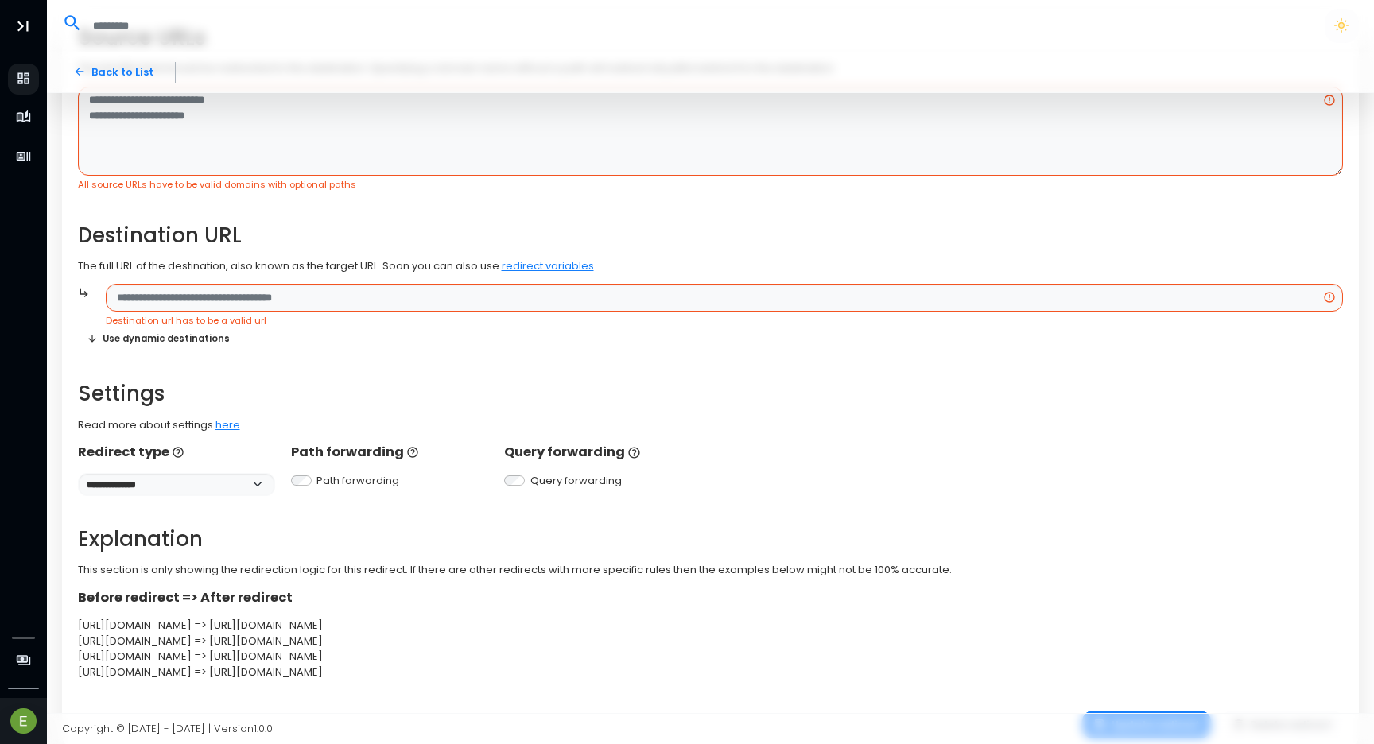
scroll to position [206, 0]
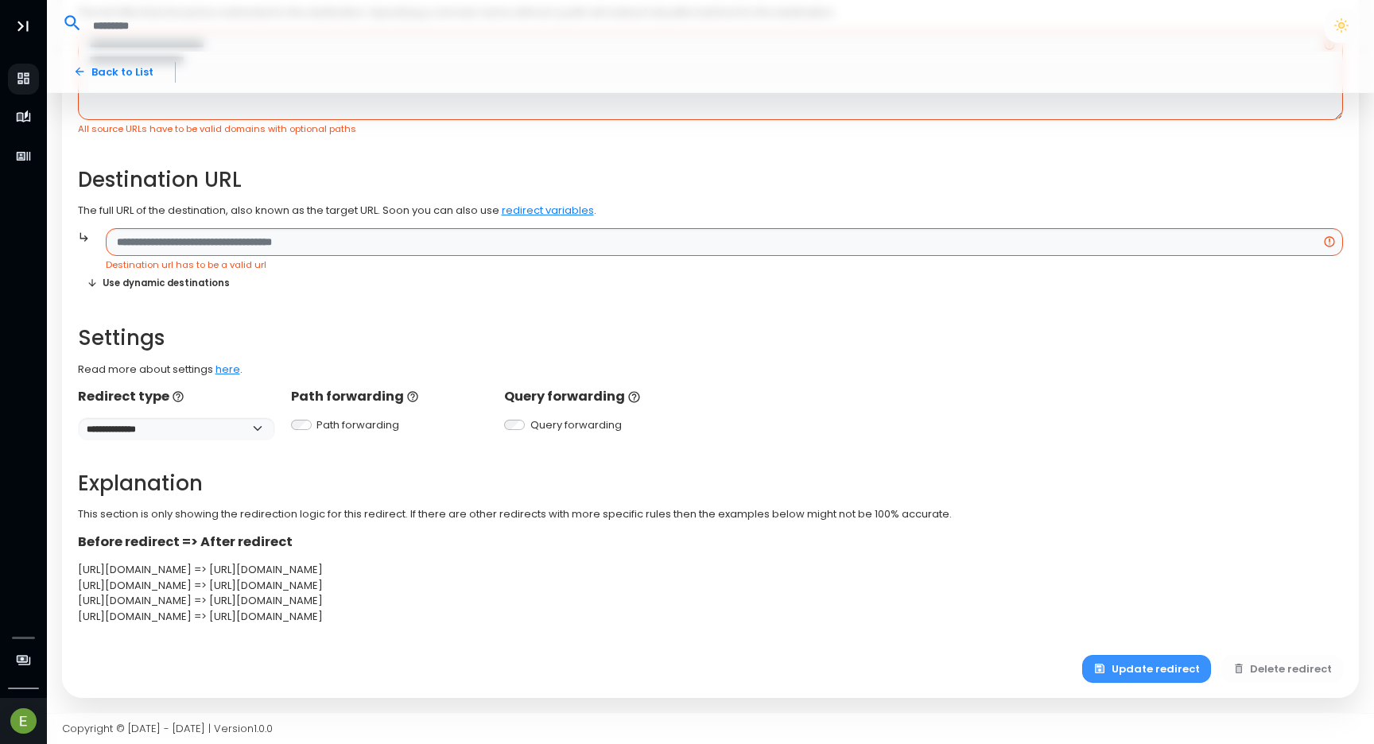
click at [1147, 657] on button "Update redirect" at bounding box center [1146, 669] width 129 height 28
click at [1282, 668] on button "Delete redirect" at bounding box center [1282, 669] width 122 height 28
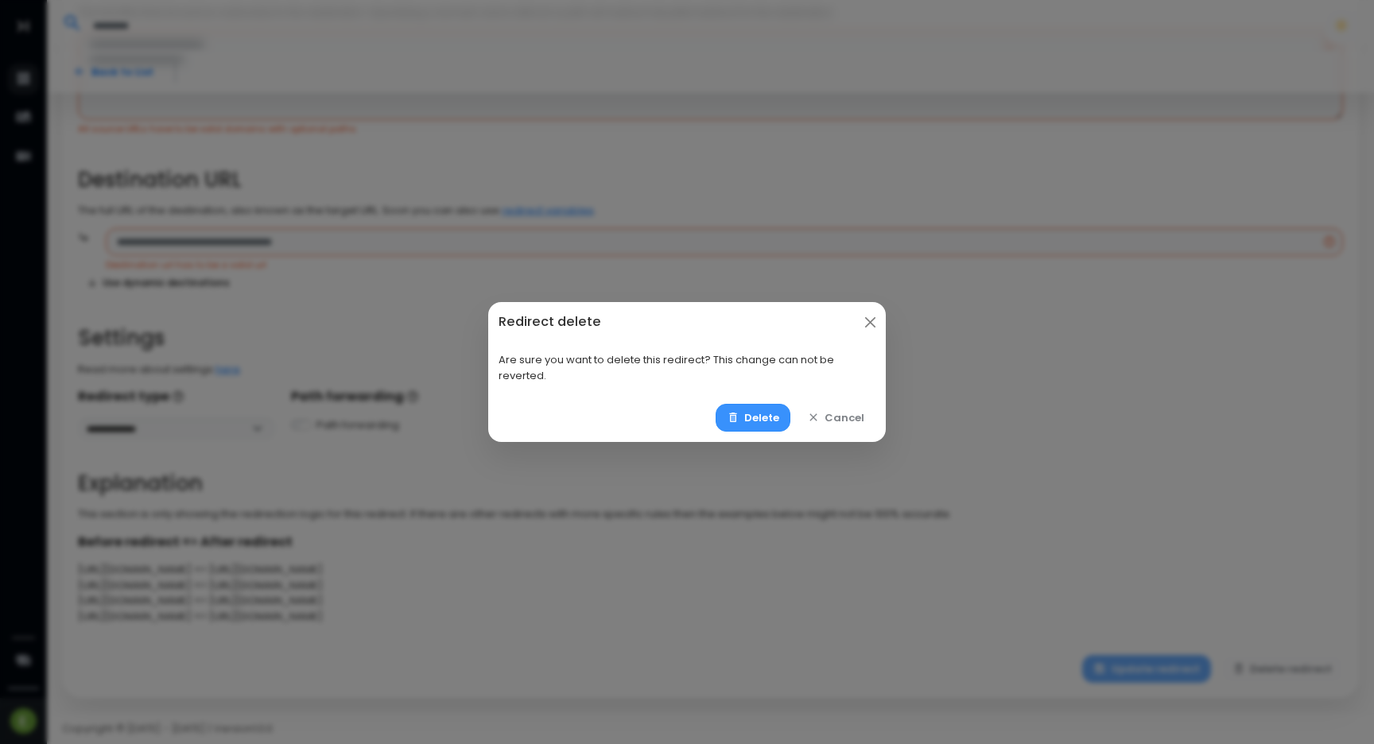
click at [779, 416] on button "Delete" at bounding box center [754, 418] width 76 height 28
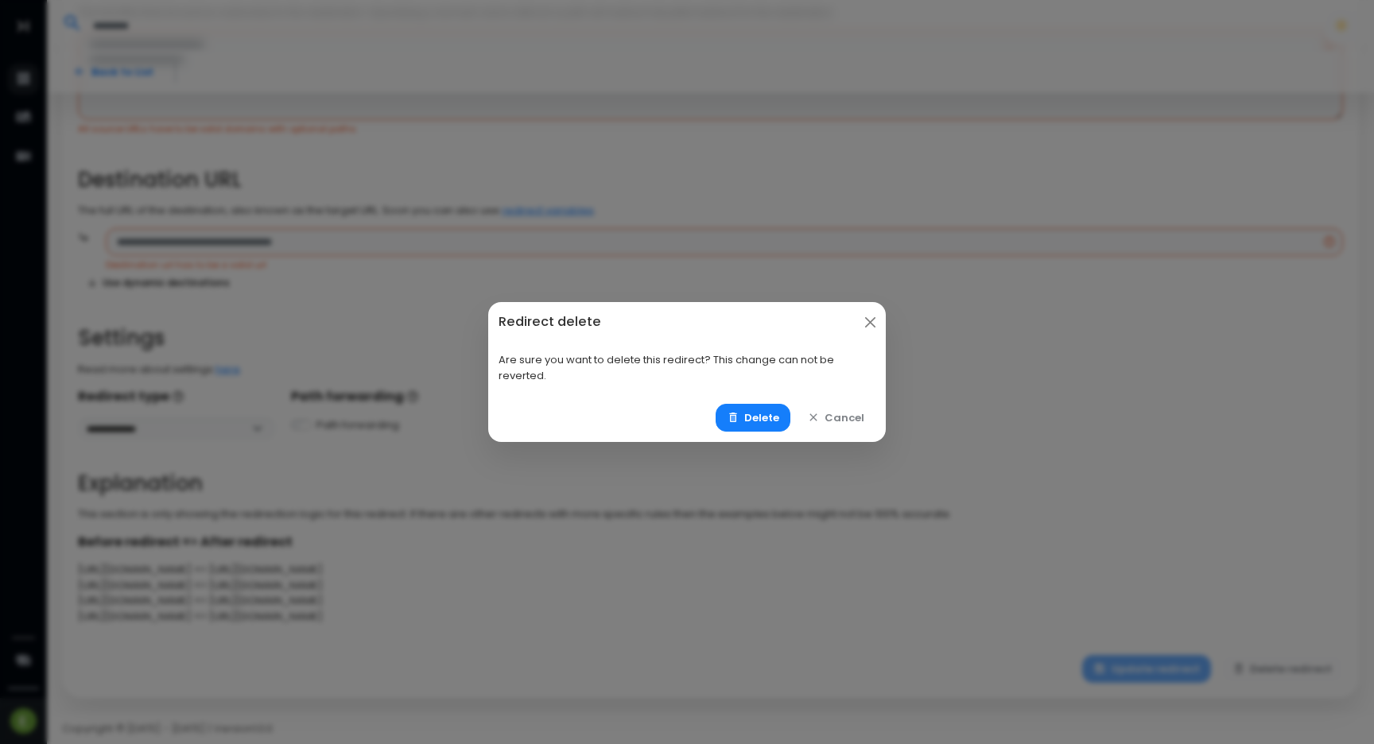
click at [875, 333] on div "Redirect delete" at bounding box center [687, 322] width 398 height 40
click at [875, 323] on button "Close" at bounding box center [870, 322] width 21 height 21
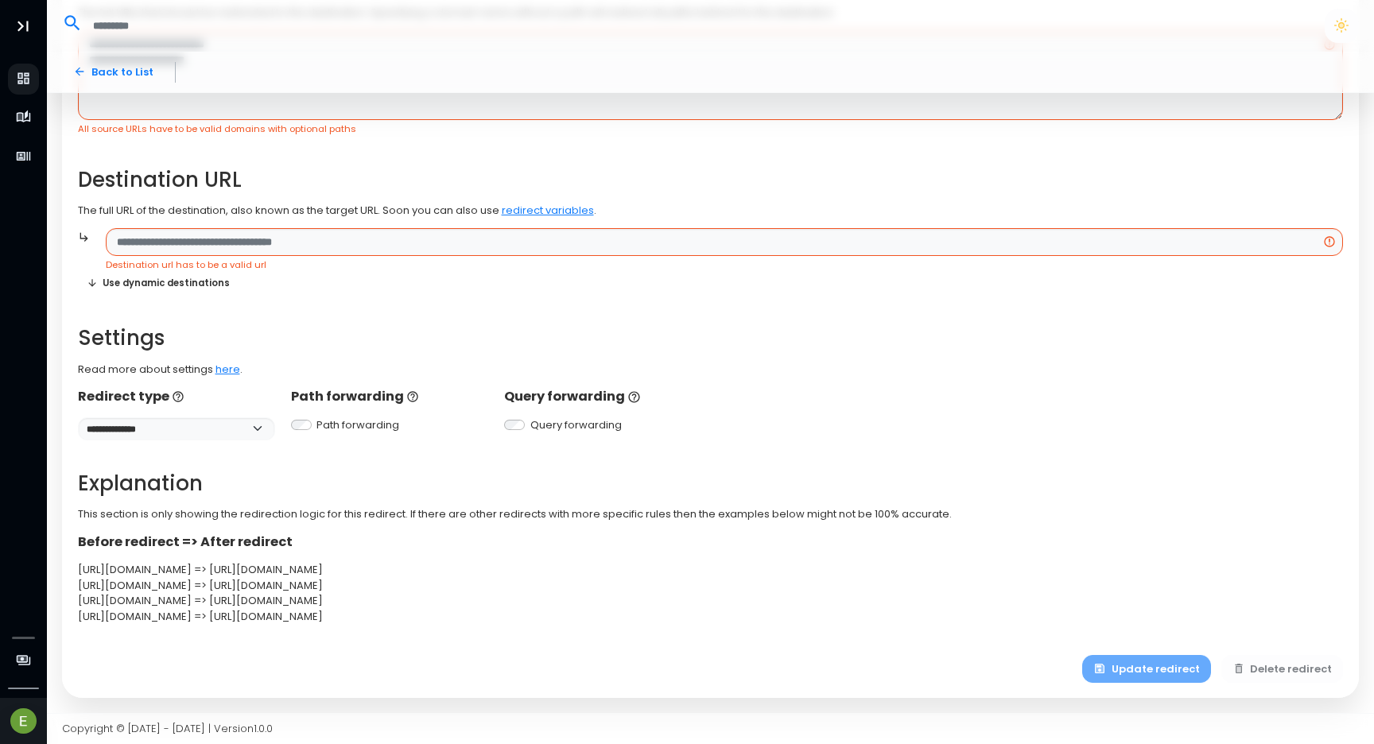
scroll to position [0, 0]
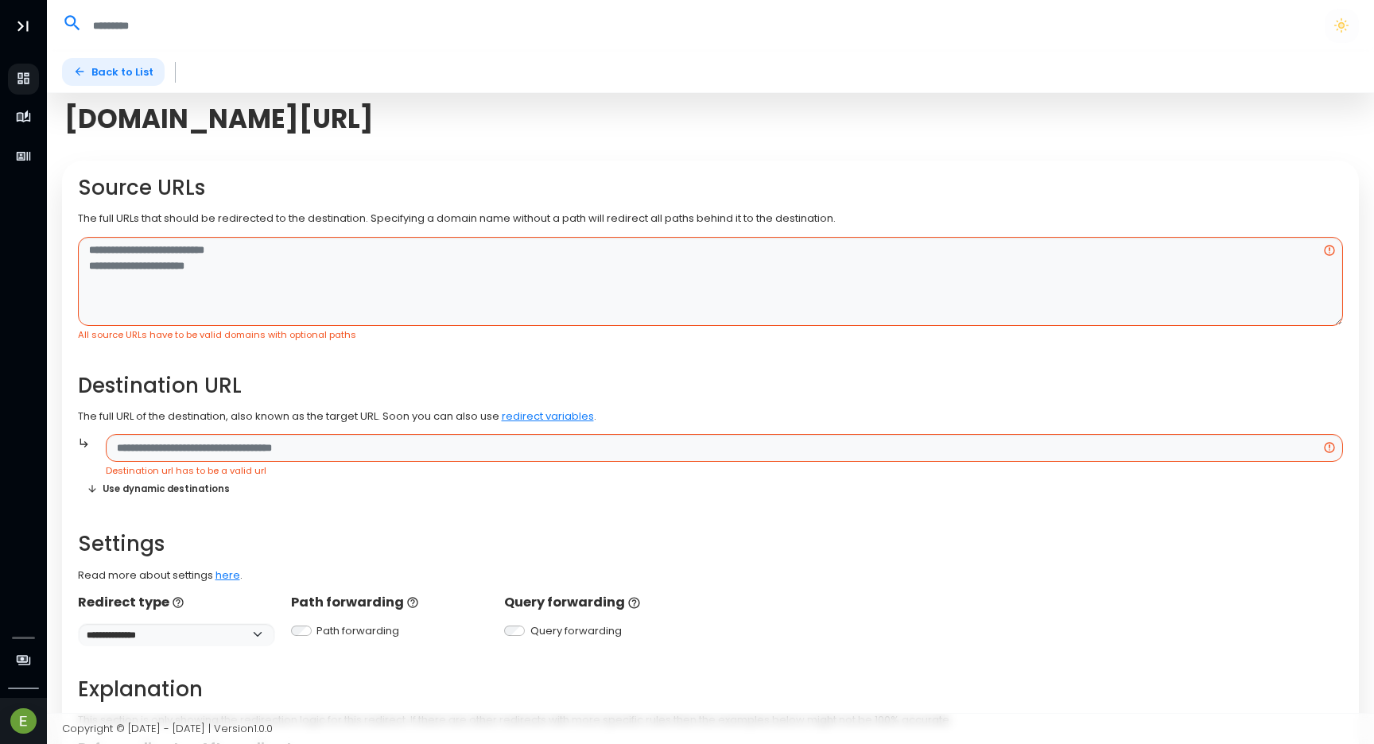
click at [132, 70] on link "Back to List" at bounding box center [113, 72] width 103 height 28
select select "**"
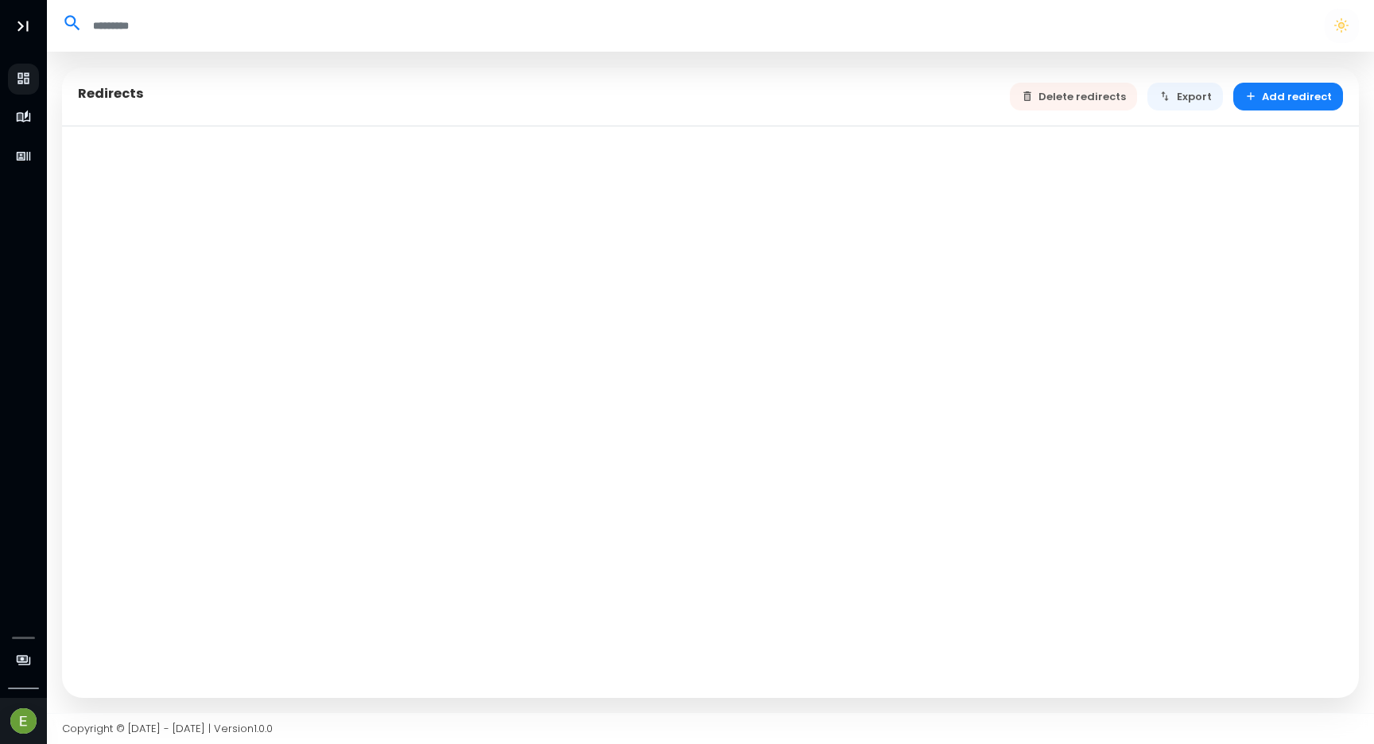
select select "**"
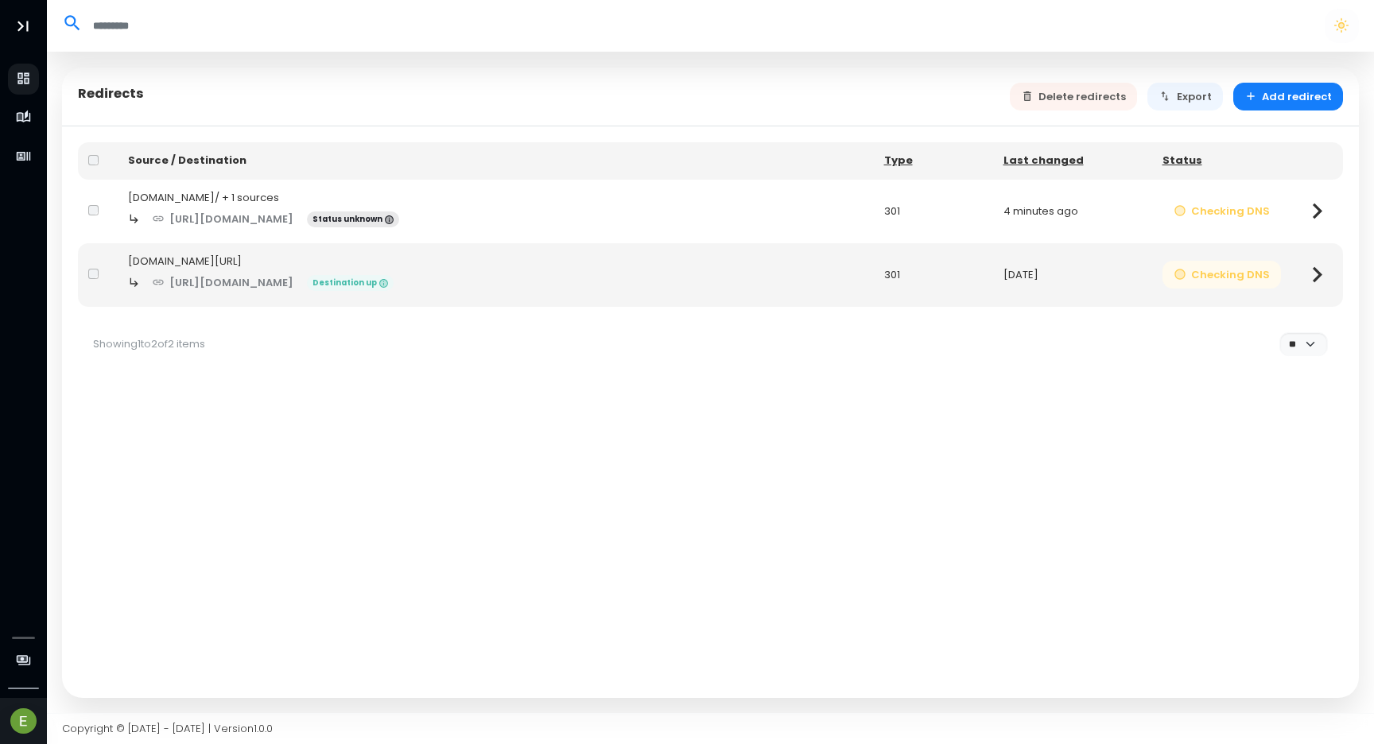
click at [1275, 285] on button "Checking DNS" at bounding box center [1222, 275] width 119 height 28
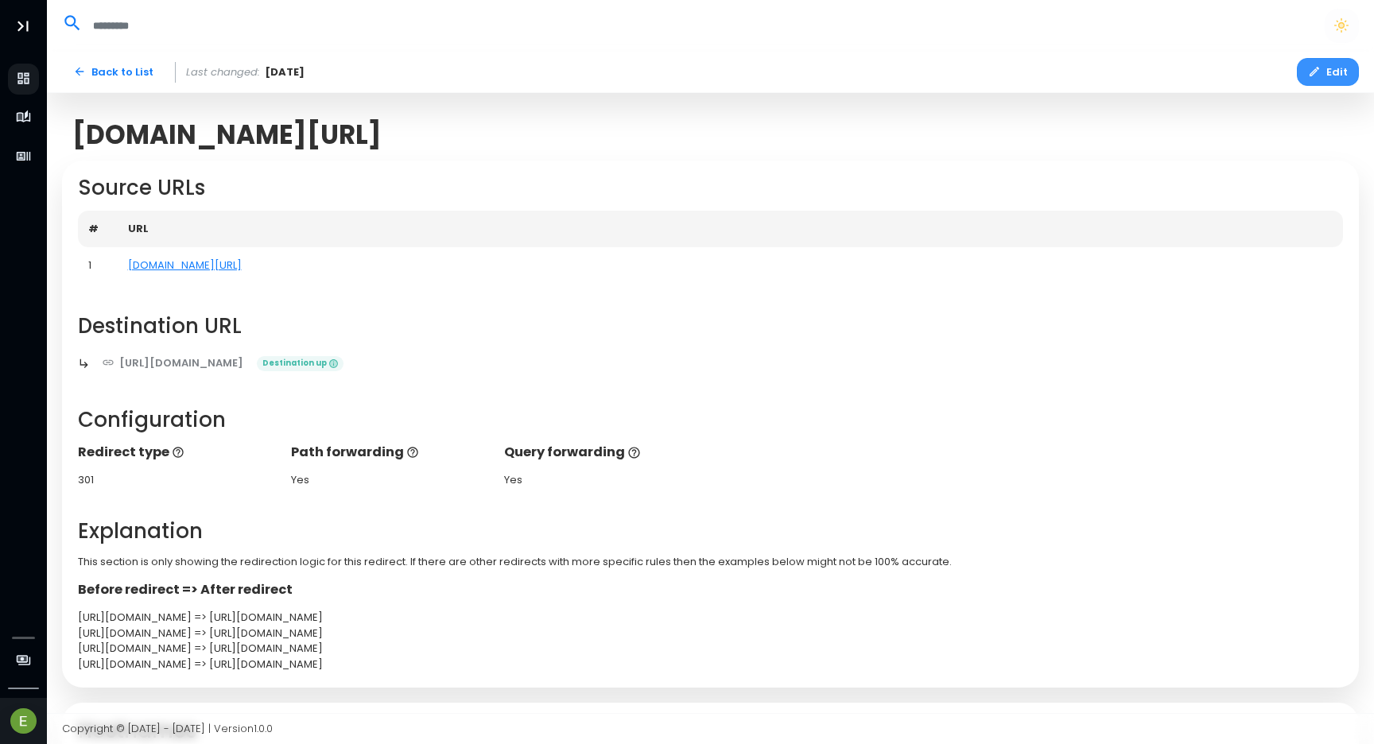
click at [1326, 82] on button "Edit" at bounding box center [1328, 72] width 62 height 28
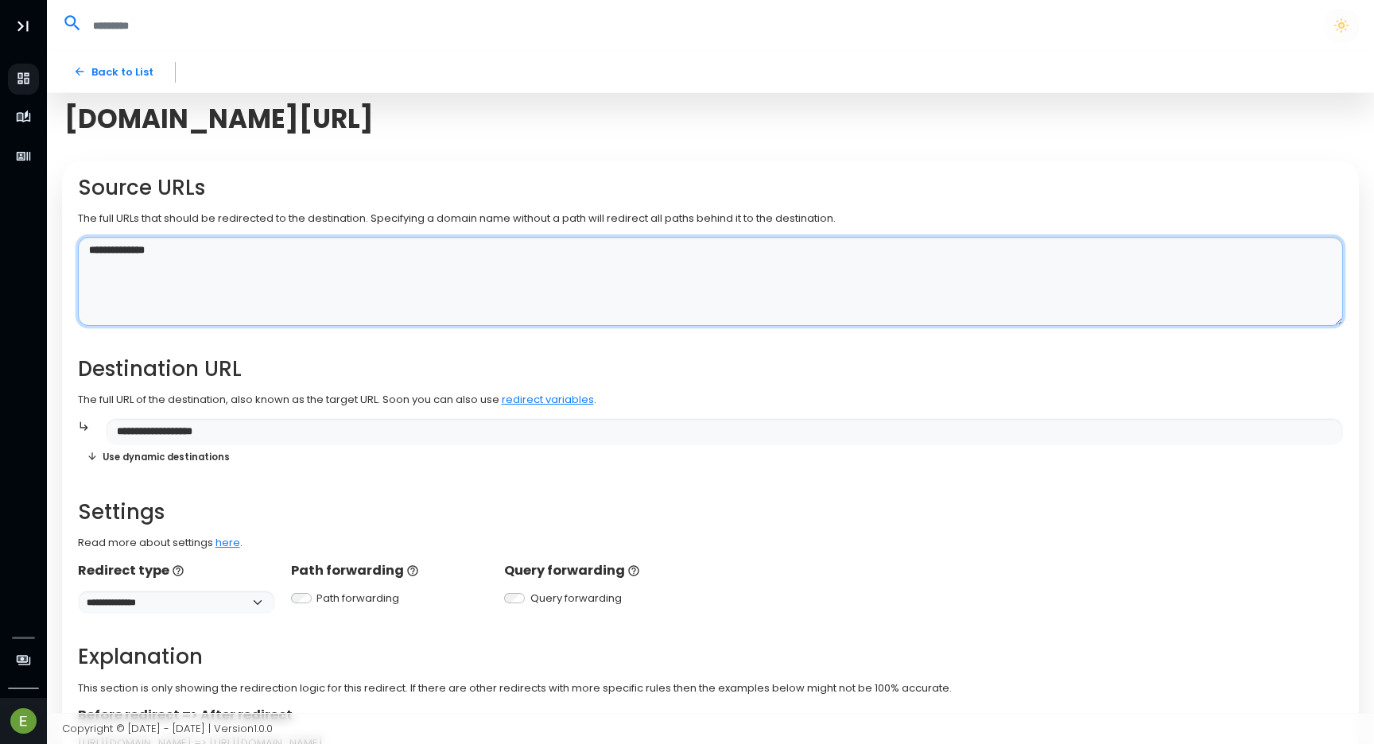
click at [192, 264] on textarea "**********" at bounding box center [711, 282] width 1266 height 90
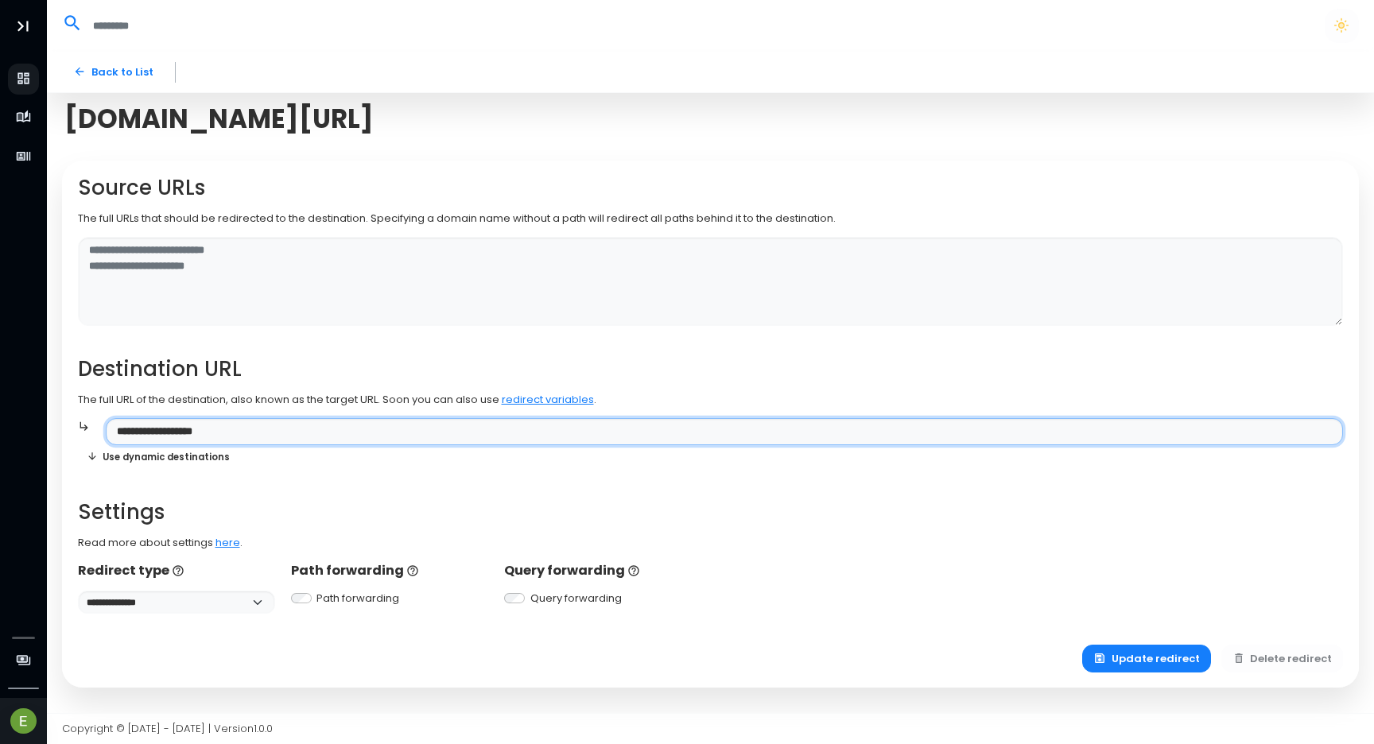
click at [285, 433] on div "**********" at bounding box center [711, 395] width 1266 height 438
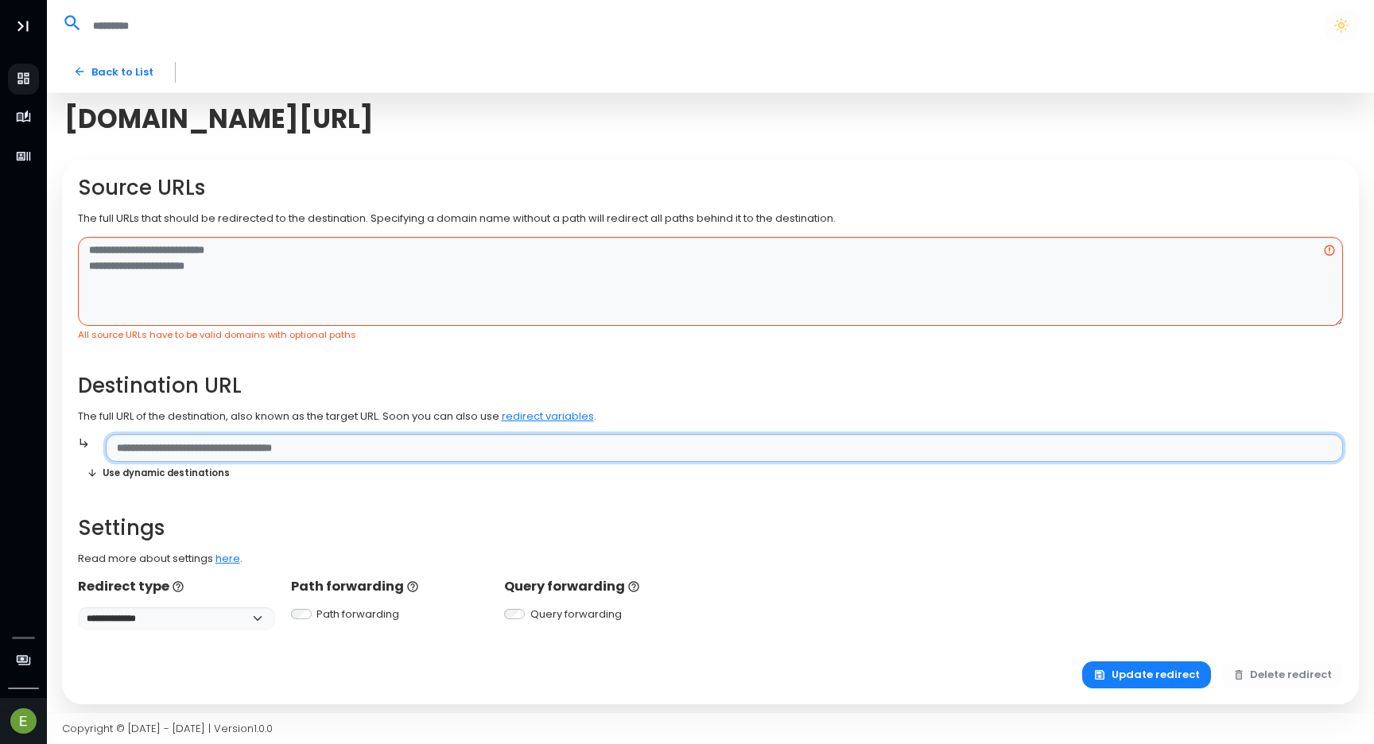
scroll to position [6, 0]
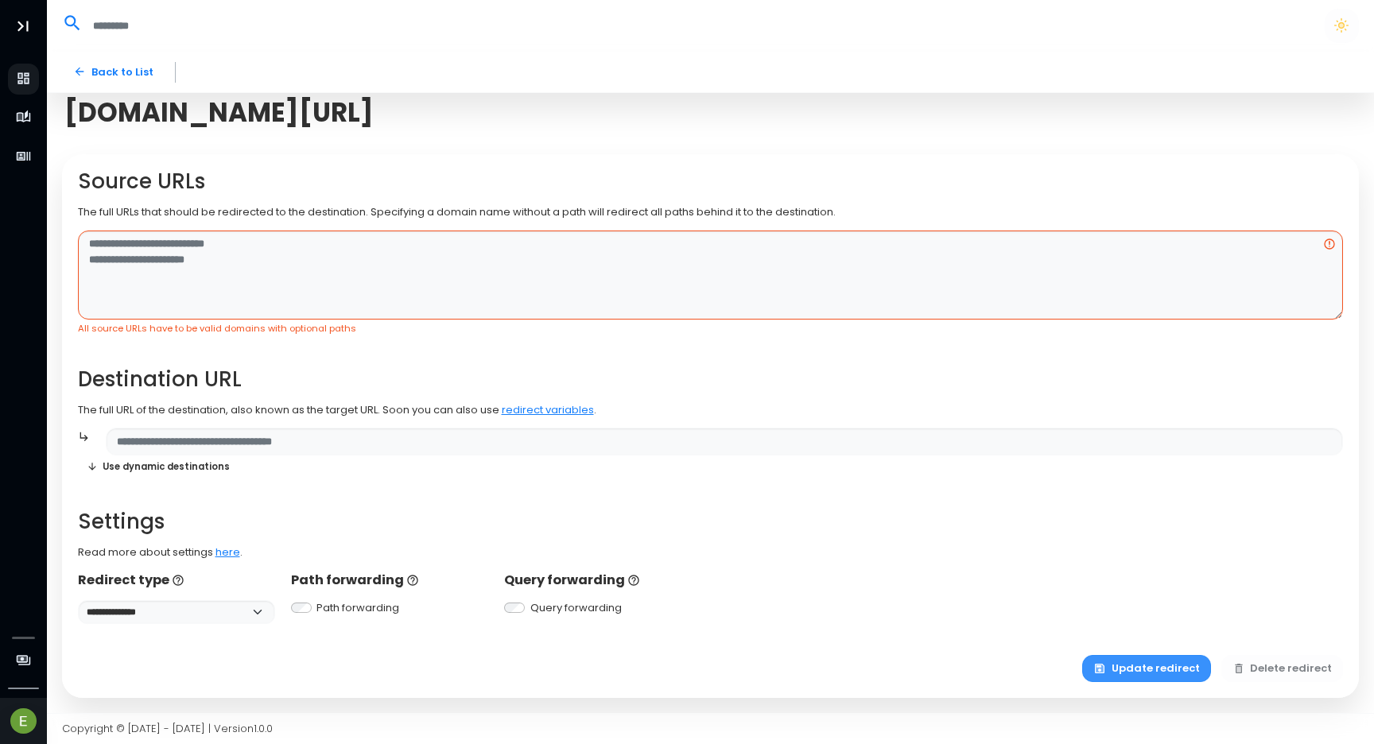
click at [1151, 673] on button "Update redirect" at bounding box center [1146, 669] width 129 height 28
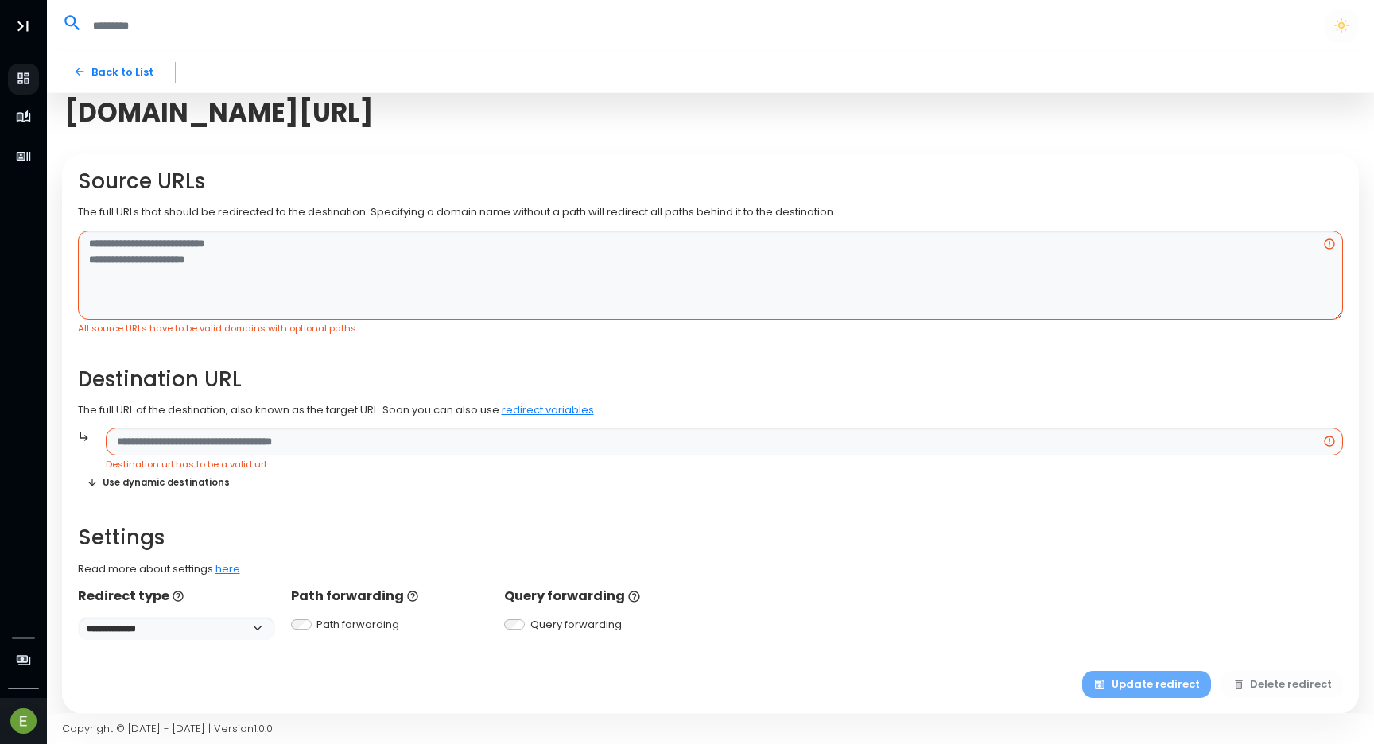
click at [1152, 682] on div "Update redirect Delete redirect" at bounding box center [1212, 685] width 261 height 28
click at [1179, 691] on div "Update redirect Delete redirect" at bounding box center [1212, 685] width 261 height 28
click at [1268, 680] on button "Delete redirect" at bounding box center [1282, 685] width 122 height 28
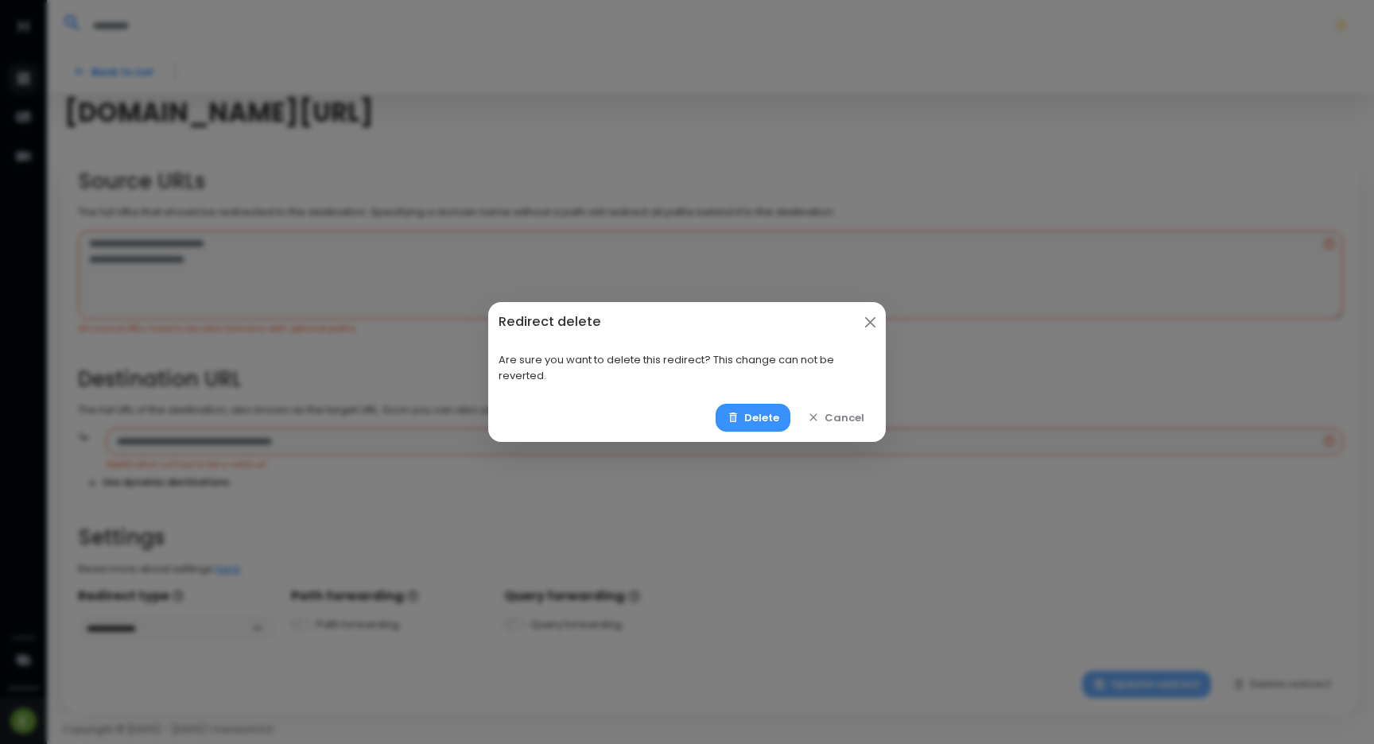
click at [755, 419] on button "Delete" at bounding box center [754, 418] width 76 height 28
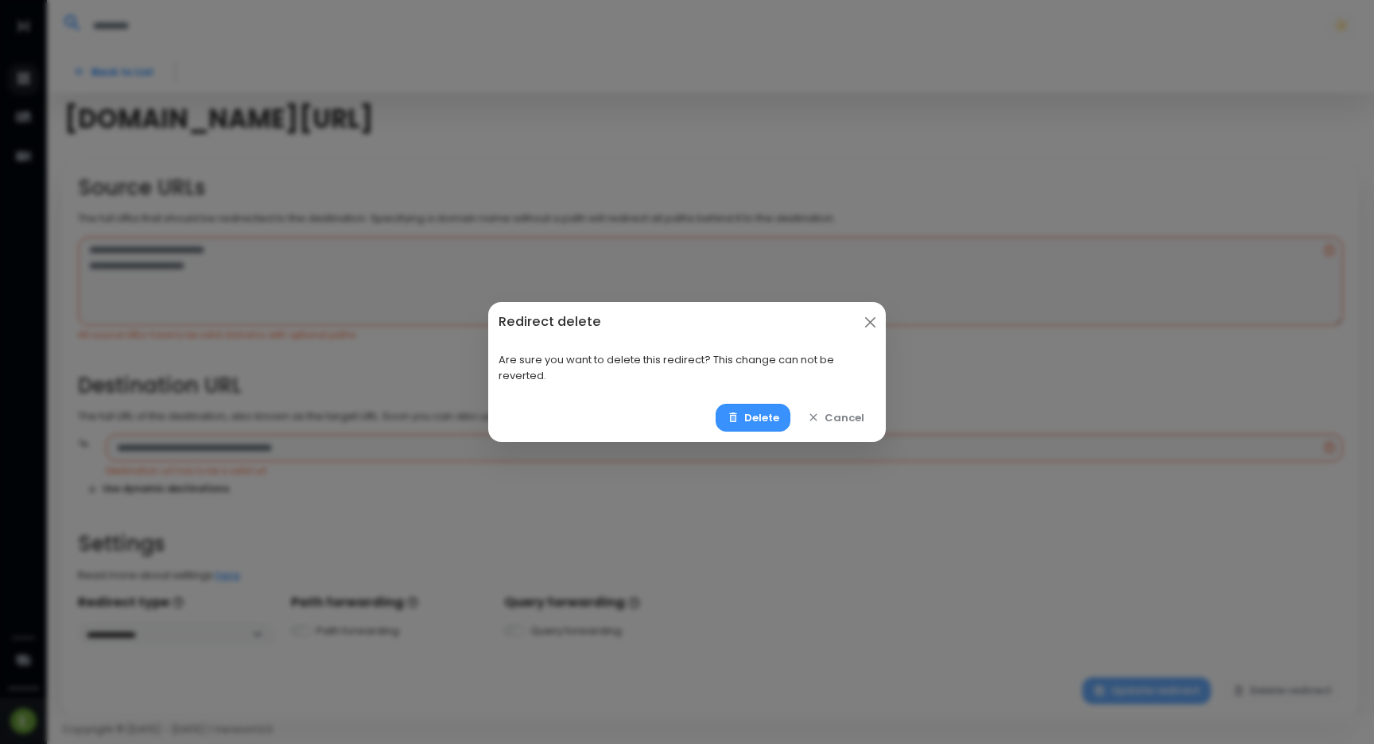
select select "**"
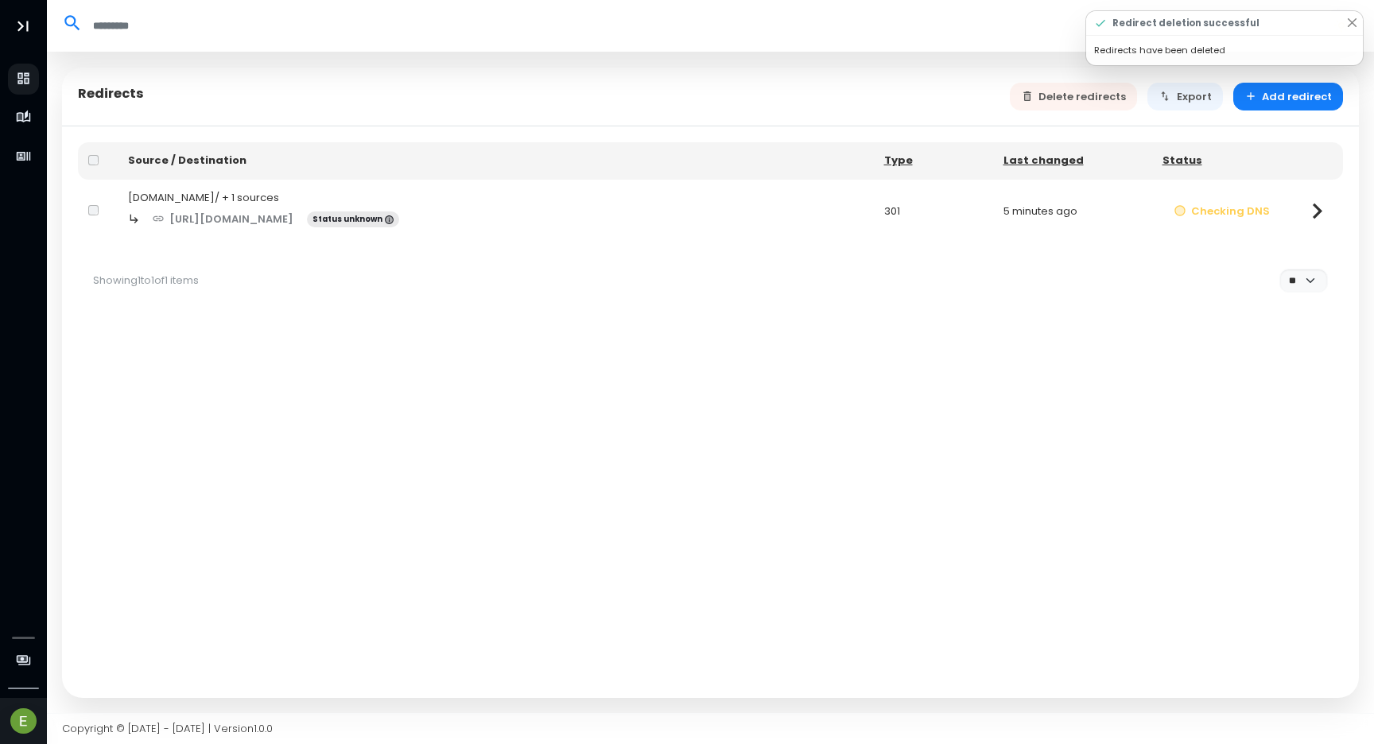
click at [534, 214] on div "https://spells-ai.com/ Status unknown" at bounding box center [496, 219] width 736 height 28
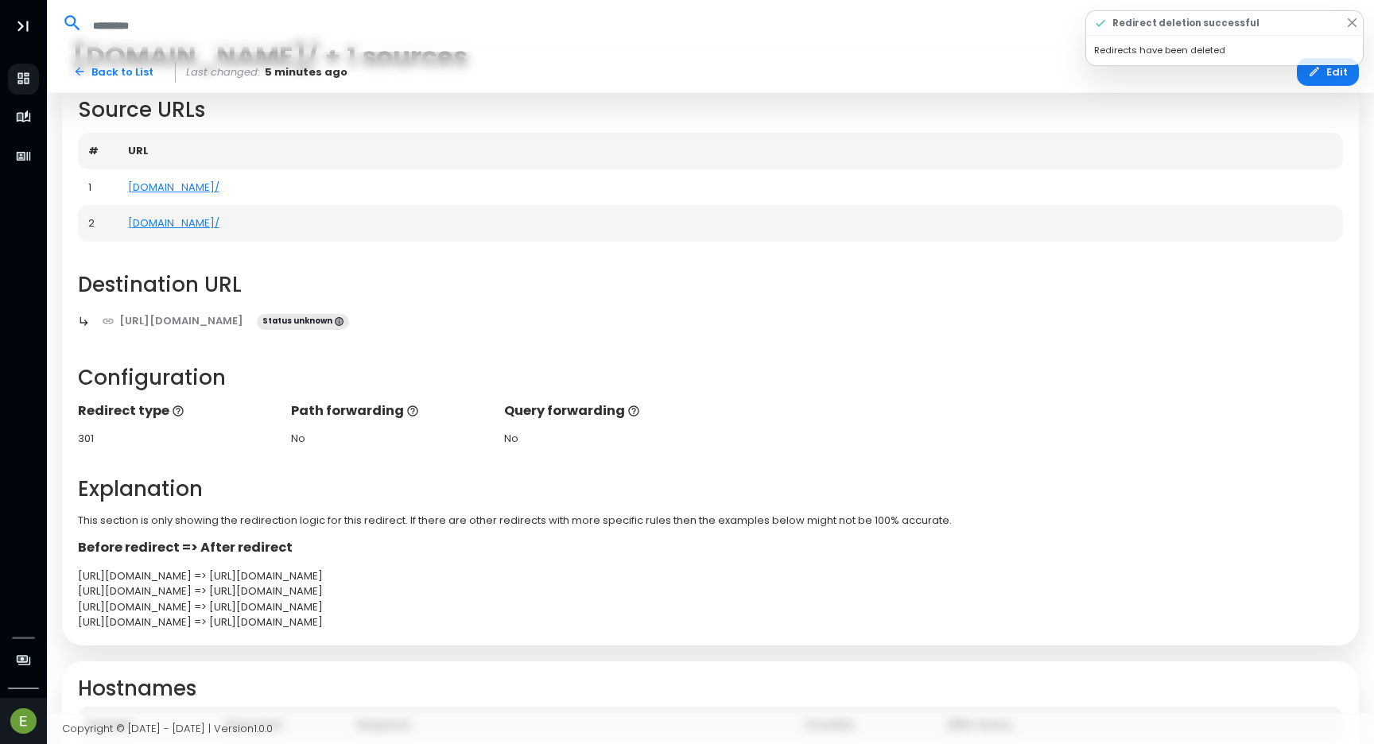
scroll to position [235, 0]
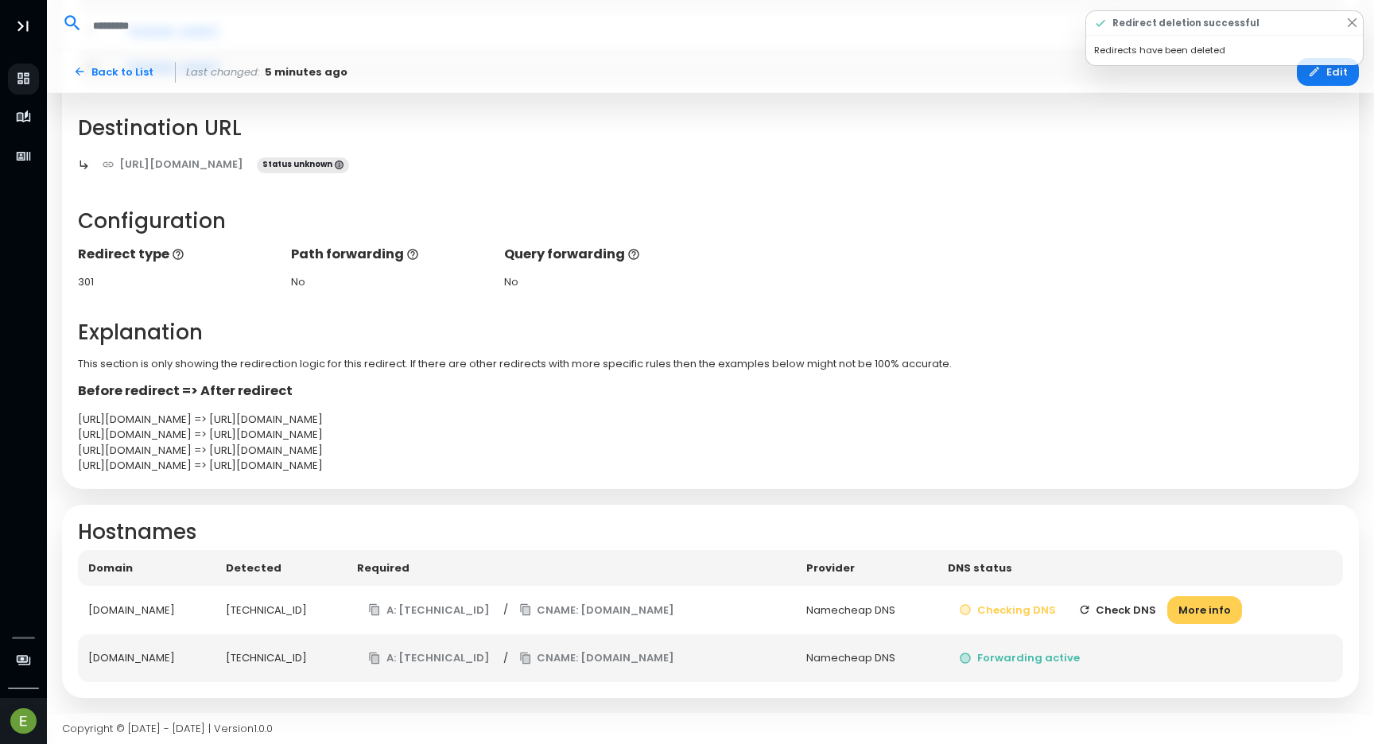
click at [1115, 608] on button "Check DNS" at bounding box center [1117, 610] width 101 height 28
click at [1117, 610] on button "Check DNS" at bounding box center [1117, 610] width 101 height 28
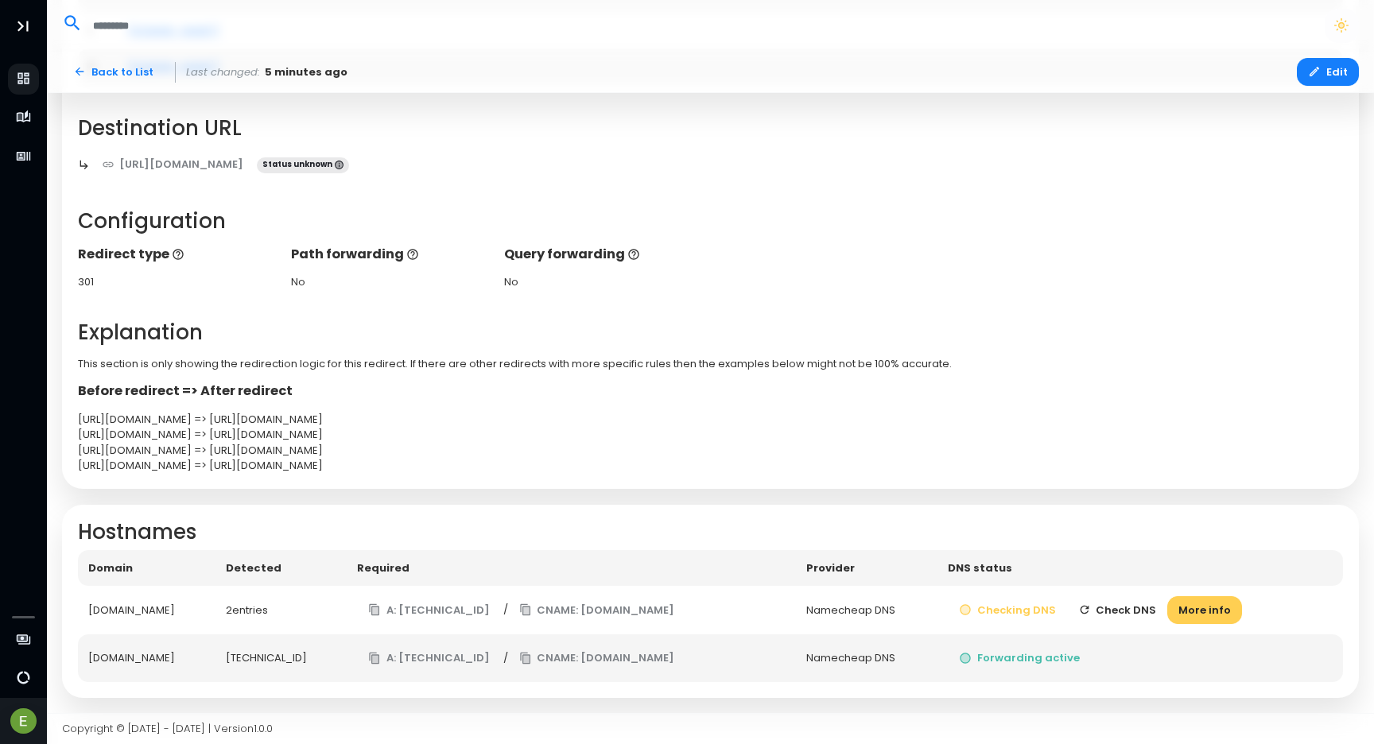
click at [1120, 610] on button "Check DNS" at bounding box center [1117, 610] width 101 height 28
click at [1120, 610] on button "Checking" at bounding box center [1121, 610] width 94 height 28
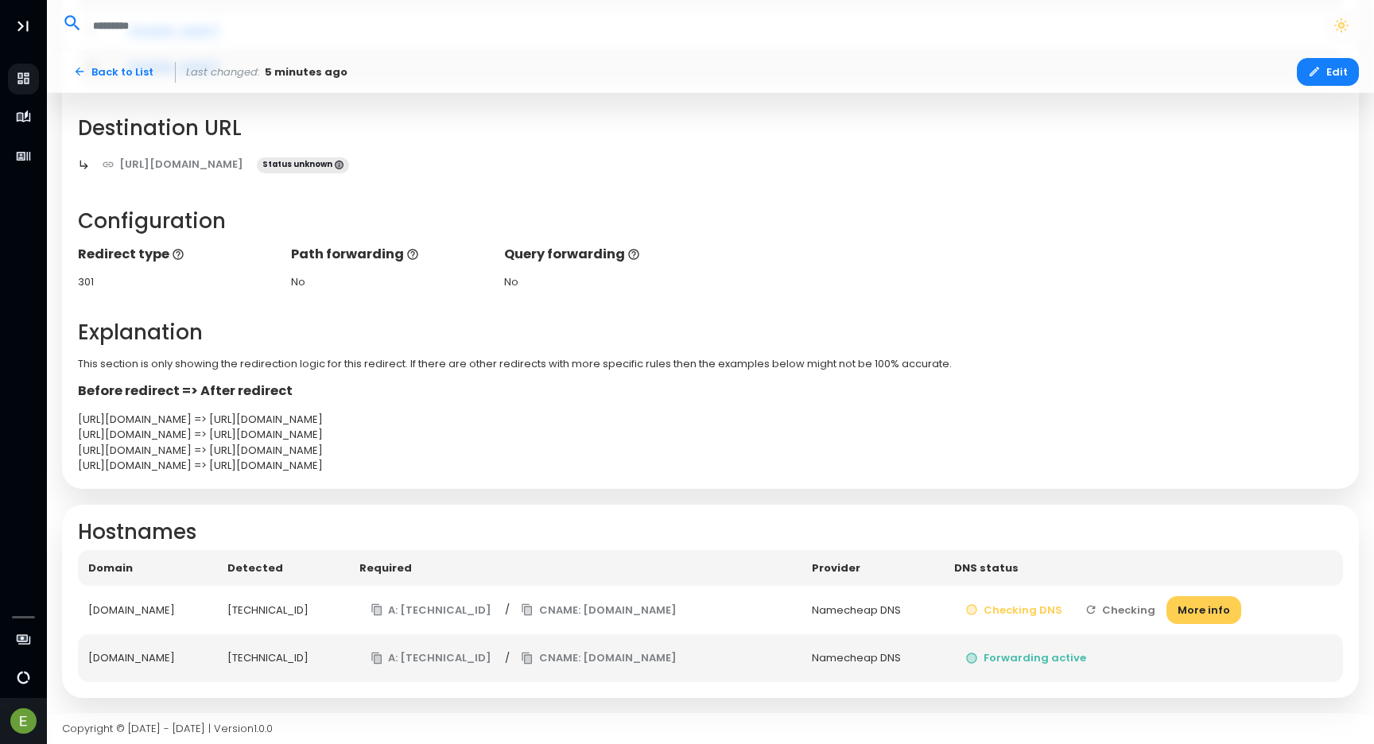
click at [1120, 610] on button "Checking" at bounding box center [1121, 610] width 94 height 28
click at [1120, 610] on button "Check DNS" at bounding box center [1117, 610] width 101 height 28
click at [1120, 610] on button "Checking" at bounding box center [1121, 610] width 94 height 28
click at [1120, 610] on td "Checking DNS Checking More info" at bounding box center [1143, 610] width 399 height 49
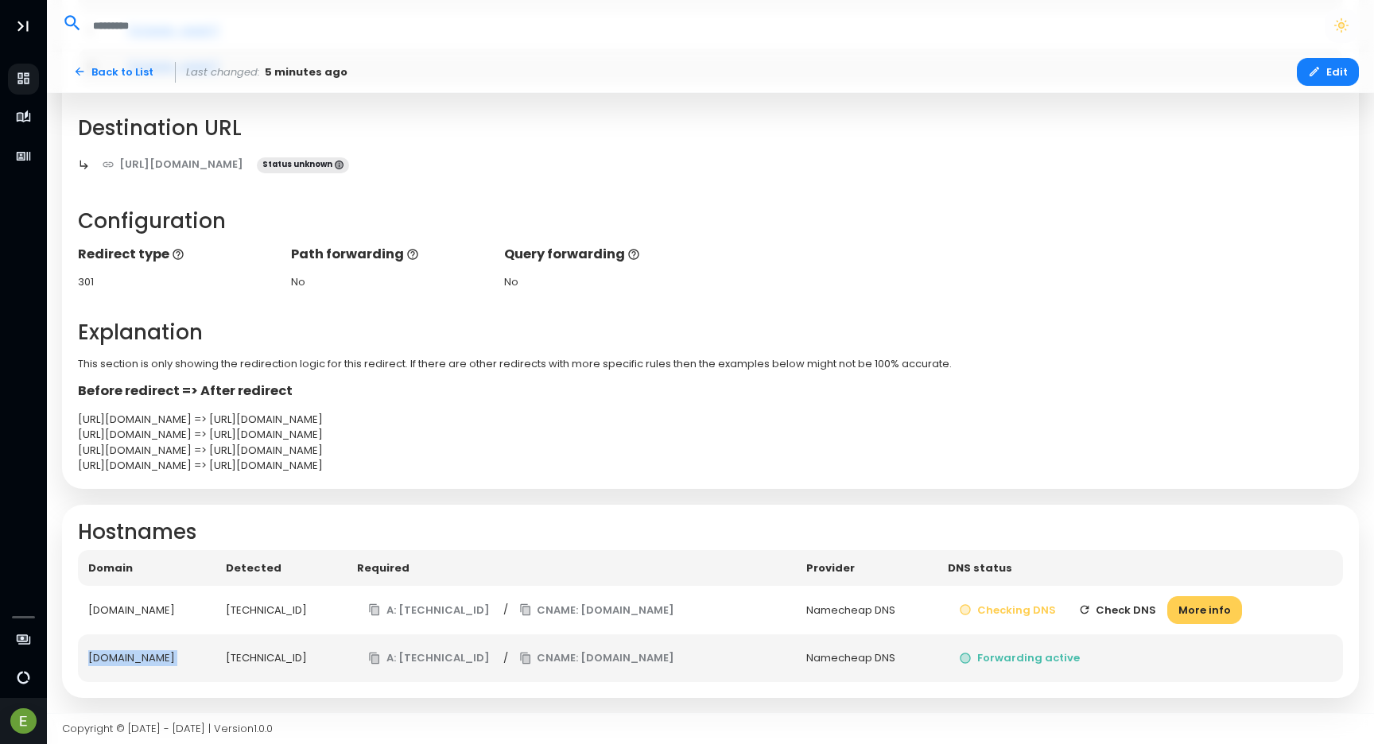
click at [1120, 610] on button "Check DNS" at bounding box center [1117, 610] width 101 height 28
click at [1120, 610] on button "Checking" at bounding box center [1121, 610] width 94 height 28
click at [705, 612] on td "A: 138.68.125.144 / CNAME: edge.domain-forward.com" at bounding box center [571, 610] width 449 height 49
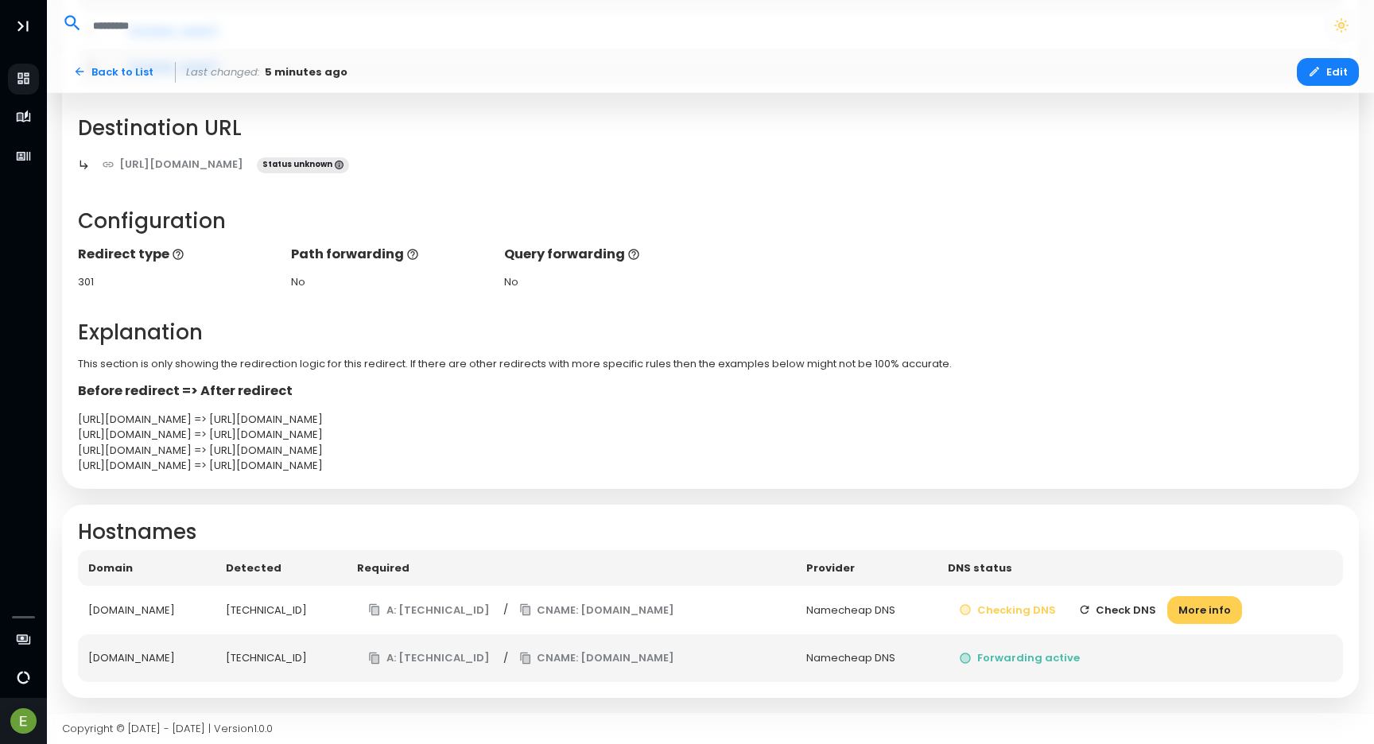
click at [1104, 605] on button "Check DNS" at bounding box center [1117, 610] width 101 height 28
click at [1104, 605] on button "Checking" at bounding box center [1121, 610] width 94 height 28
click at [1104, 605] on button "Check DNS" at bounding box center [1117, 610] width 101 height 28
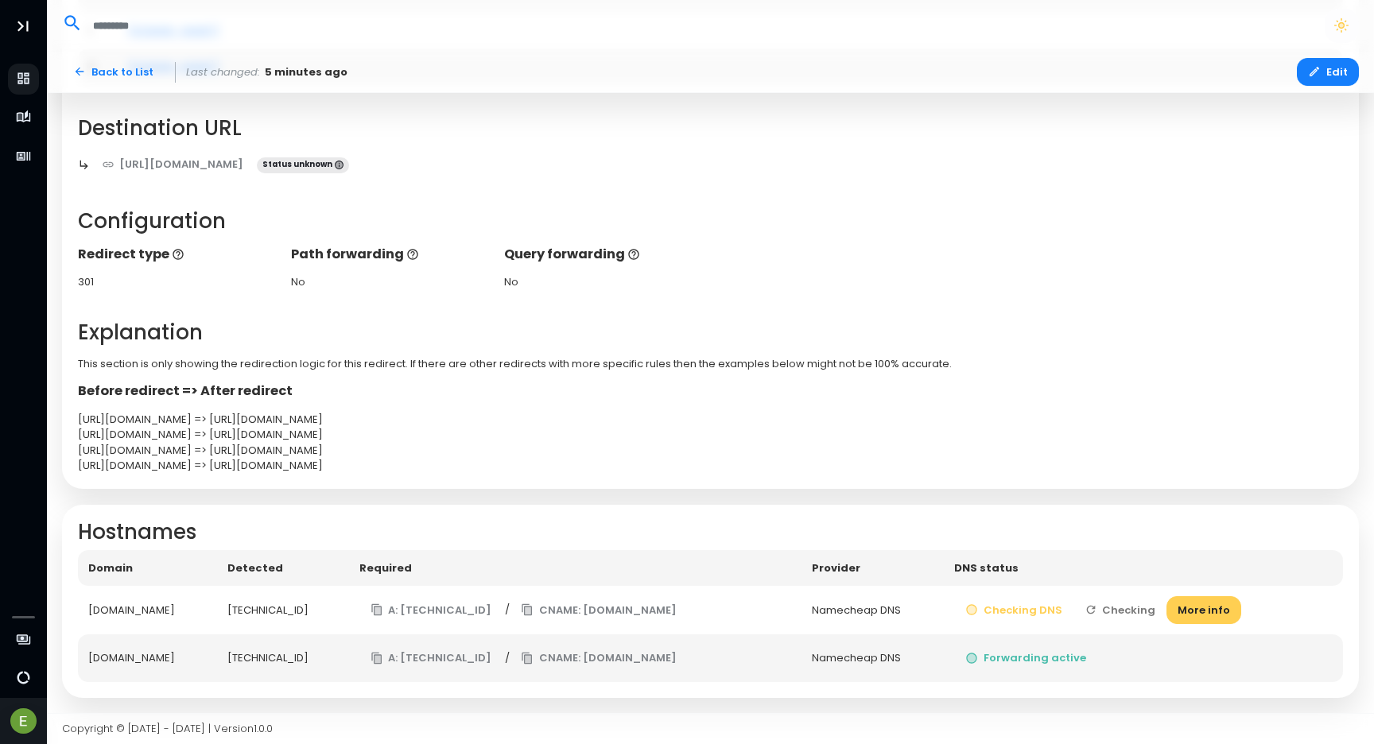
click at [1104, 605] on button "Checking" at bounding box center [1121, 610] width 94 height 28
click at [1092, 600] on button "Check DNS" at bounding box center [1117, 610] width 101 height 28
click at [1121, 608] on button "Check DNS" at bounding box center [1117, 610] width 101 height 28
click at [1121, 608] on td "Checking DNS Check DNS More info" at bounding box center [1141, 610] width 406 height 49
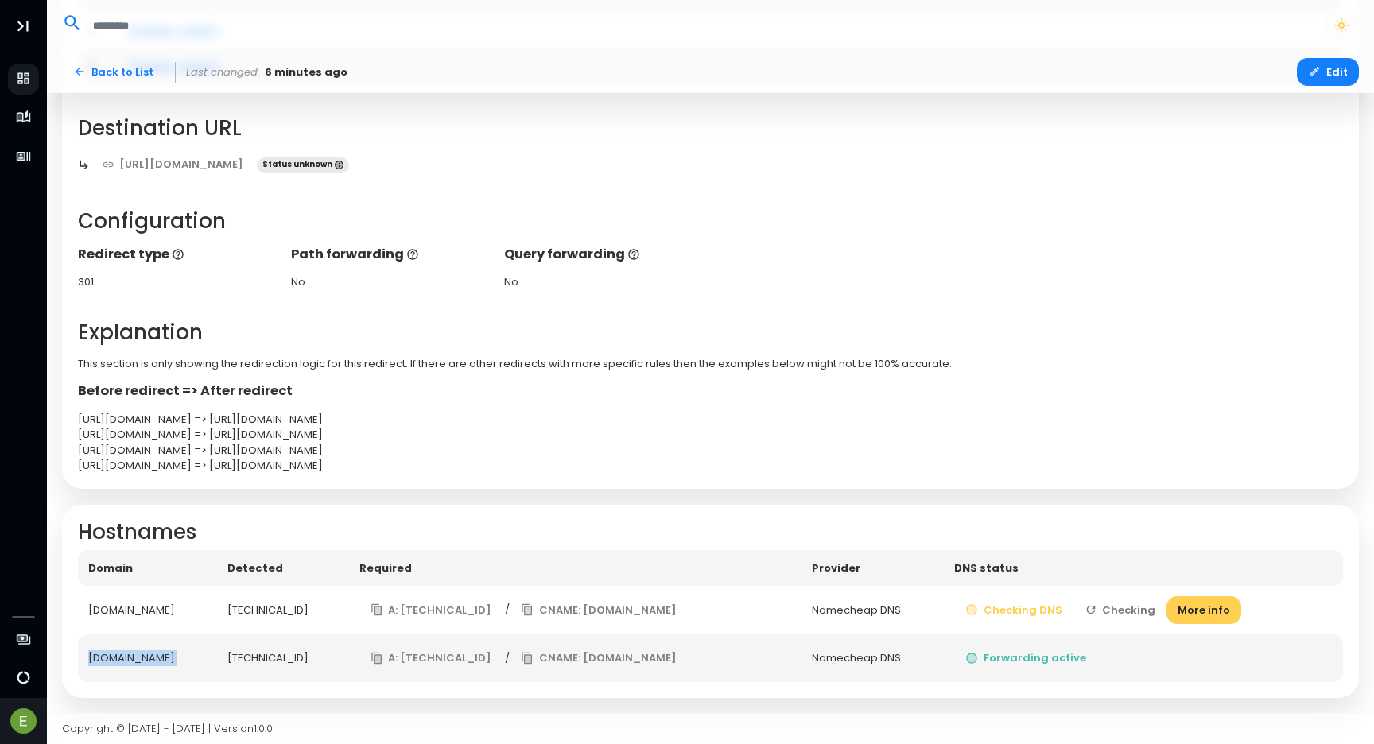
click at [1121, 608] on button "Checking" at bounding box center [1121, 610] width 94 height 28
click at [1121, 608] on button "Check DNS" at bounding box center [1117, 610] width 101 height 28
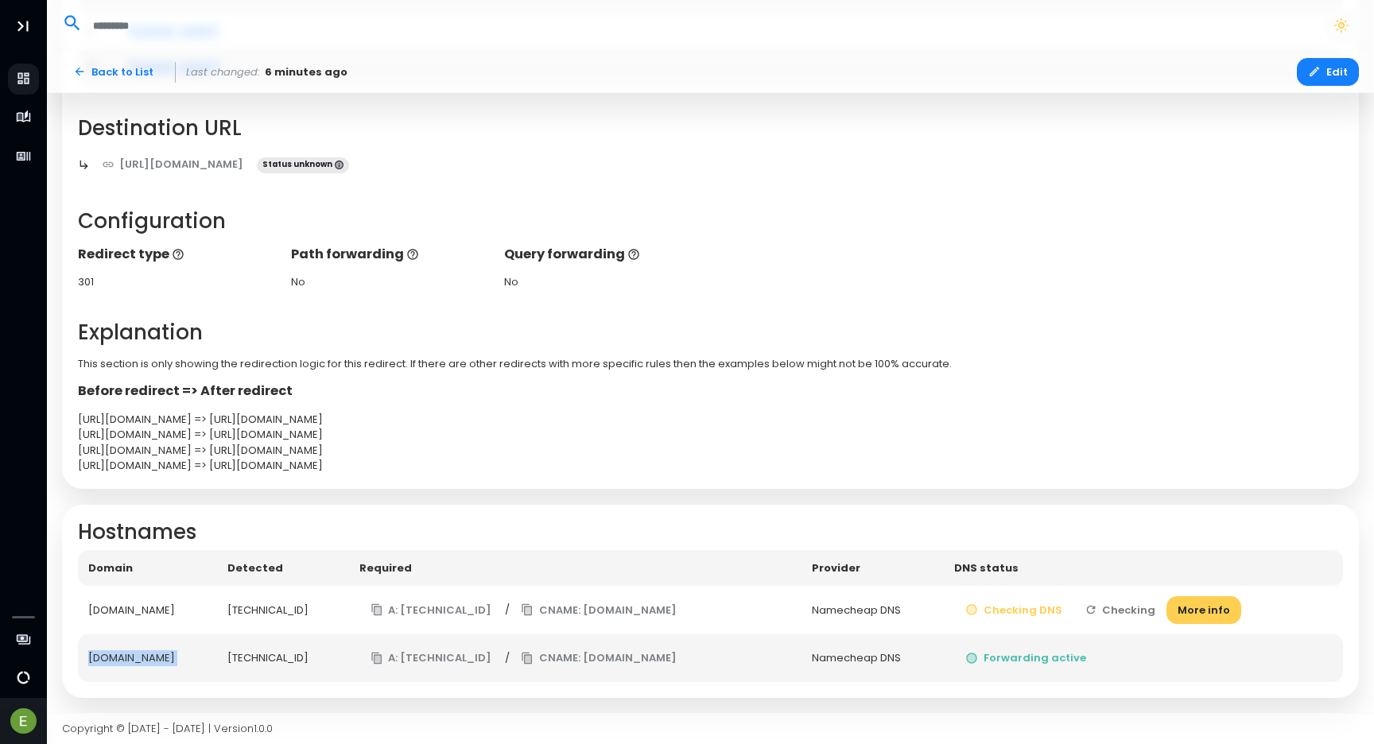
click at [1121, 608] on button "Checking" at bounding box center [1121, 610] width 94 height 28
click at [1121, 608] on button "Check DNS" at bounding box center [1117, 610] width 101 height 28
click at [953, 425] on div "https://spells.xxx/ => https://spells-ai.com/" at bounding box center [711, 420] width 1266 height 16
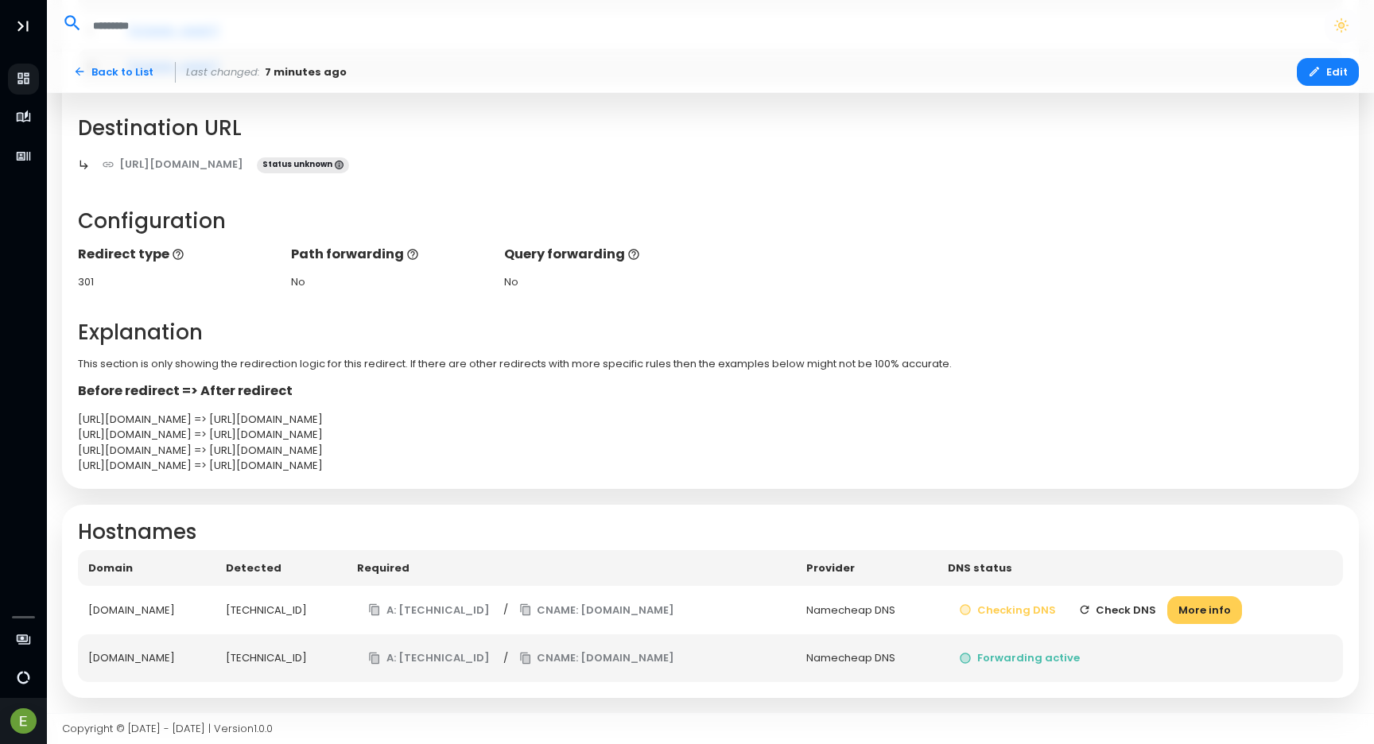
click at [1126, 611] on button "Check DNS" at bounding box center [1117, 610] width 101 height 28
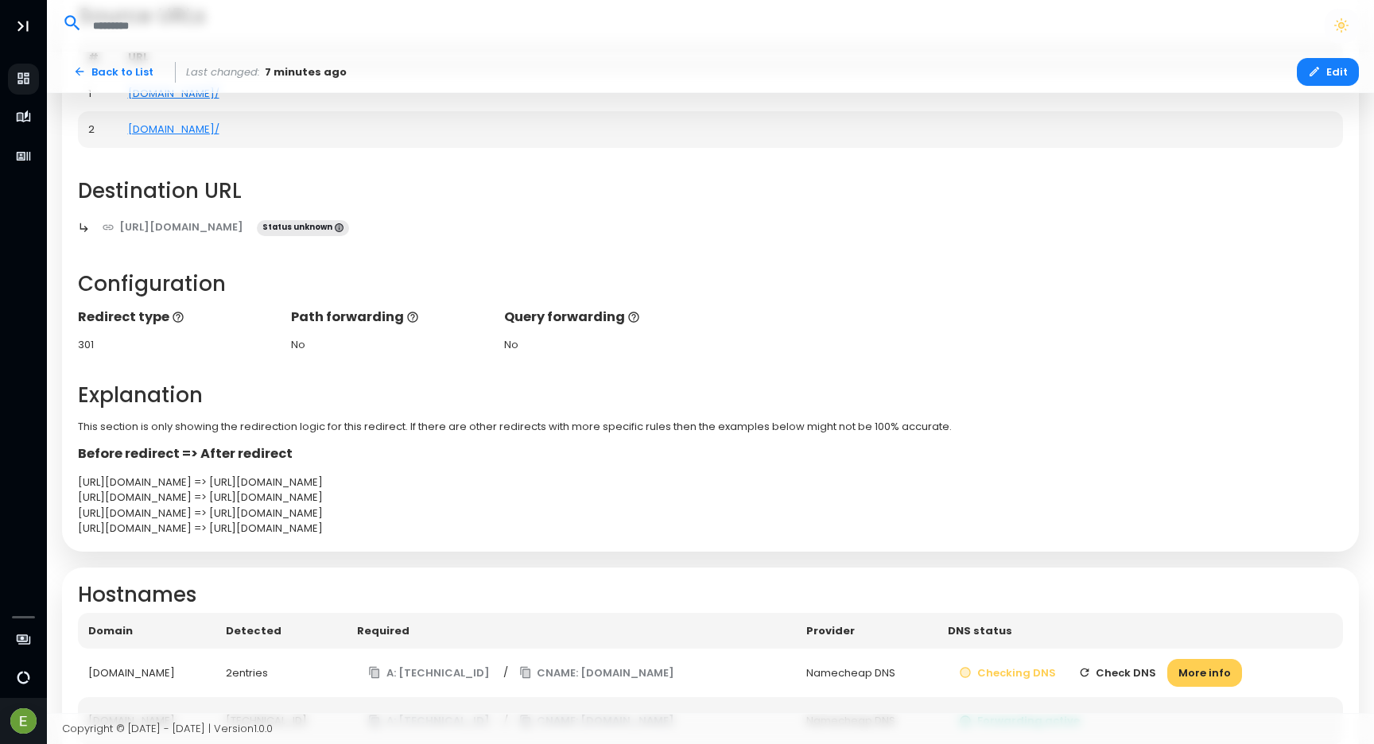
scroll to position [235, 0]
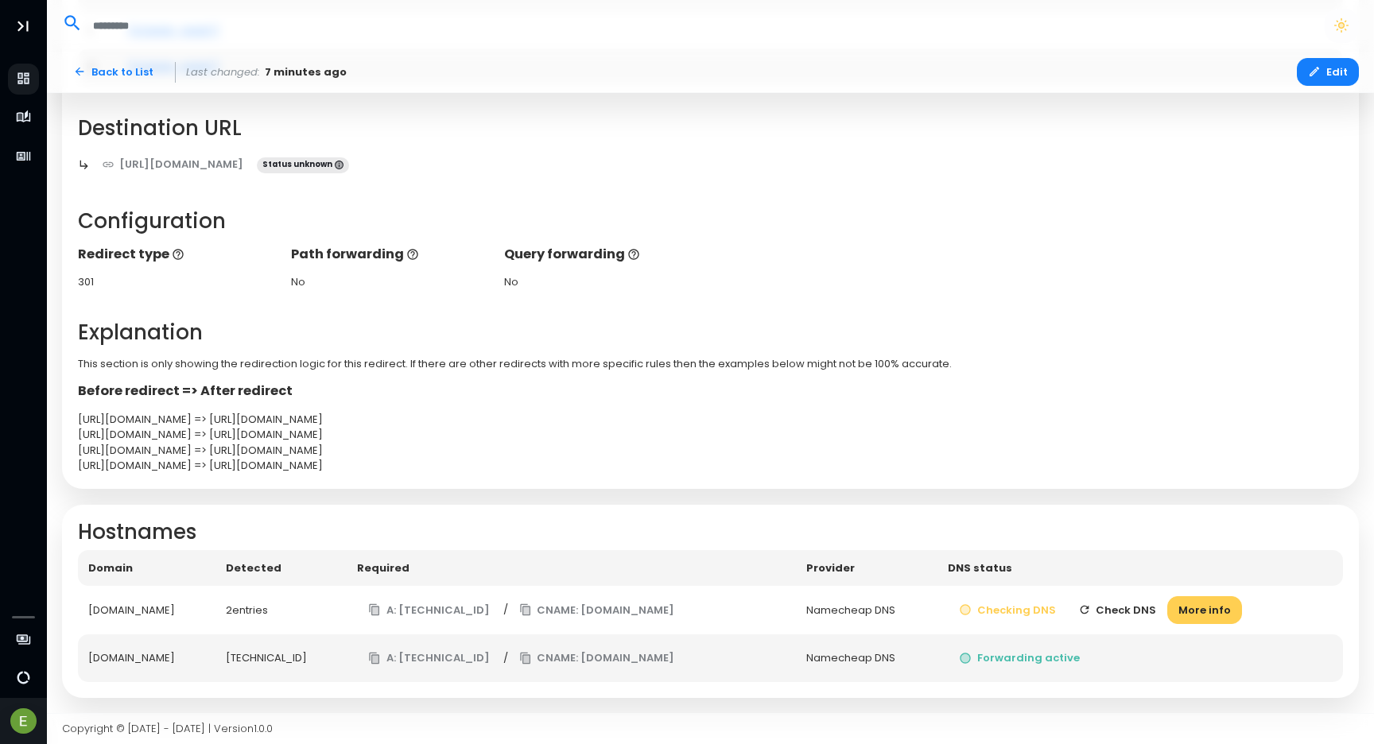
click at [1111, 608] on button "Check DNS" at bounding box center [1117, 610] width 101 height 28
